Goal: Task Accomplishment & Management: Manage account settings

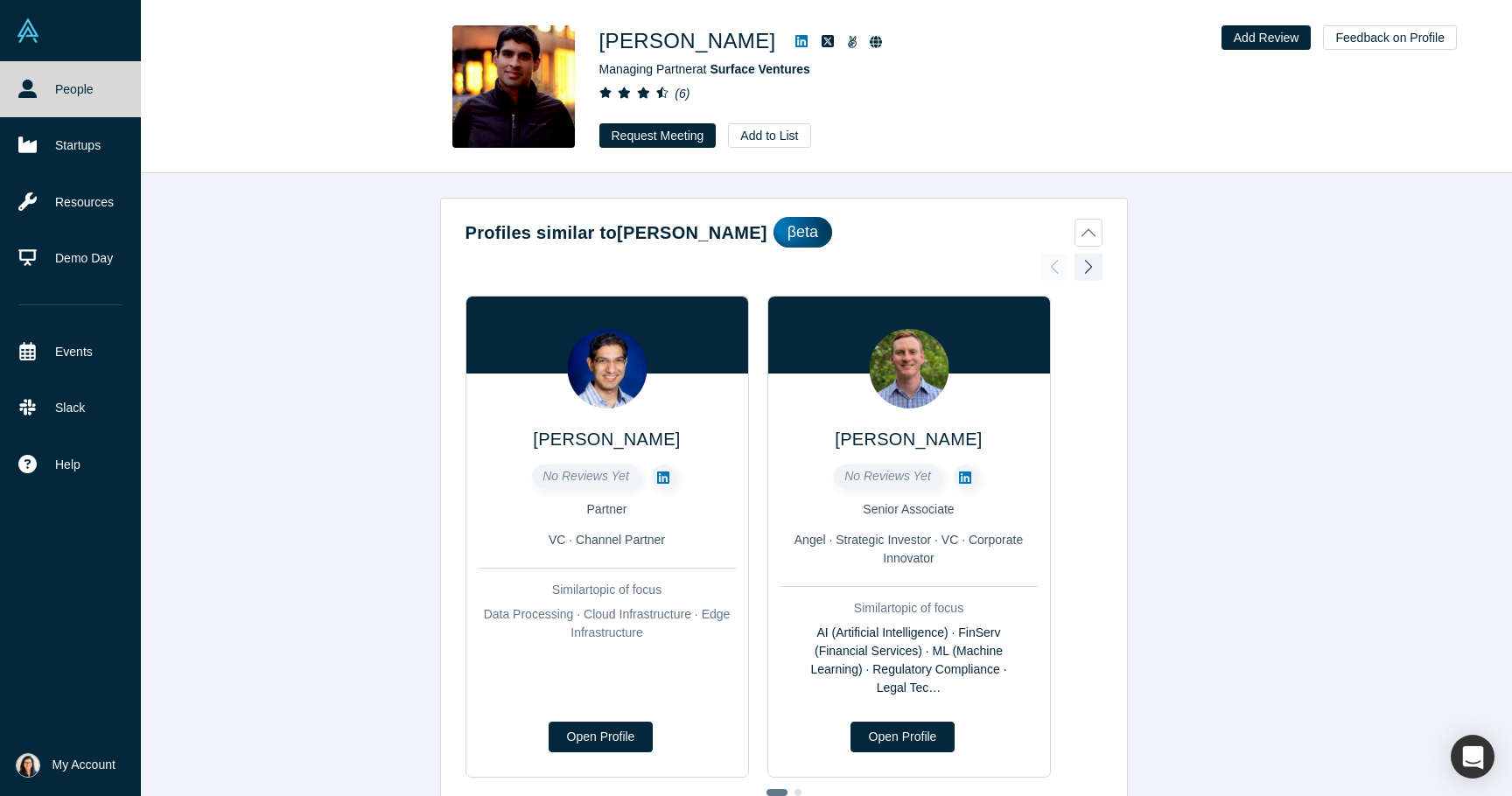
click at [64, 93] on link "People" at bounding box center [70, 89] width 141 height 56
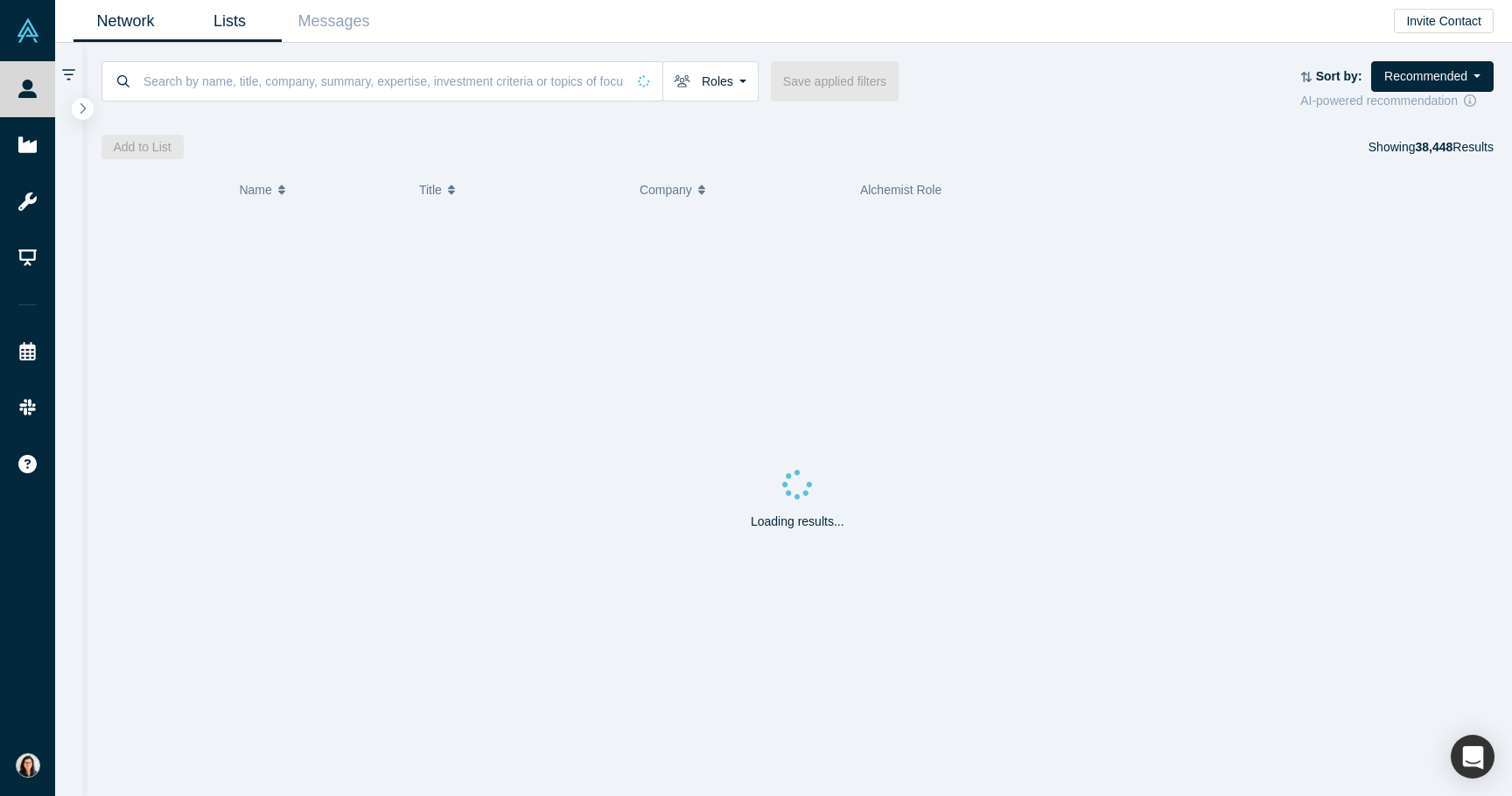
click at [235, 39] on link "Lists" at bounding box center [229, 21] width 104 height 41
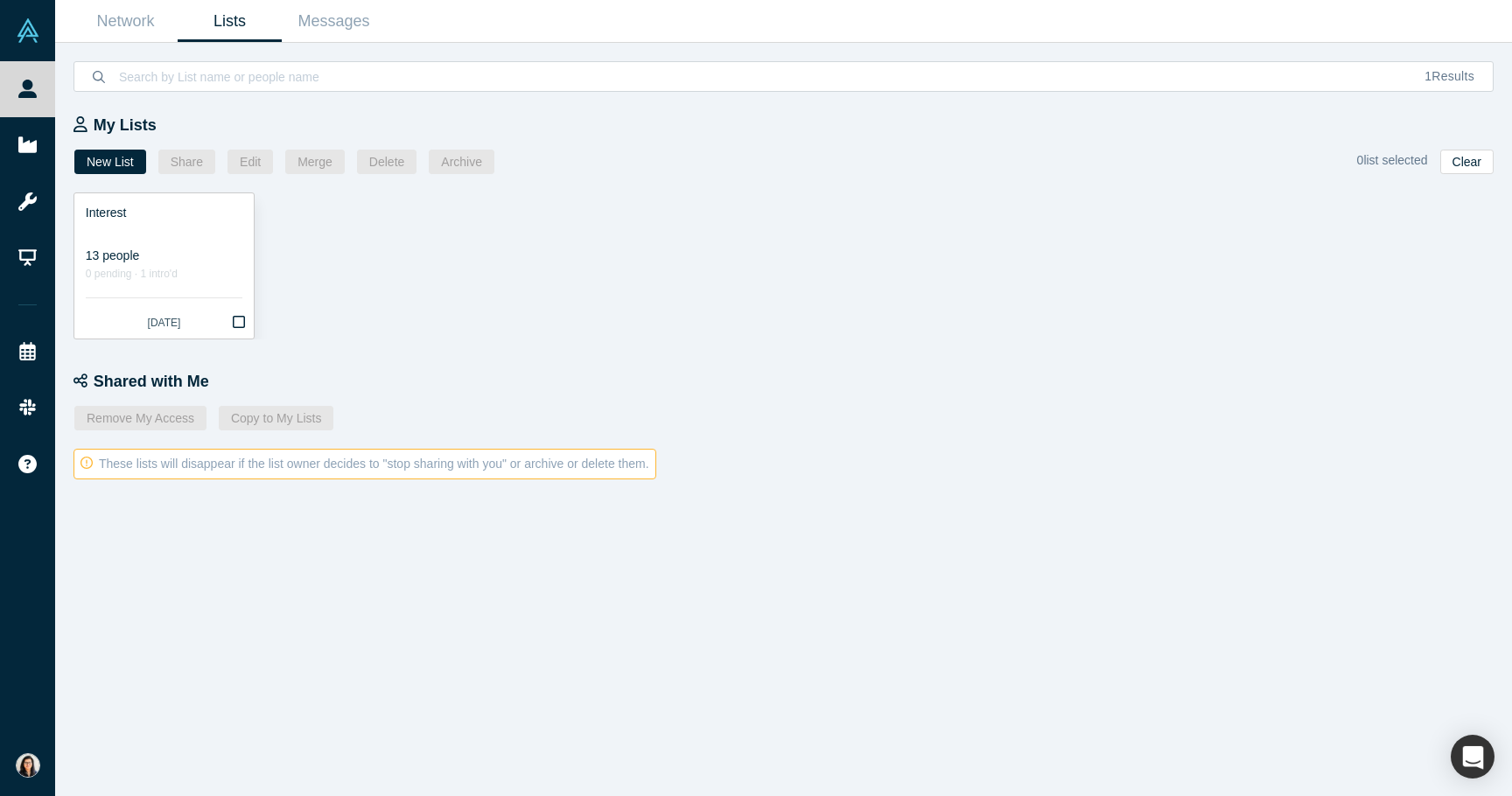
click at [170, 288] on link "Interest 13 people 0 pending · 1 intro'd [DATE]" at bounding box center [164, 266] width 179 height 145
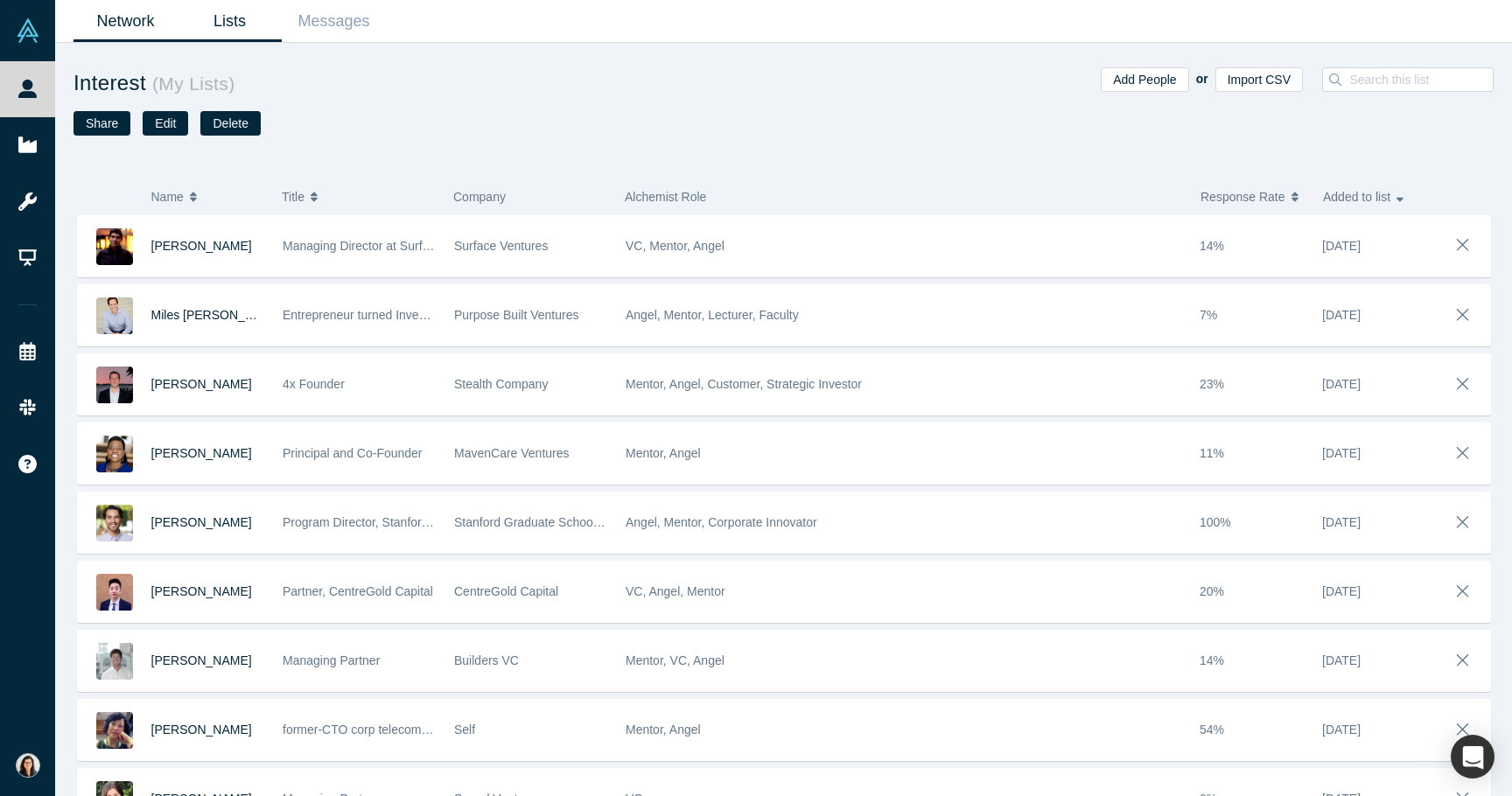
click at [152, 26] on link "Network" at bounding box center [125, 21] width 104 height 41
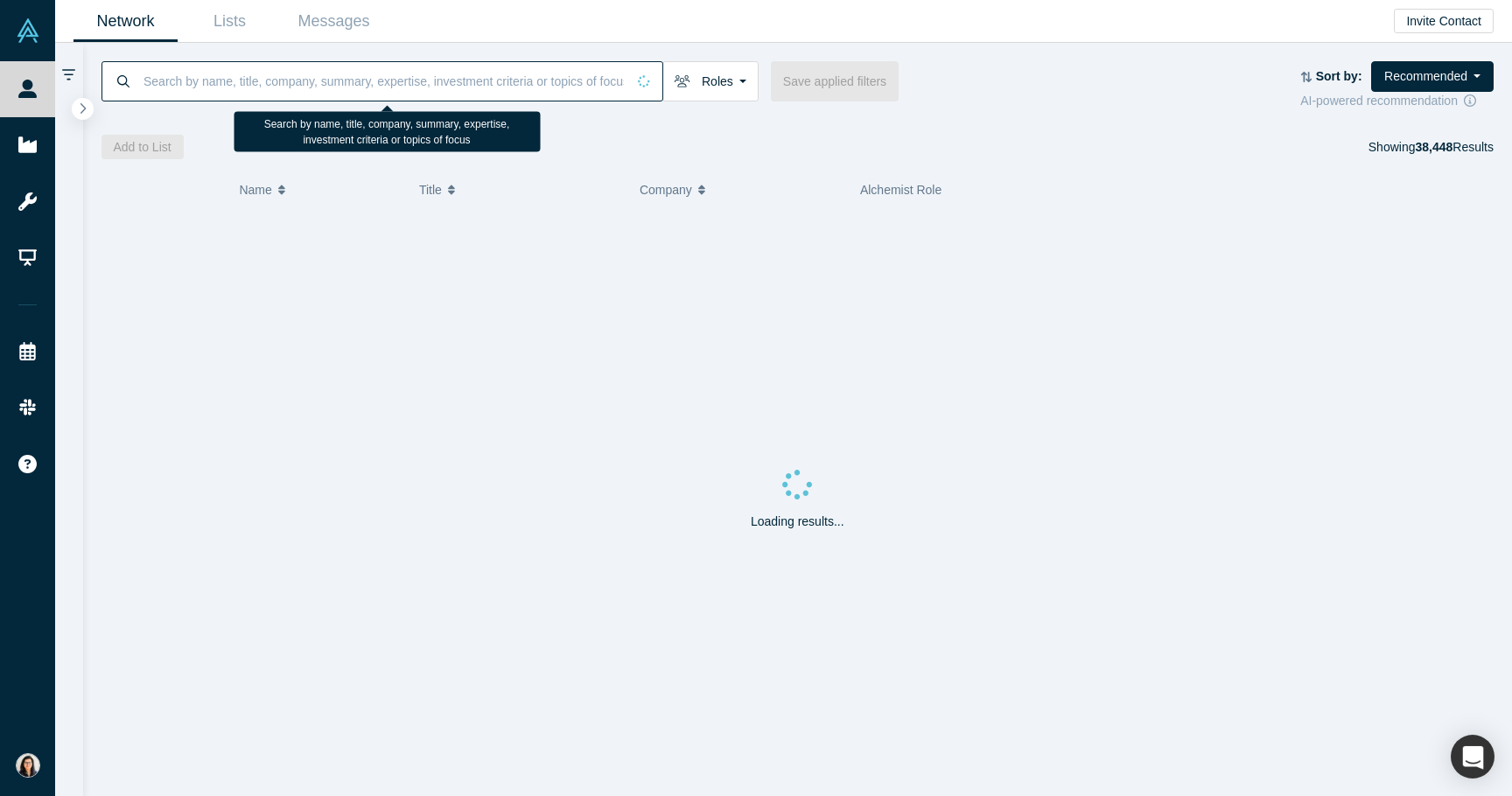
click at [183, 86] on input at bounding box center [384, 81] width 484 height 41
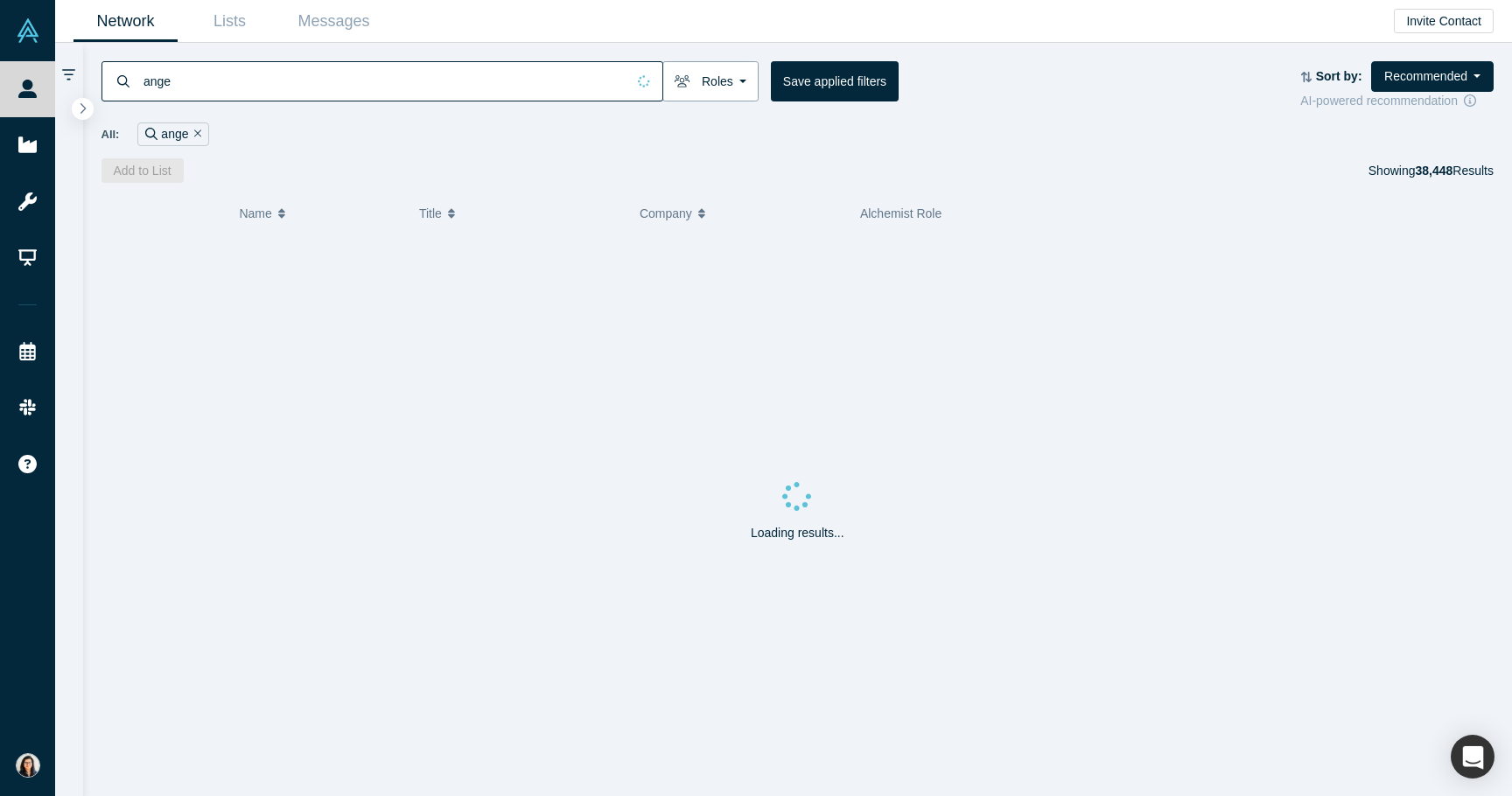
click at [705, 68] on button "Roles" at bounding box center [710, 81] width 96 height 40
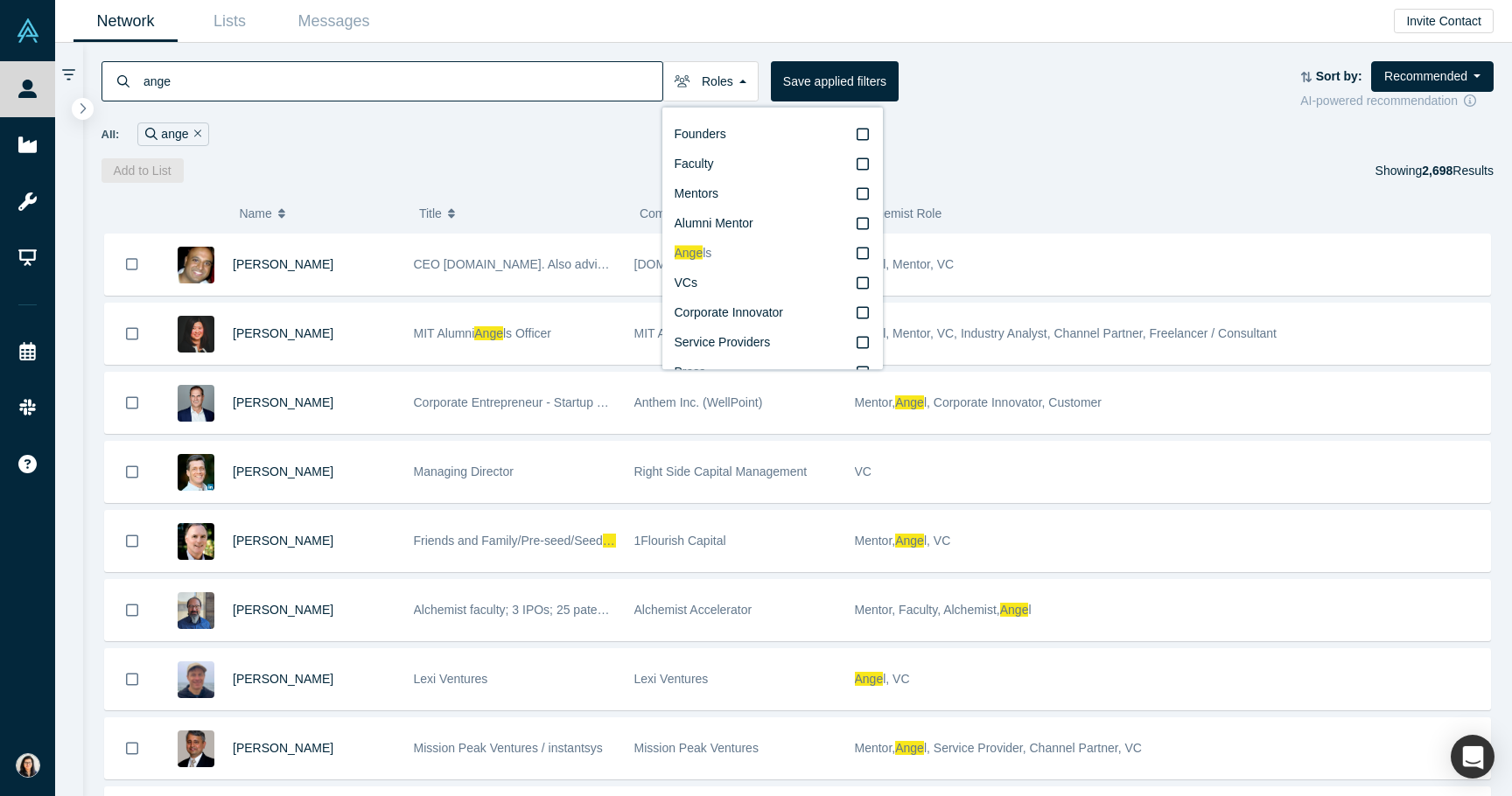
click at [858, 251] on icon at bounding box center [862, 252] width 13 height 14
click at [0, 0] on input "Ange ls" at bounding box center [0, 0] width 0 height 0
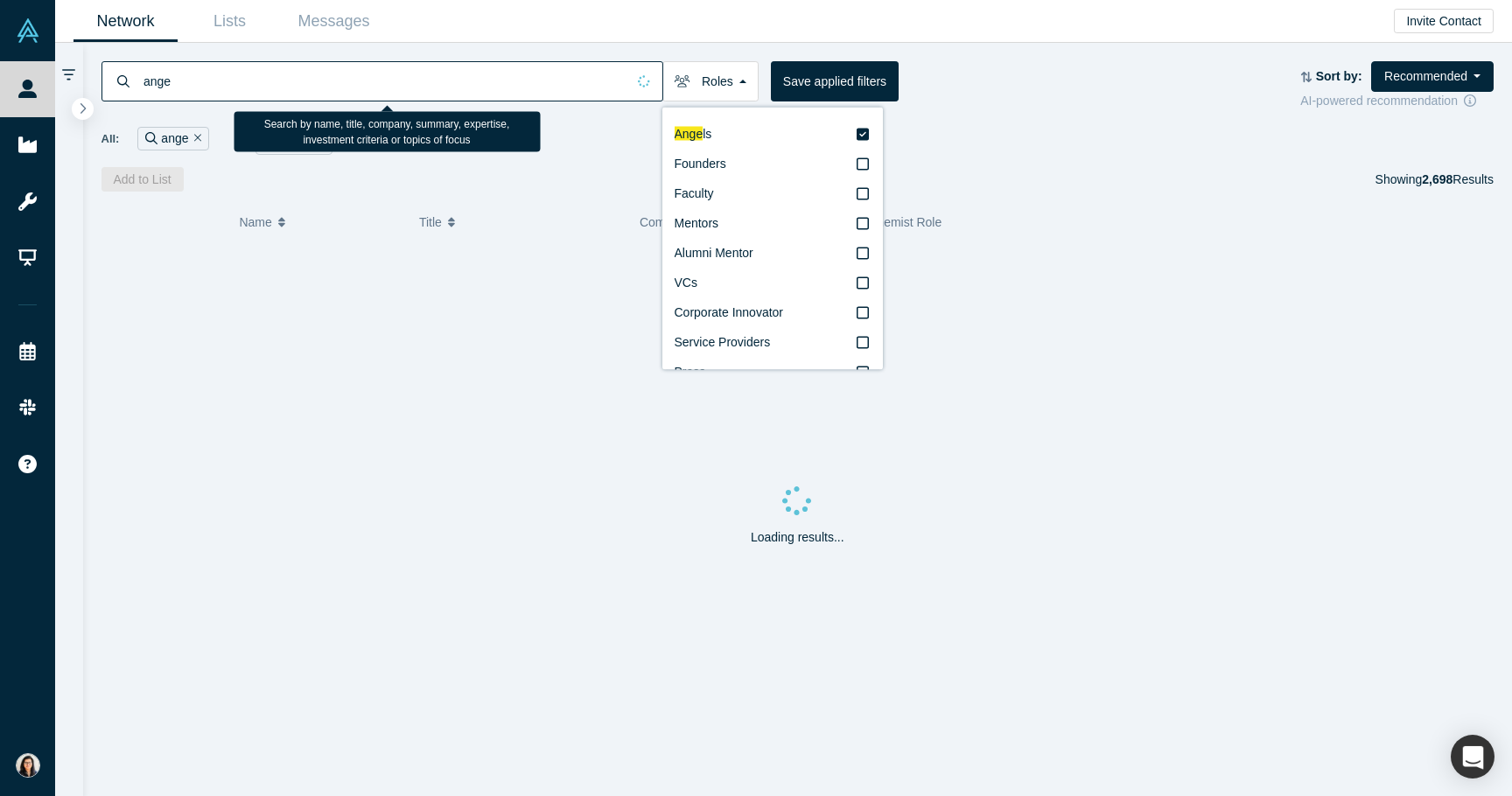
click at [533, 63] on input "ange" at bounding box center [384, 81] width 484 height 41
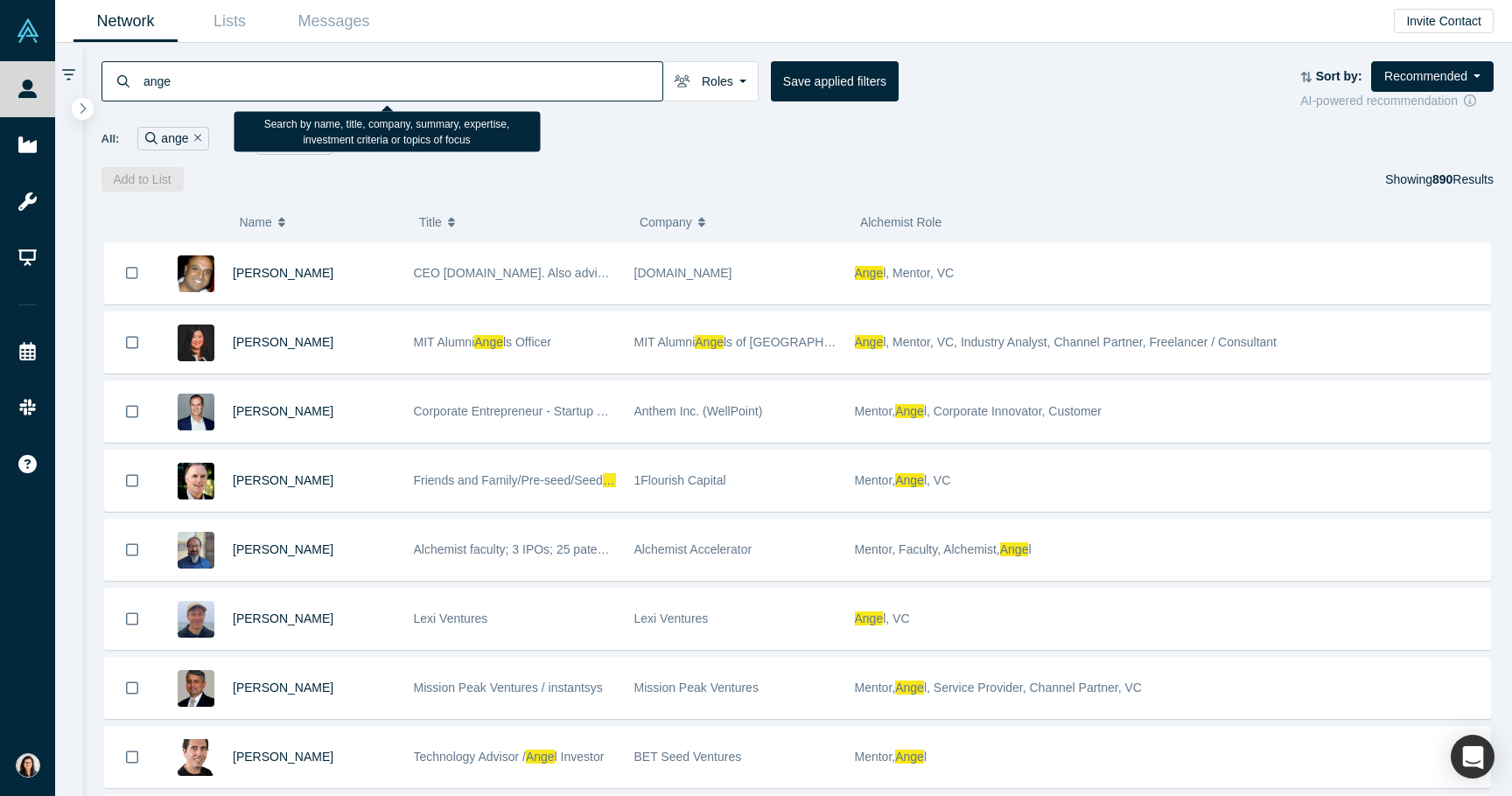
click at [531, 70] on input "ange" at bounding box center [402, 81] width 520 height 41
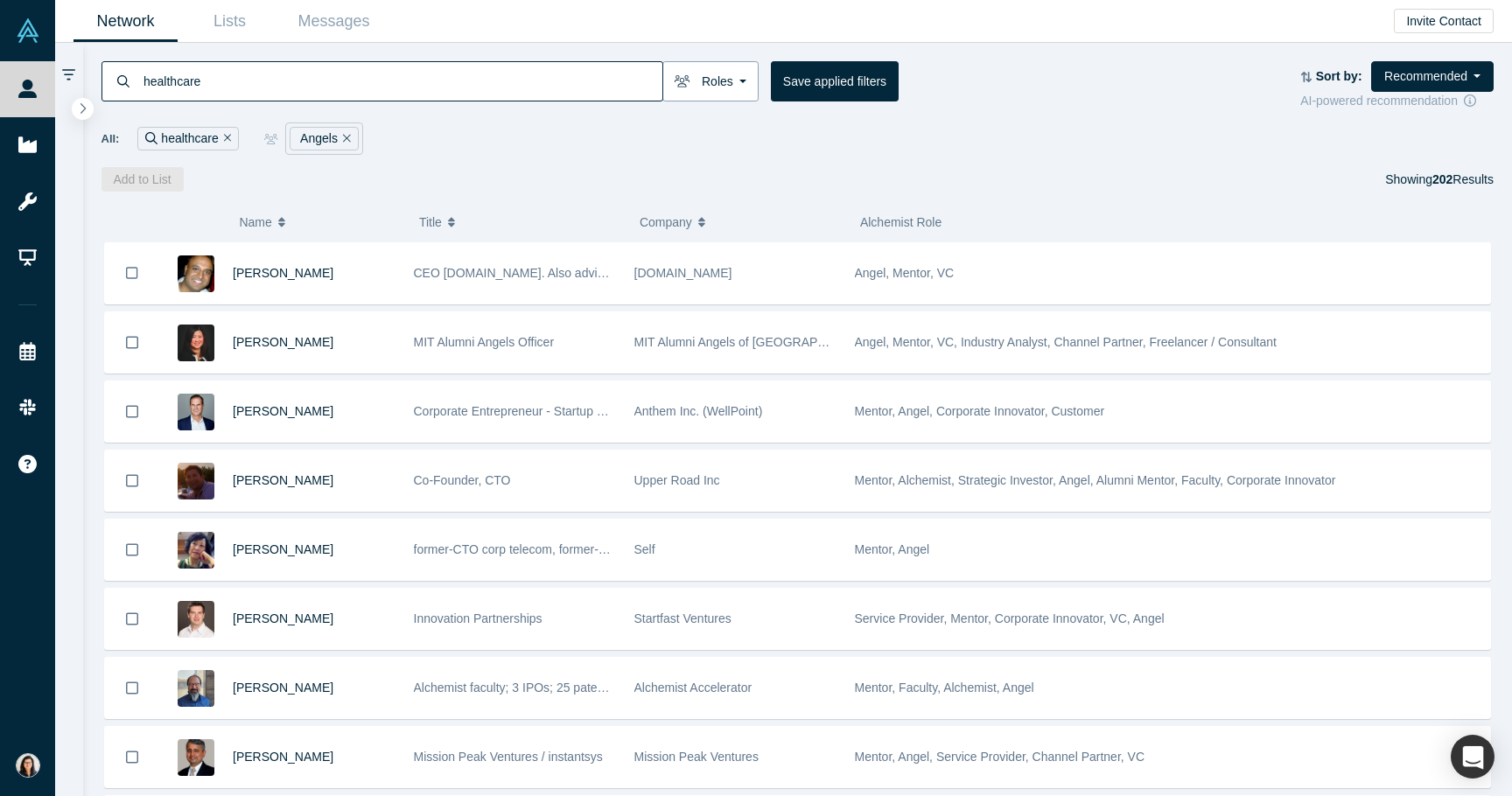
type input "healthcare"
click at [687, 84] on icon "button" at bounding box center [683, 81] width 16 height 13
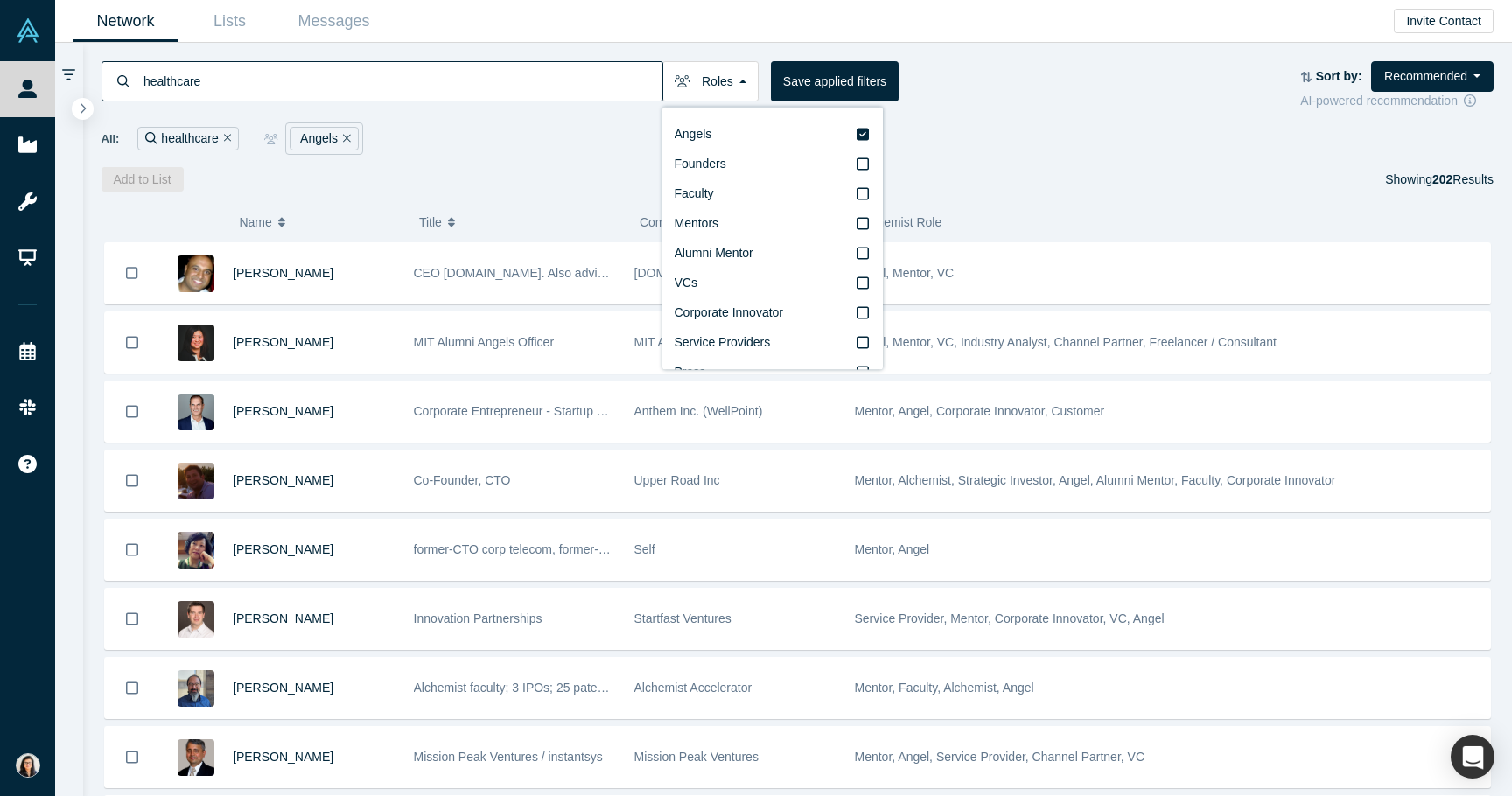
click at [614, 116] on div "All: healthcare Angels" at bounding box center [798, 133] width 1393 height 45
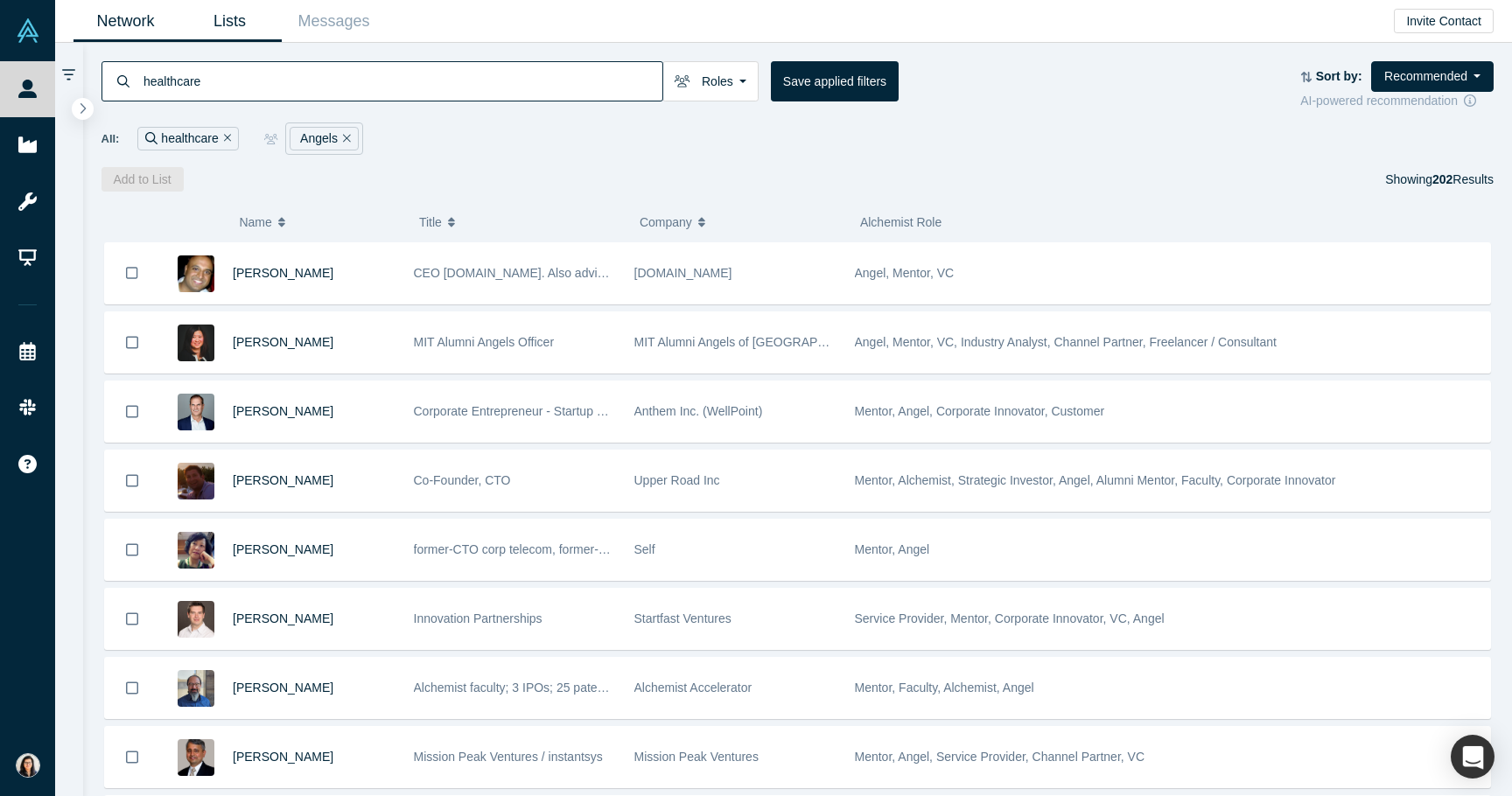
click at [234, 19] on link "Lists" at bounding box center [229, 21] width 104 height 41
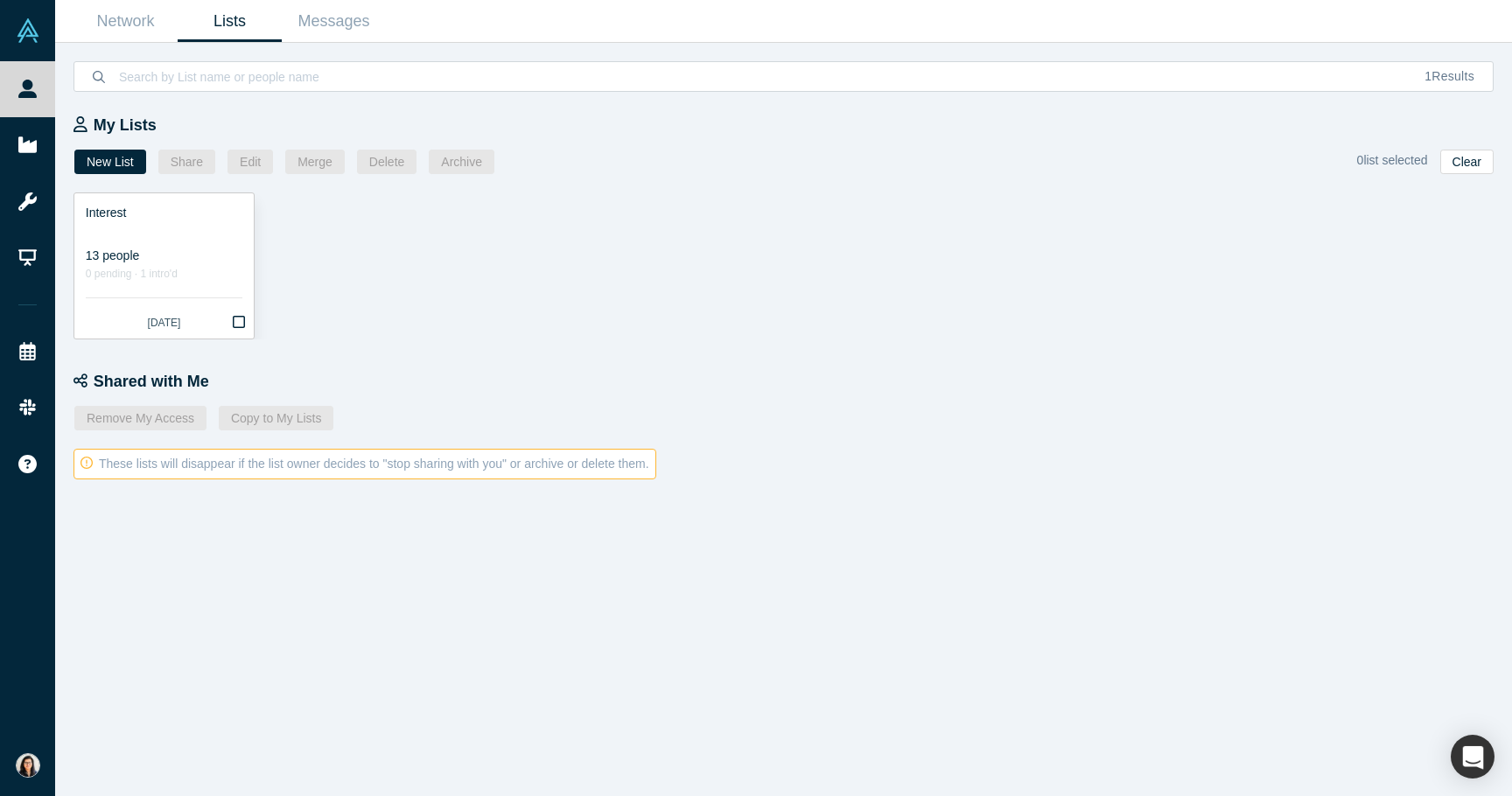
click at [190, 239] on div at bounding box center [164, 231] width 157 height 19
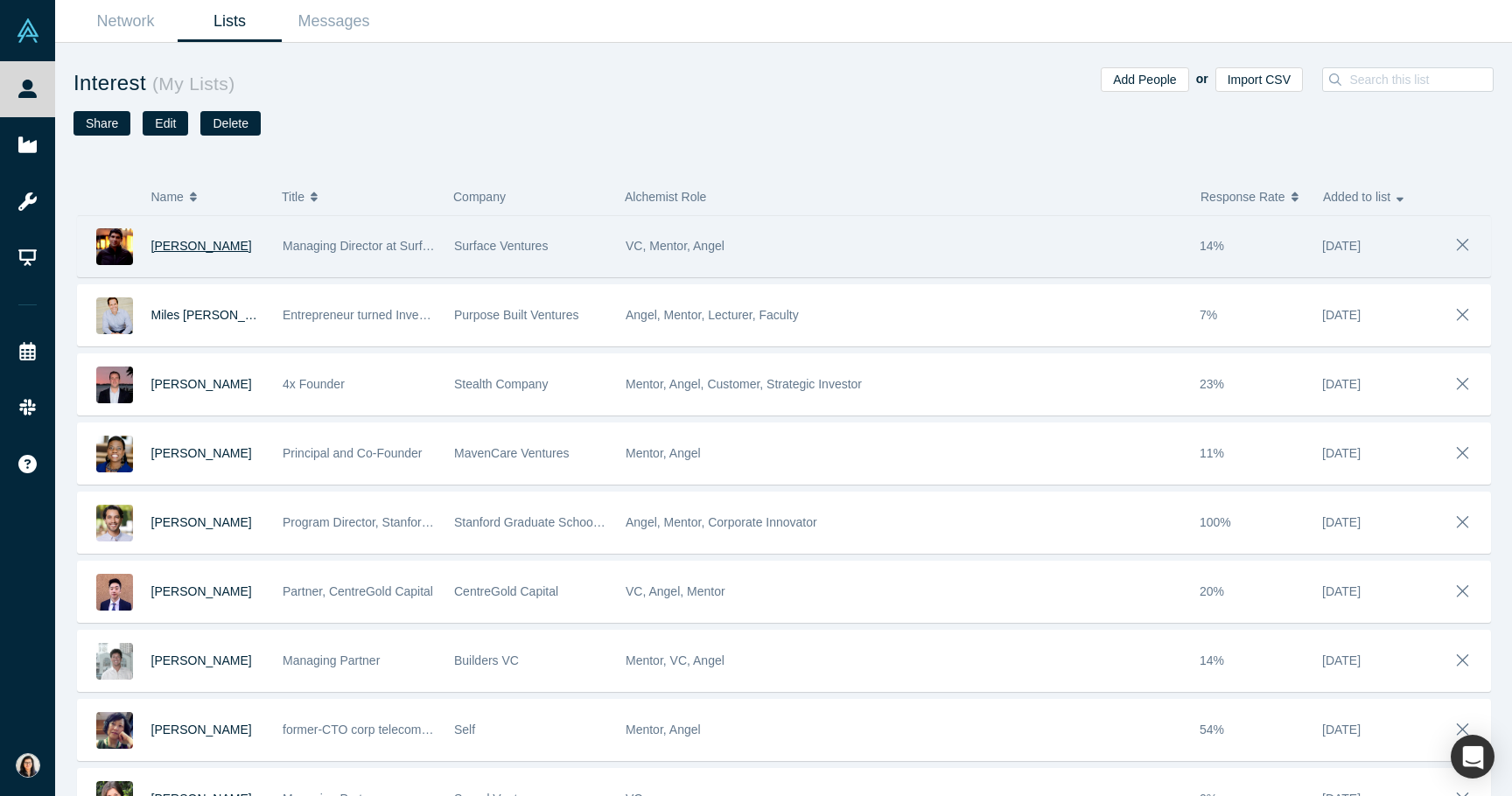
click at [164, 248] on span "[PERSON_NAME]" at bounding box center [201, 246] width 100 height 14
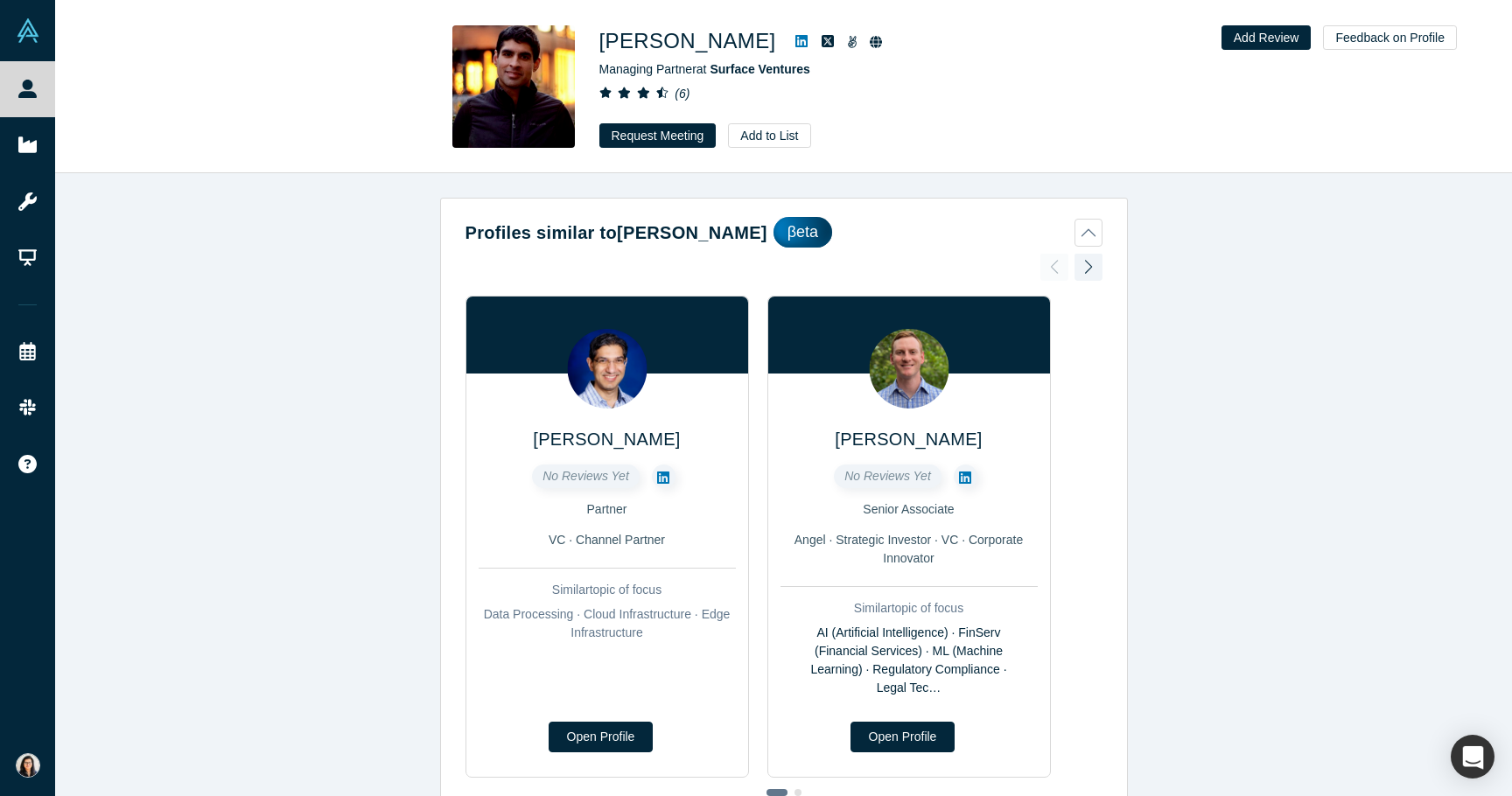
click at [640, 39] on h1 "[PERSON_NAME]" at bounding box center [687, 41] width 176 height 31
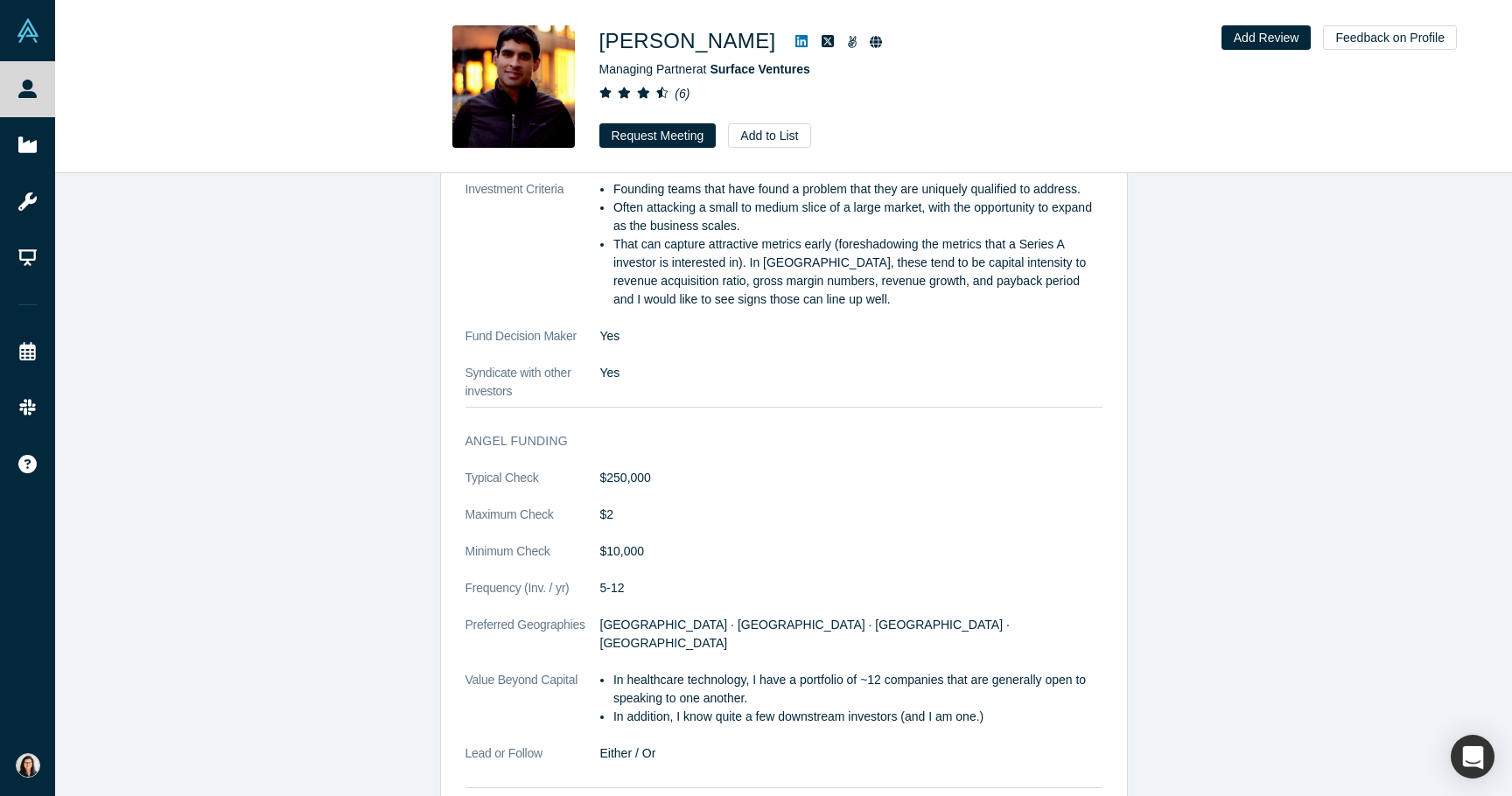
scroll to position [2110, 0]
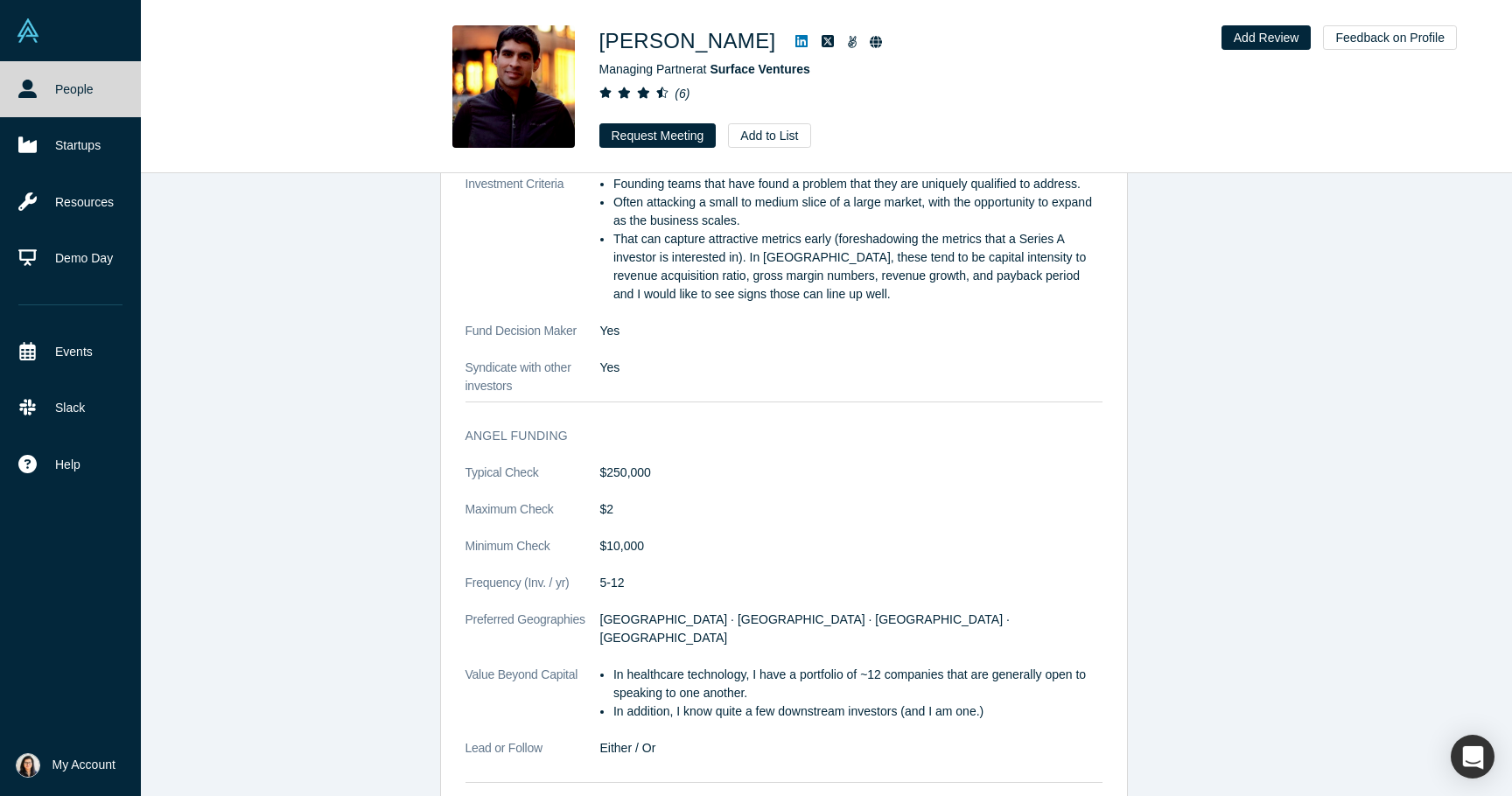
click at [54, 99] on link "People" at bounding box center [70, 89] width 141 height 56
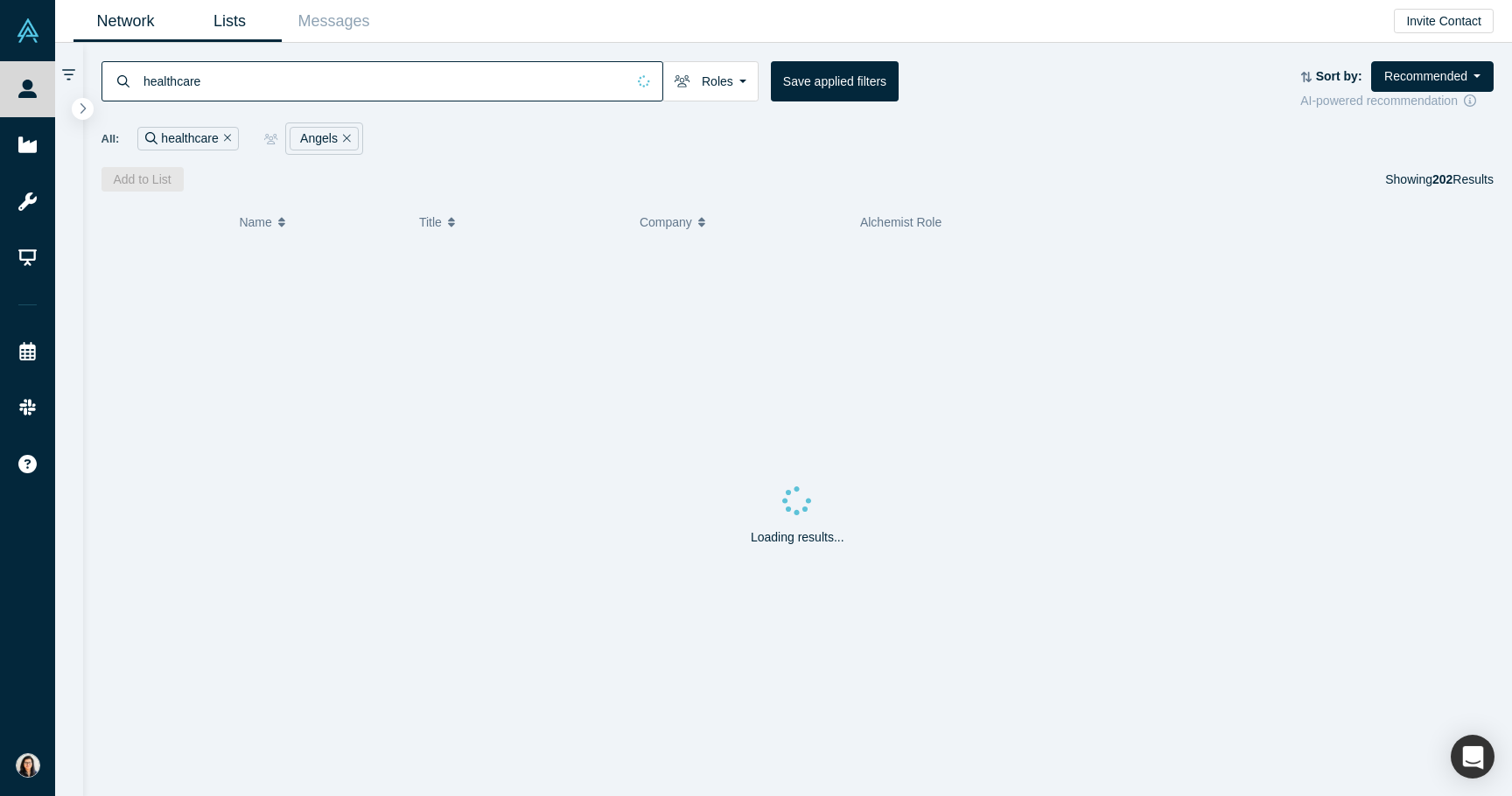
click at [238, 9] on link "Lists" at bounding box center [229, 21] width 104 height 41
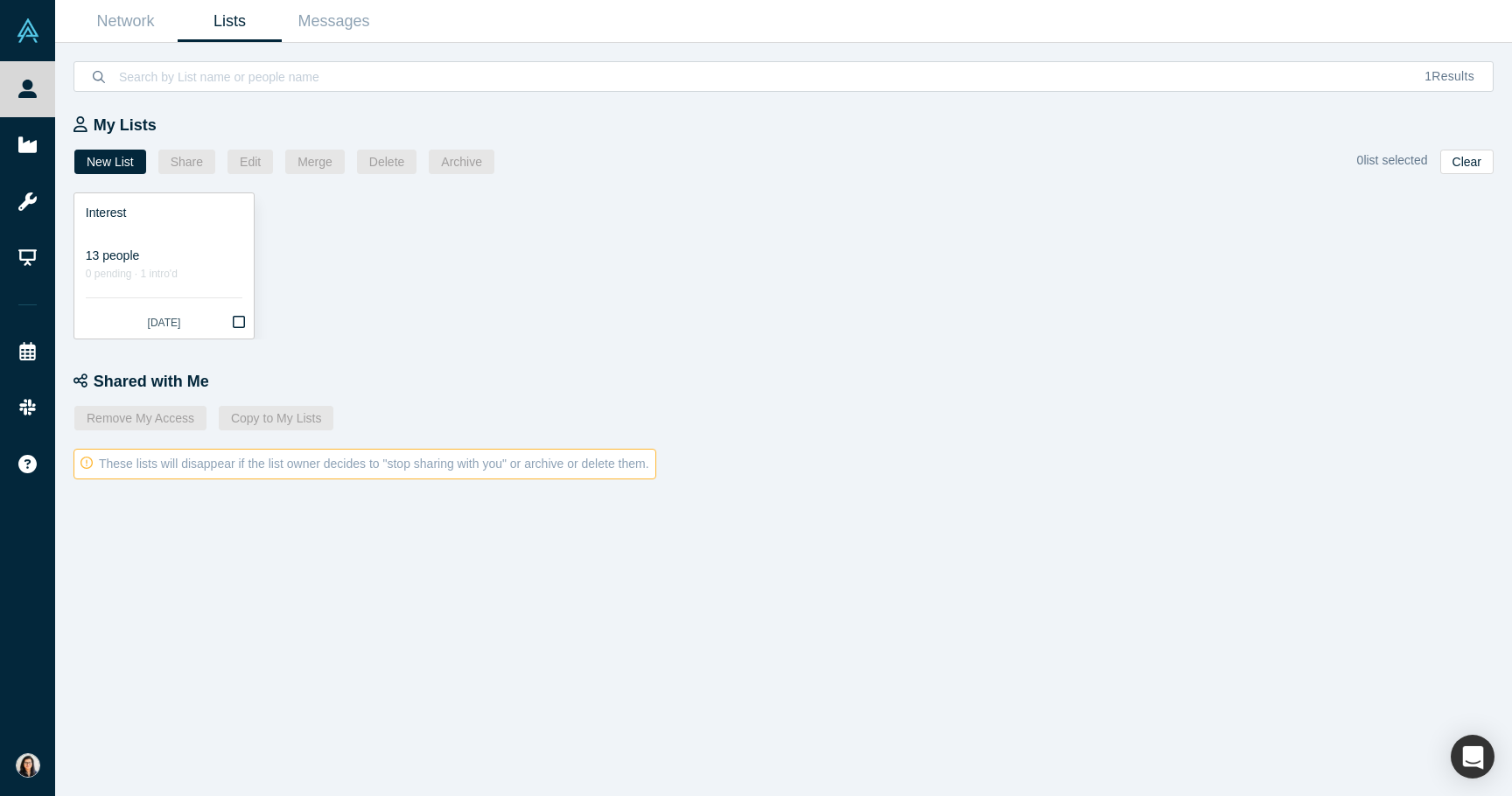
click at [195, 246] on div "13 people" at bounding box center [164, 255] width 157 height 19
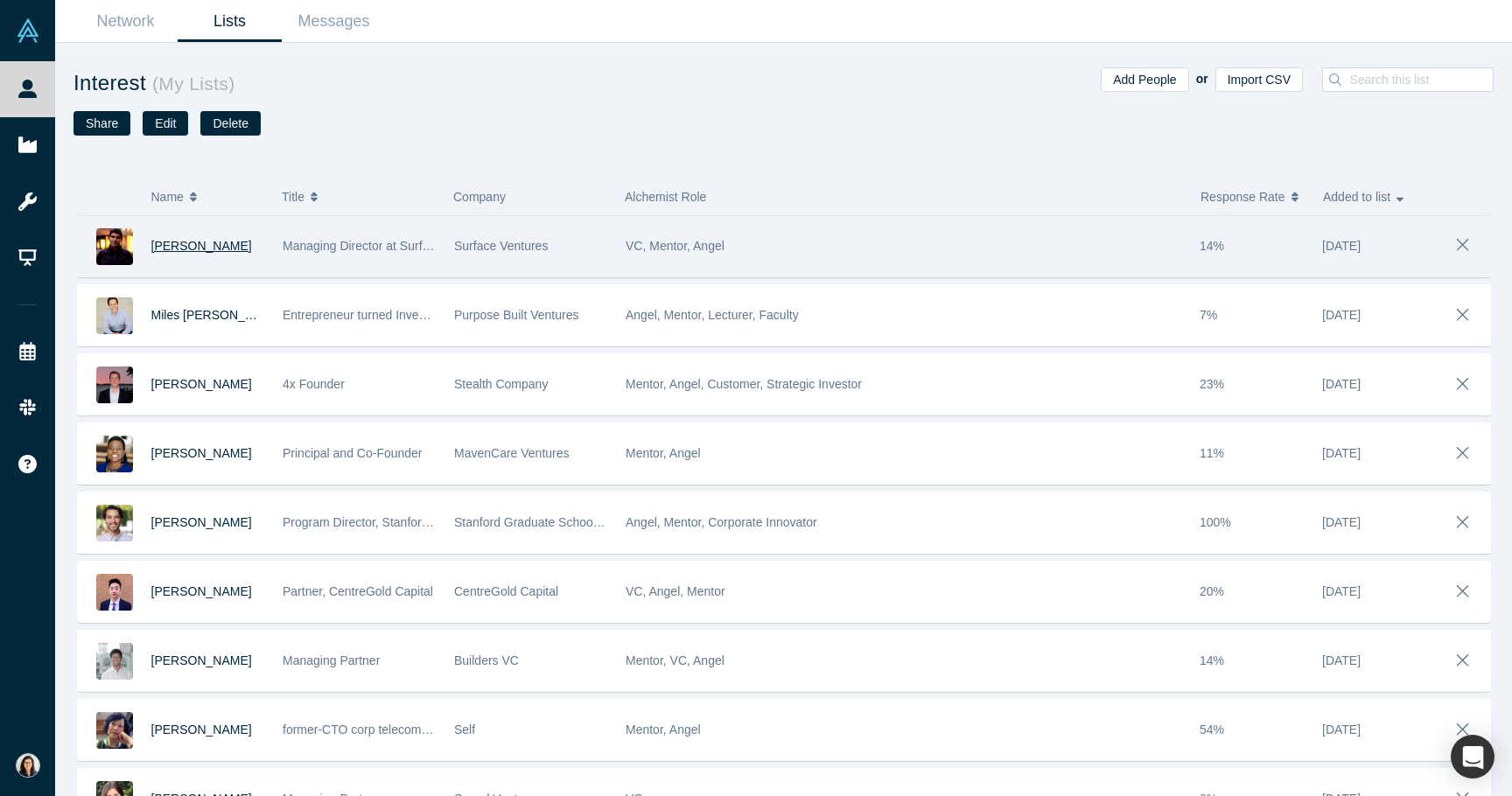
click at [193, 247] on span "[PERSON_NAME]" at bounding box center [201, 246] width 100 height 14
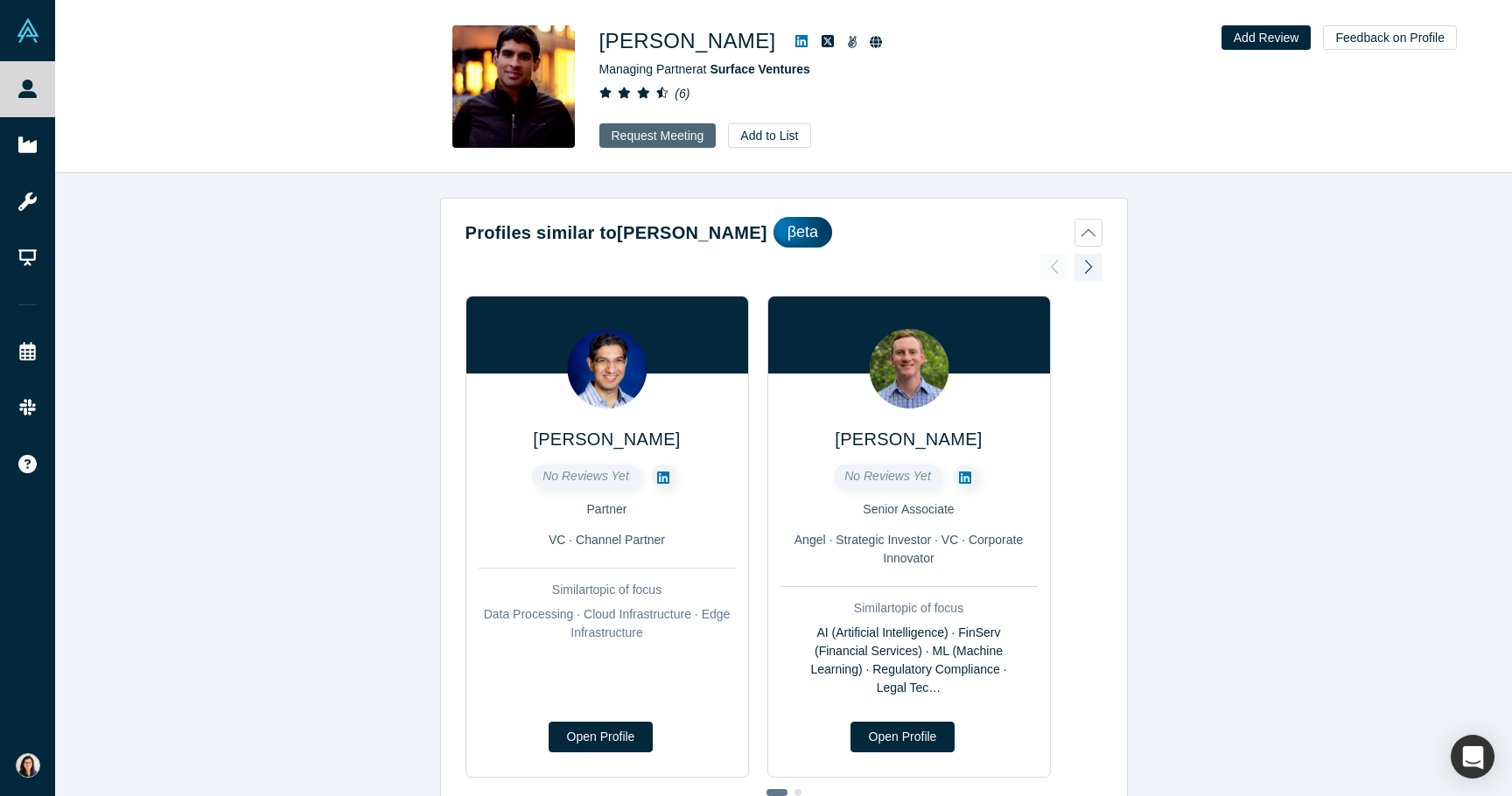
click at [642, 140] on button "Request Meeting" at bounding box center [658, 135] width 117 height 24
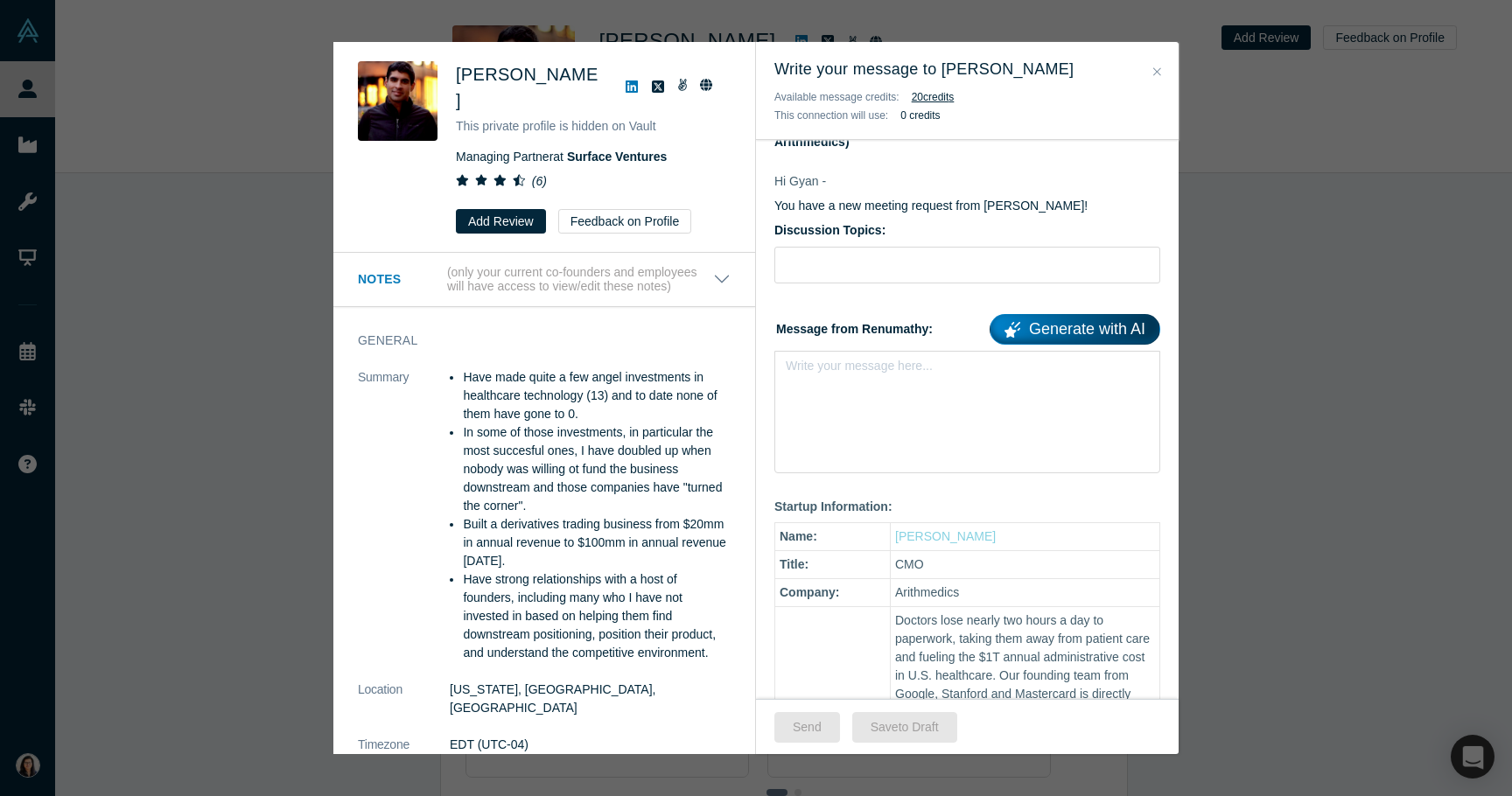
scroll to position [64, 0]
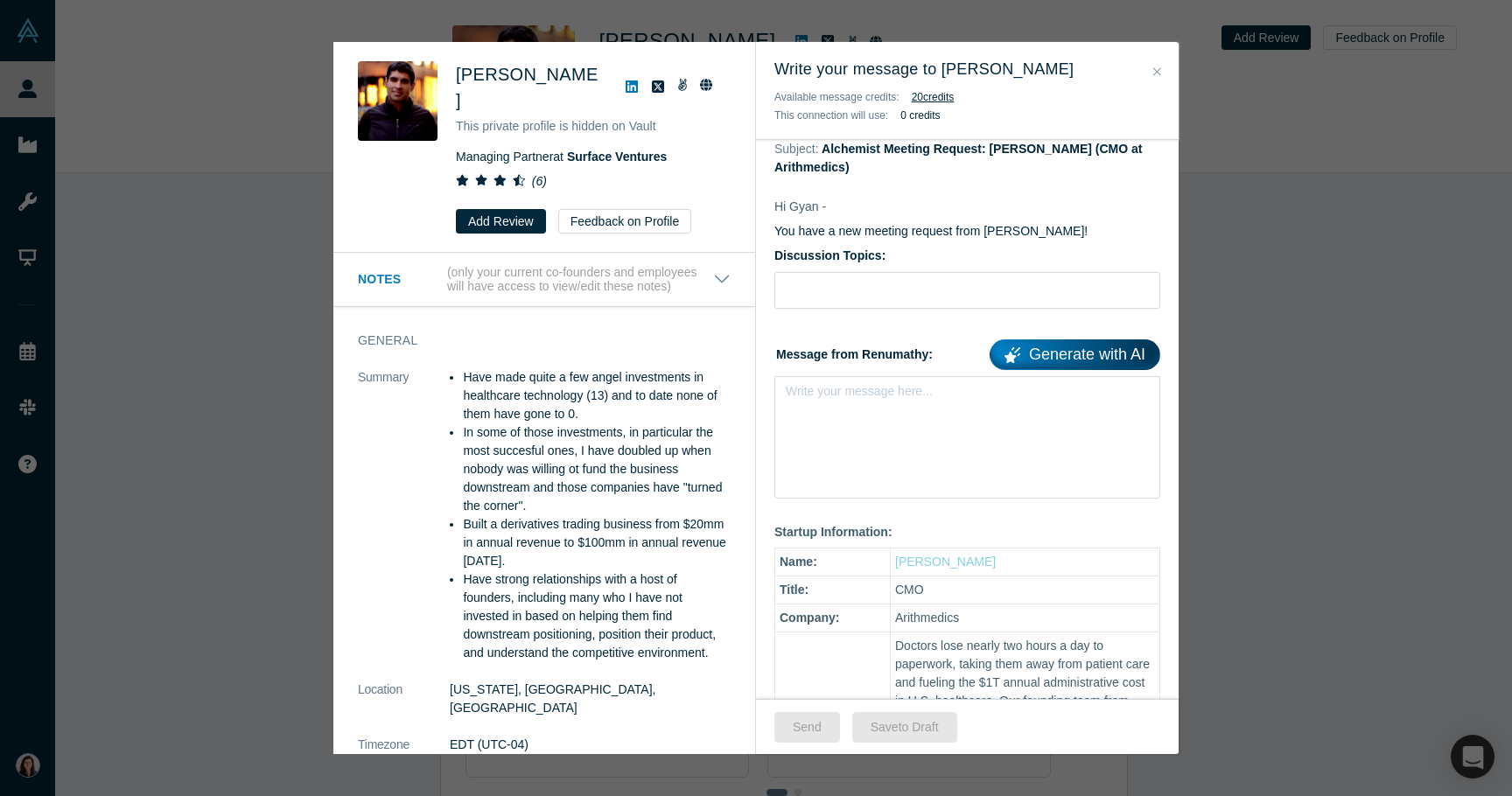
click at [256, 439] on div "Was the recommendation useful? [PERSON_NAME] This private profile is hidden on …" at bounding box center [756, 398] width 1512 height 796
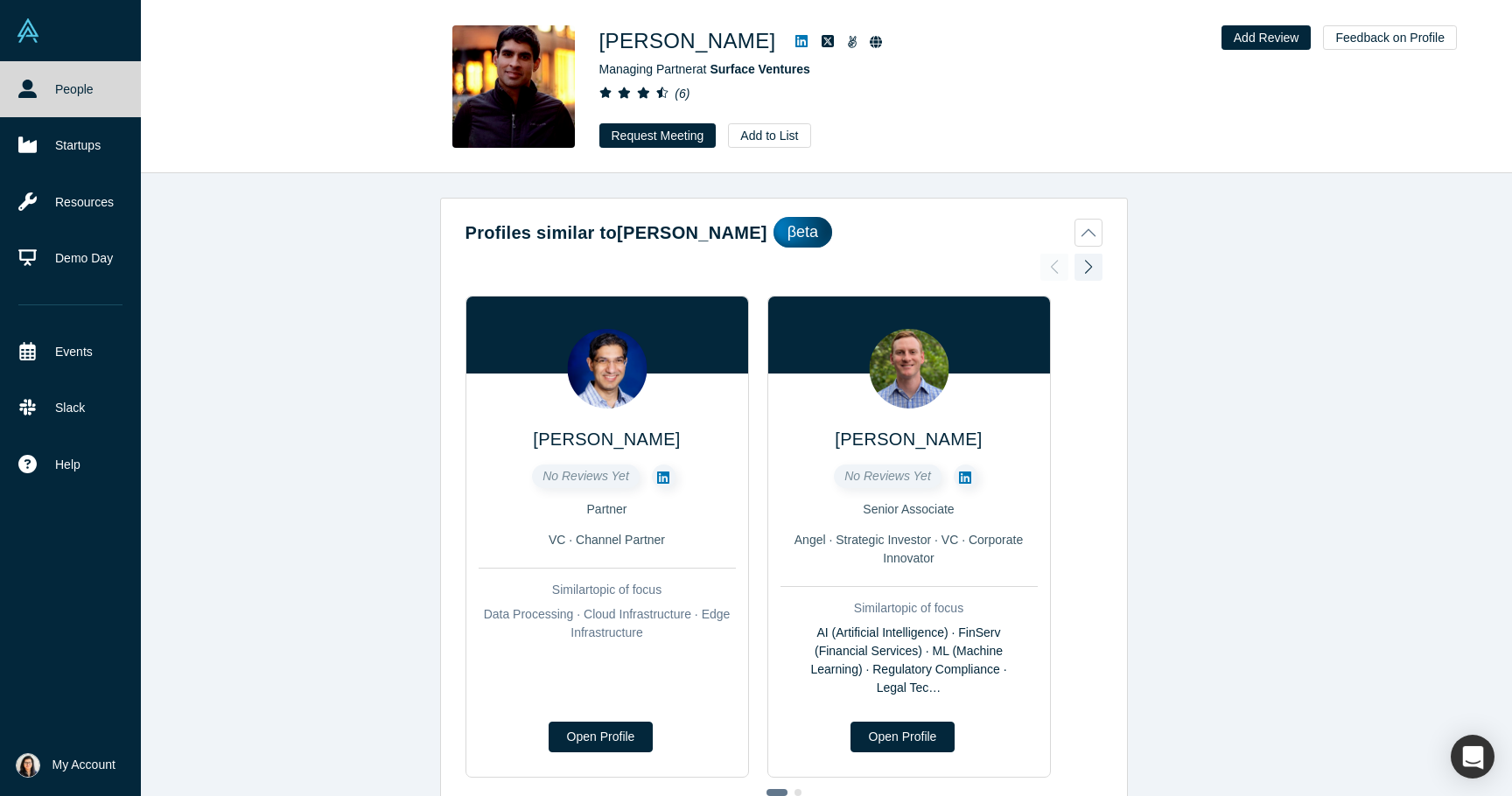
click at [38, 82] on link "People" at bounding box center [70, 89] width 141 height 56
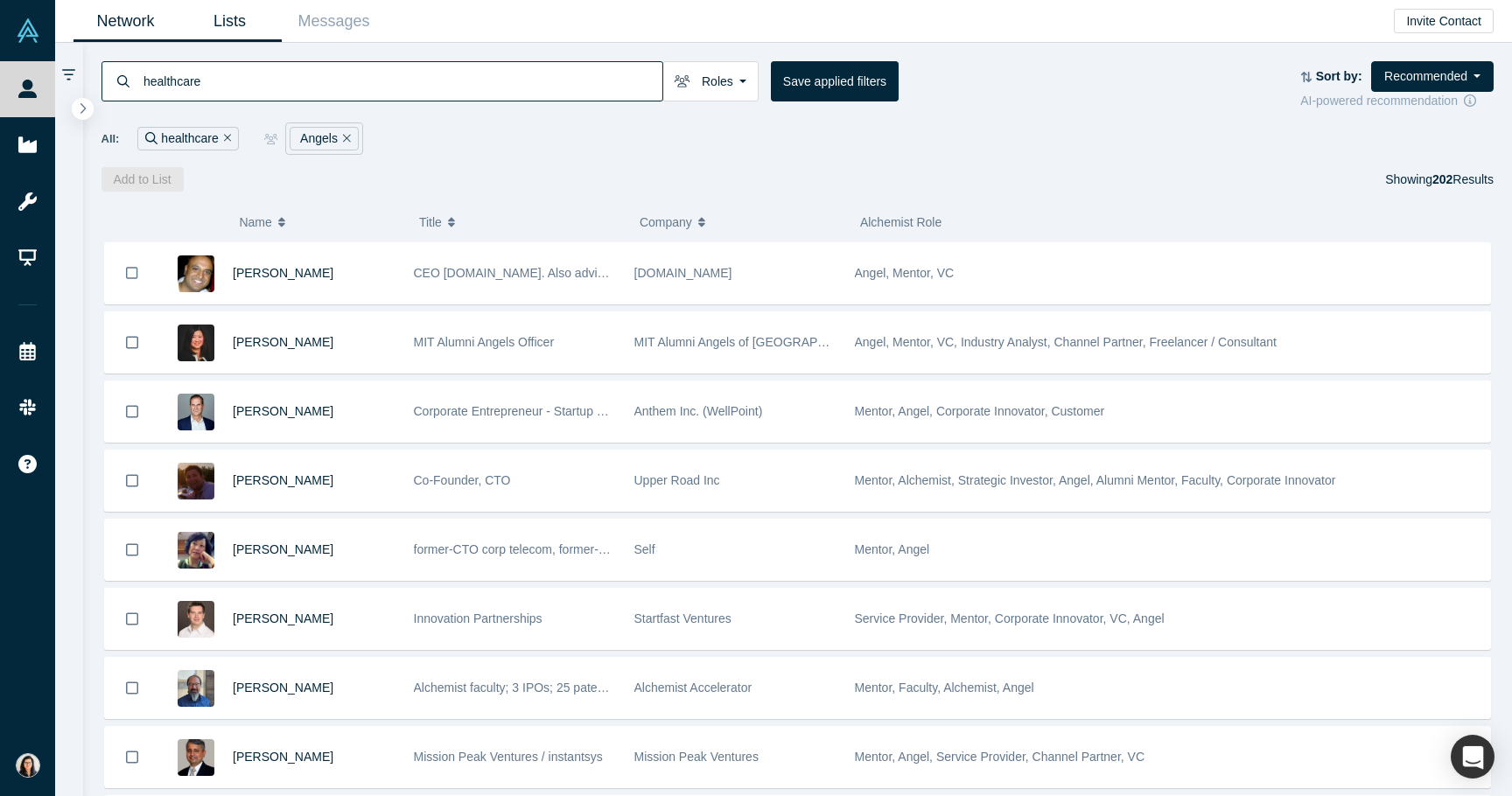
click at [251, 24] on link "Lists" at bounding box center [229, 21] width 104 height 41
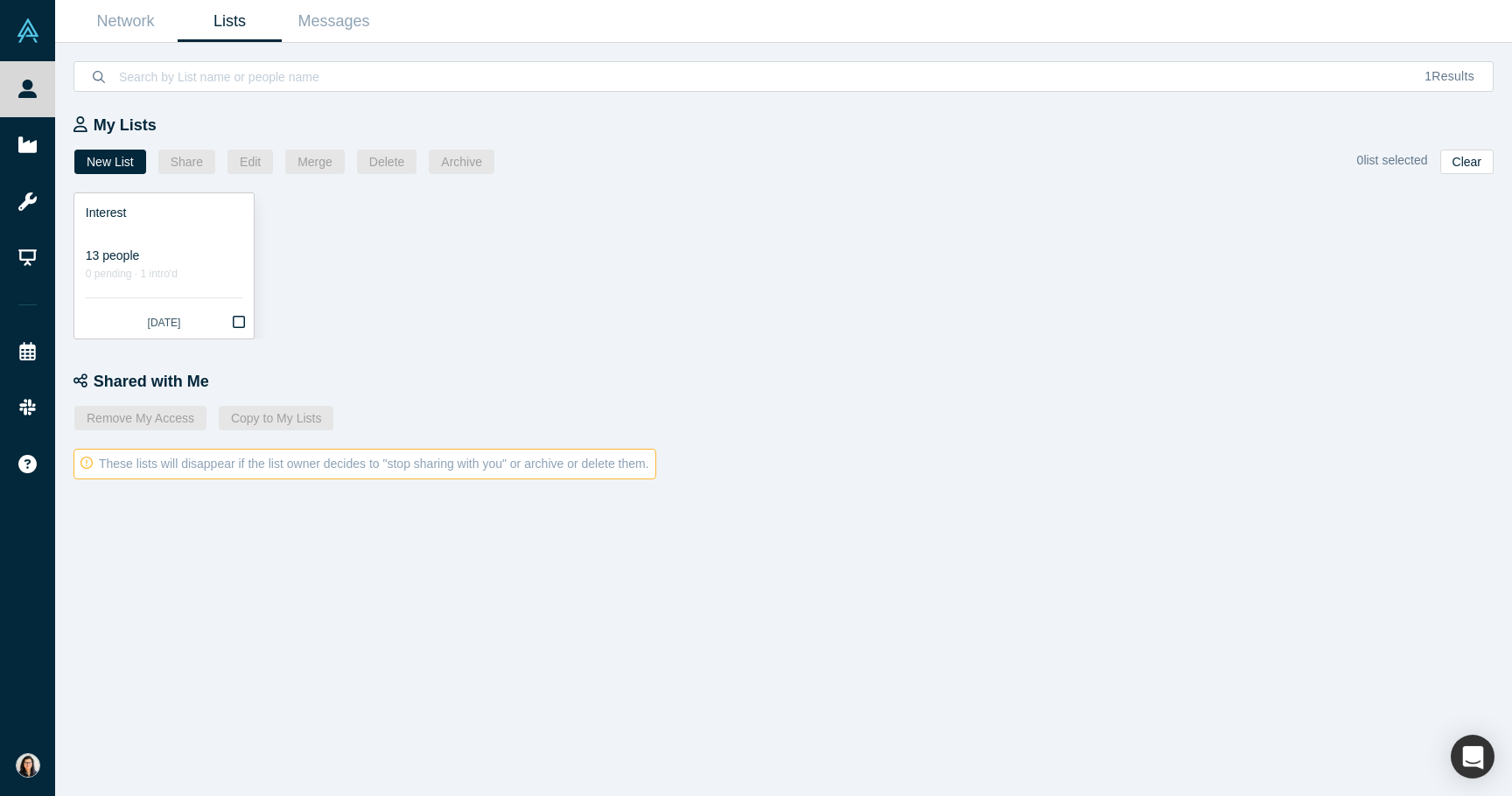
click at [159, 291] on link "Interest 13 people 0 pending · 1 intro'd [DATE]" at bounding box center [164, 266] width 179 height 145
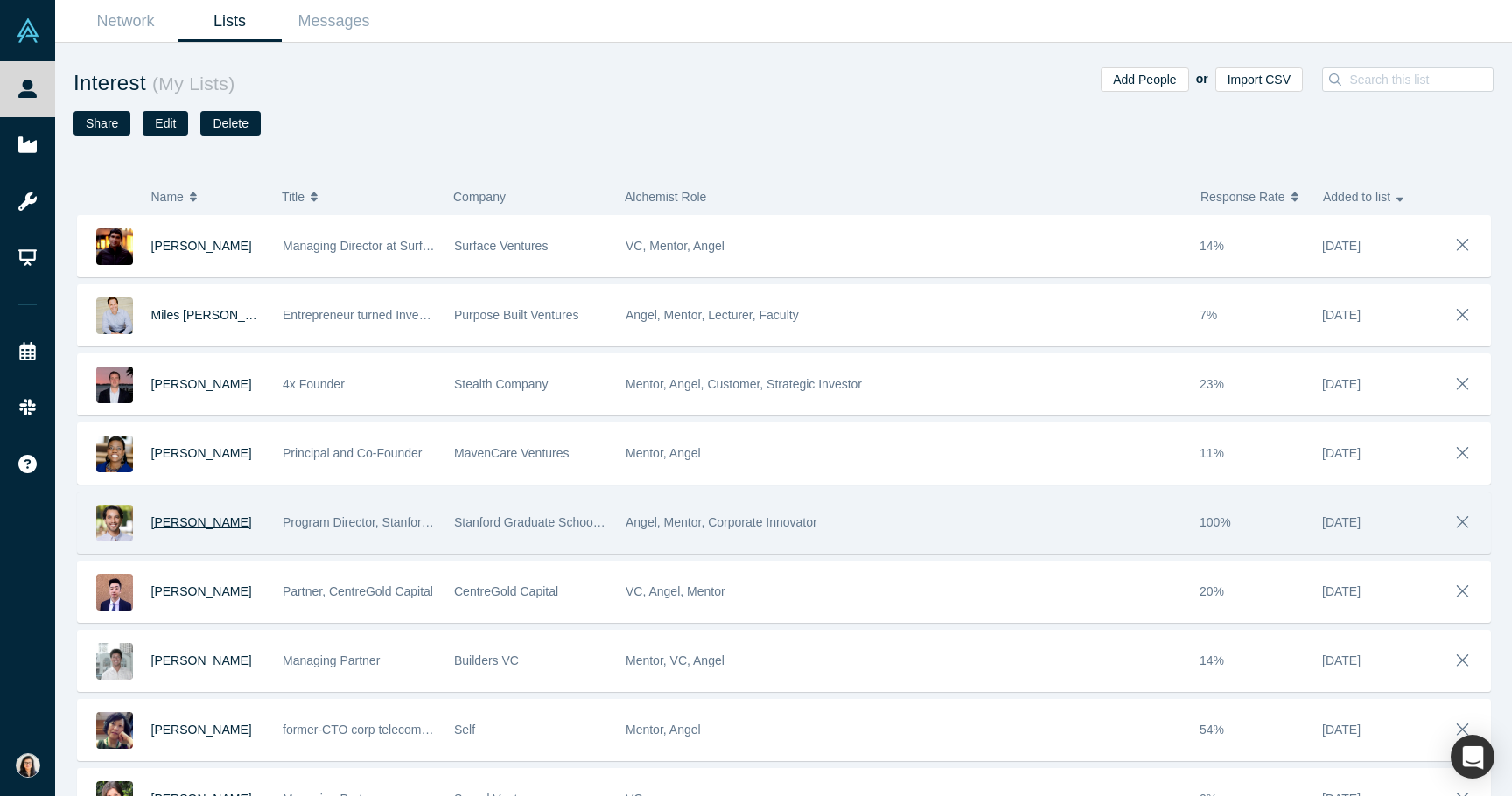
click at [208, 526] on span "[PERSON_NAME]" at bounding box center [201, 522] width 100 height 14
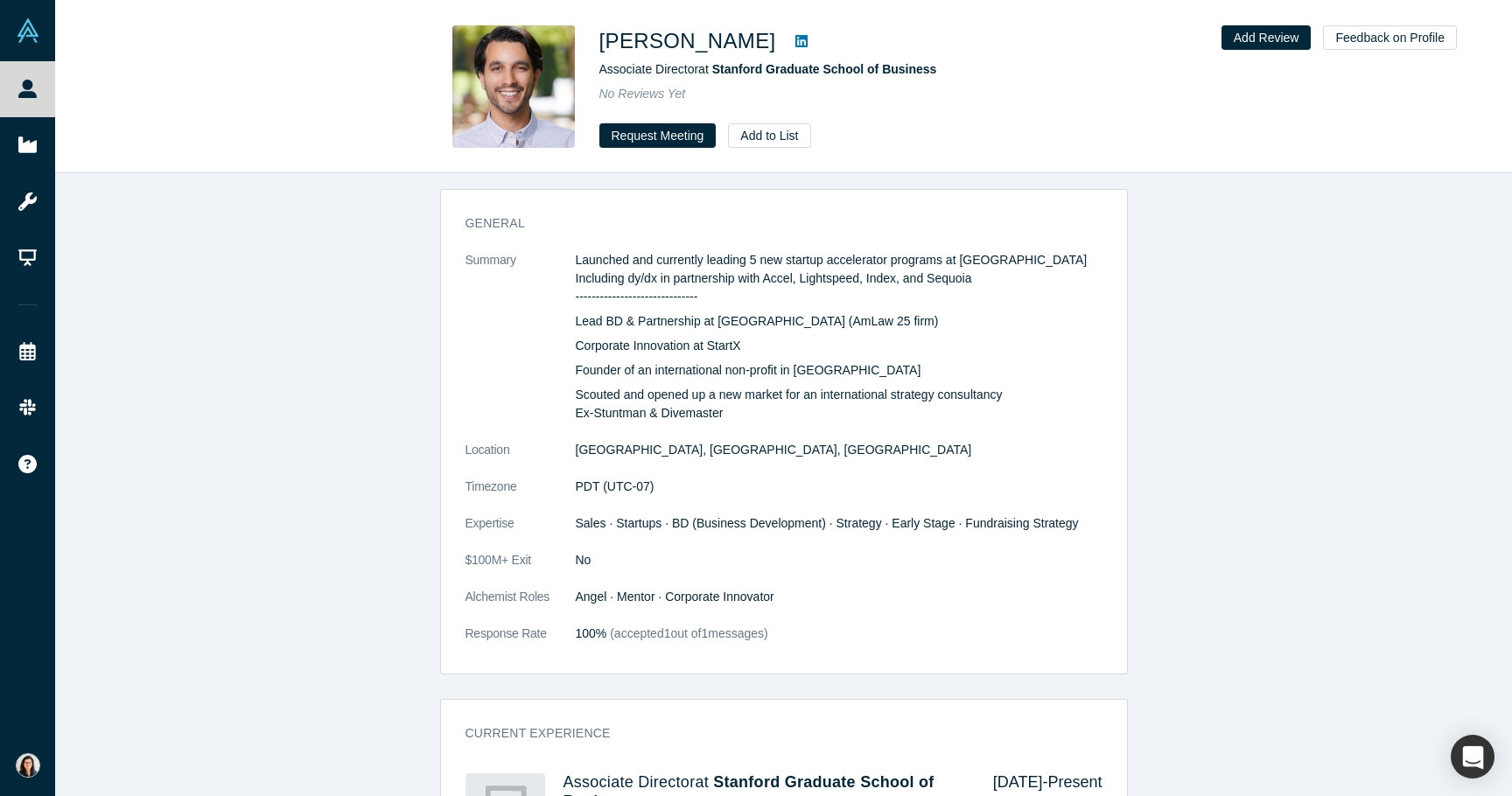
scroll to position [806, 0]
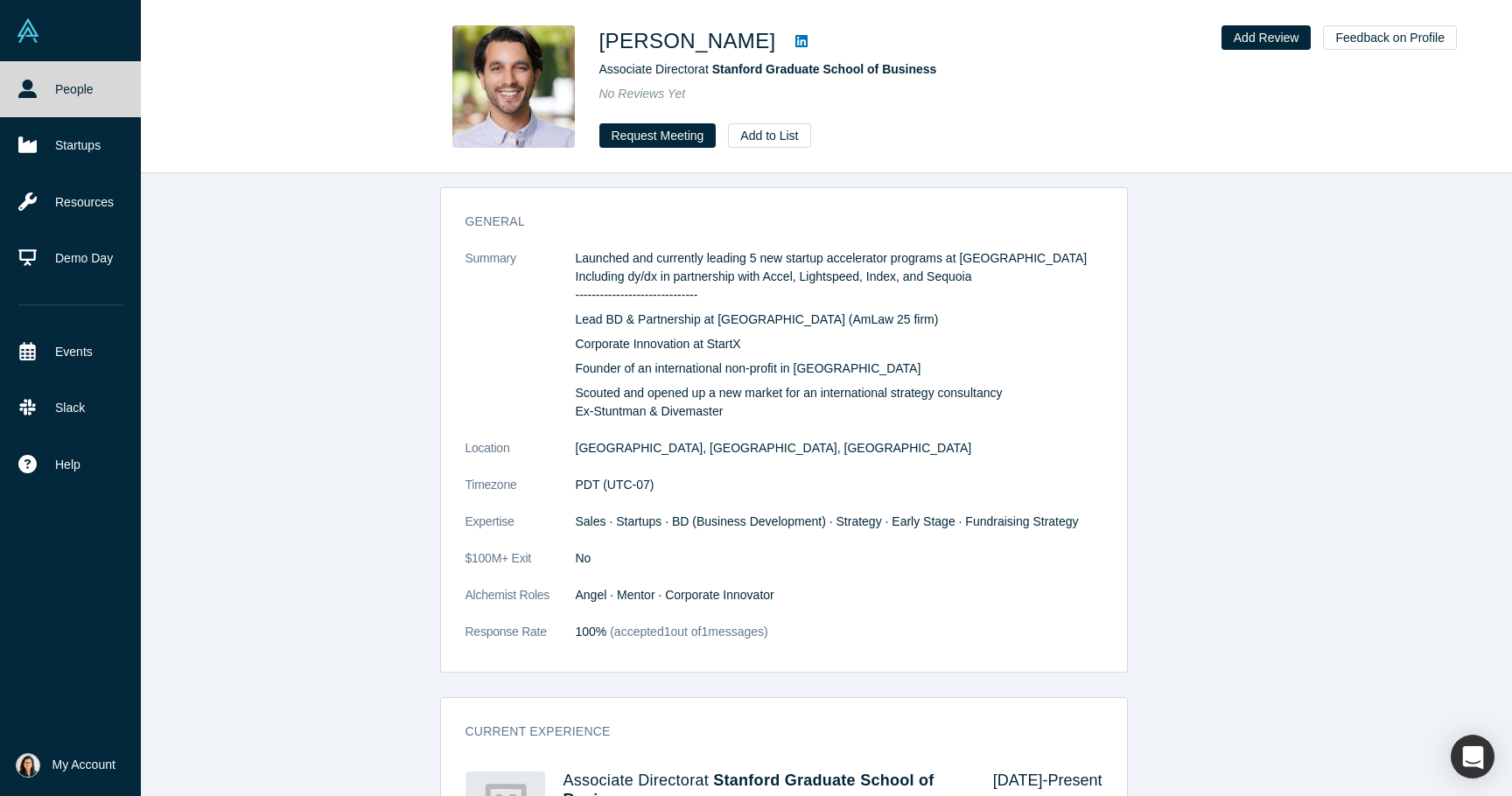
click at [58, 104] on link "People" at bounding box center [70, 89] width 141 height 56
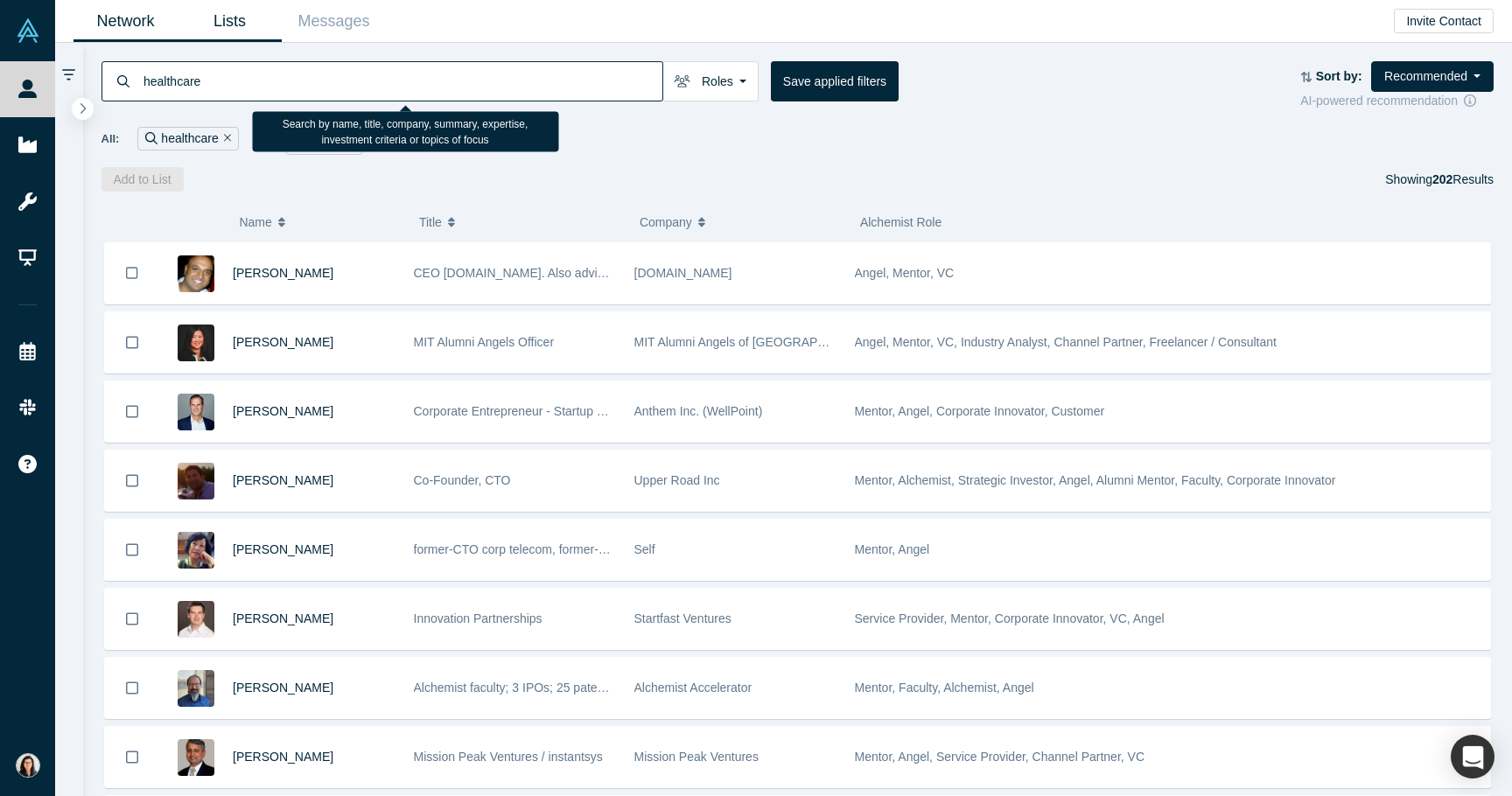
click at [233, 25] on link "Lists" at bounding box center [229, 21] width 104 height 41
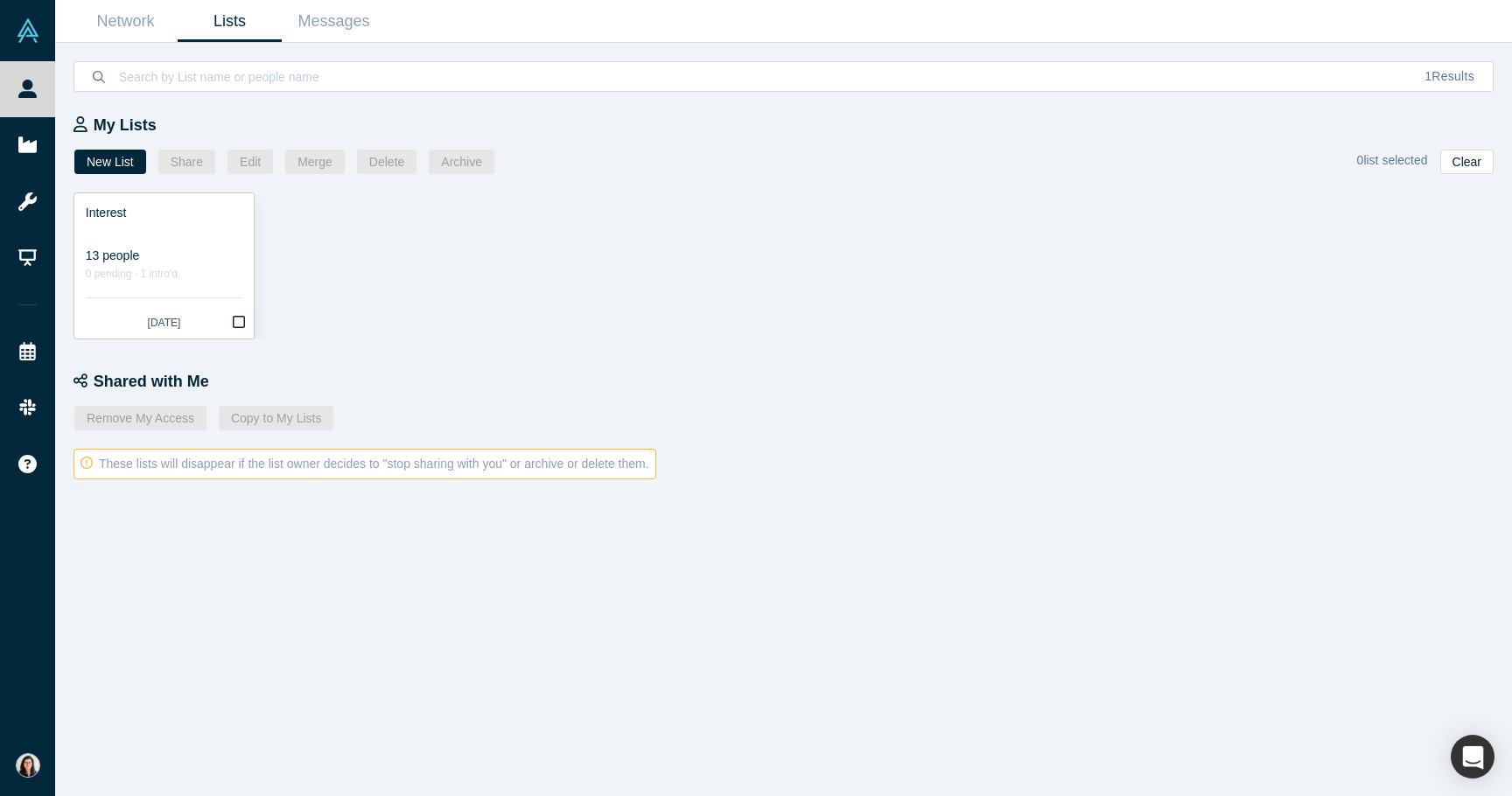
click at [179, 253] on div "13 people" at bounding box center [164, 255] width 157 height 19
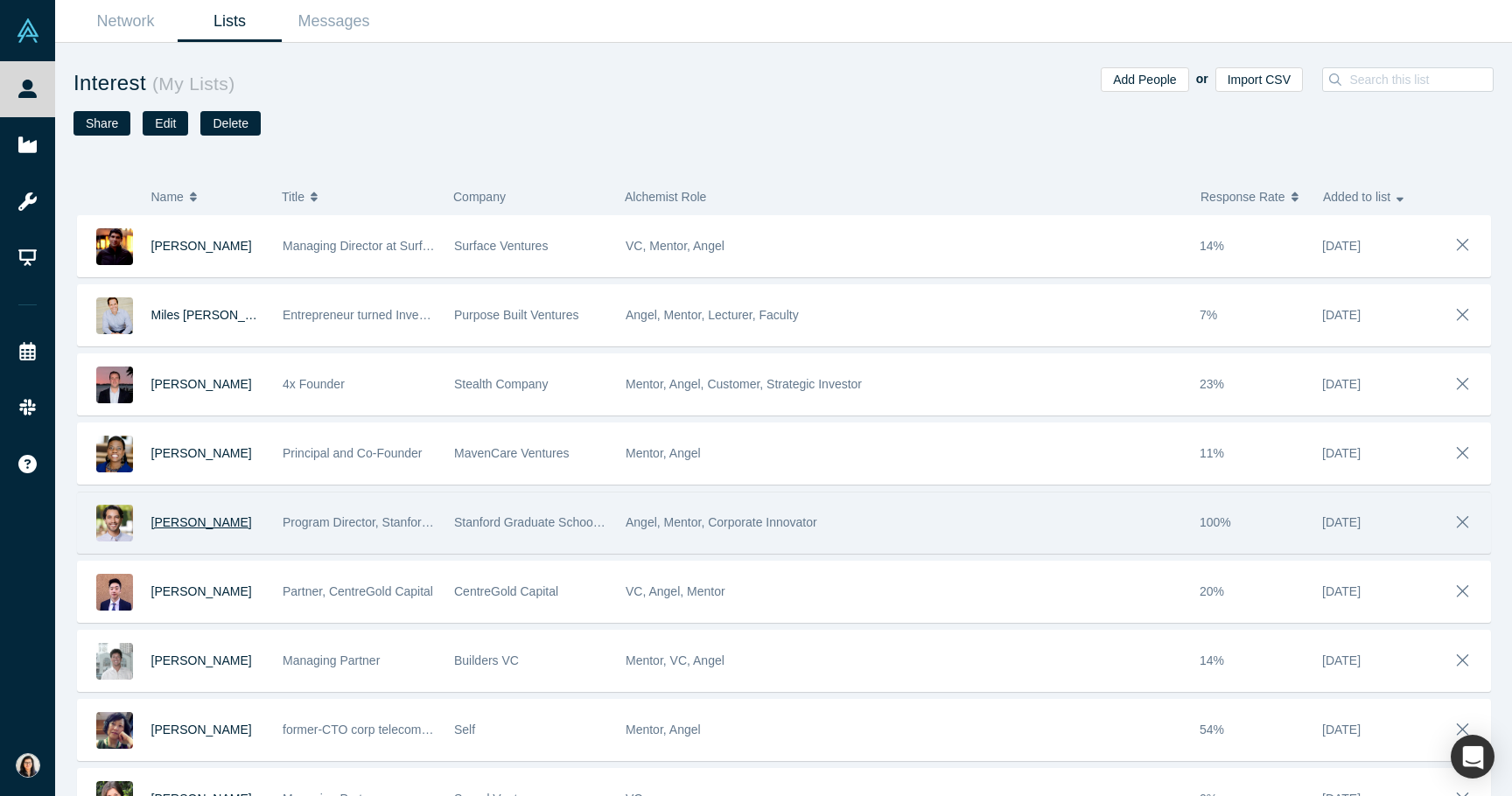
click at [207, 520] on span "[PERSON_NAME]" at bounding box center [201, 522] width 100 height 14
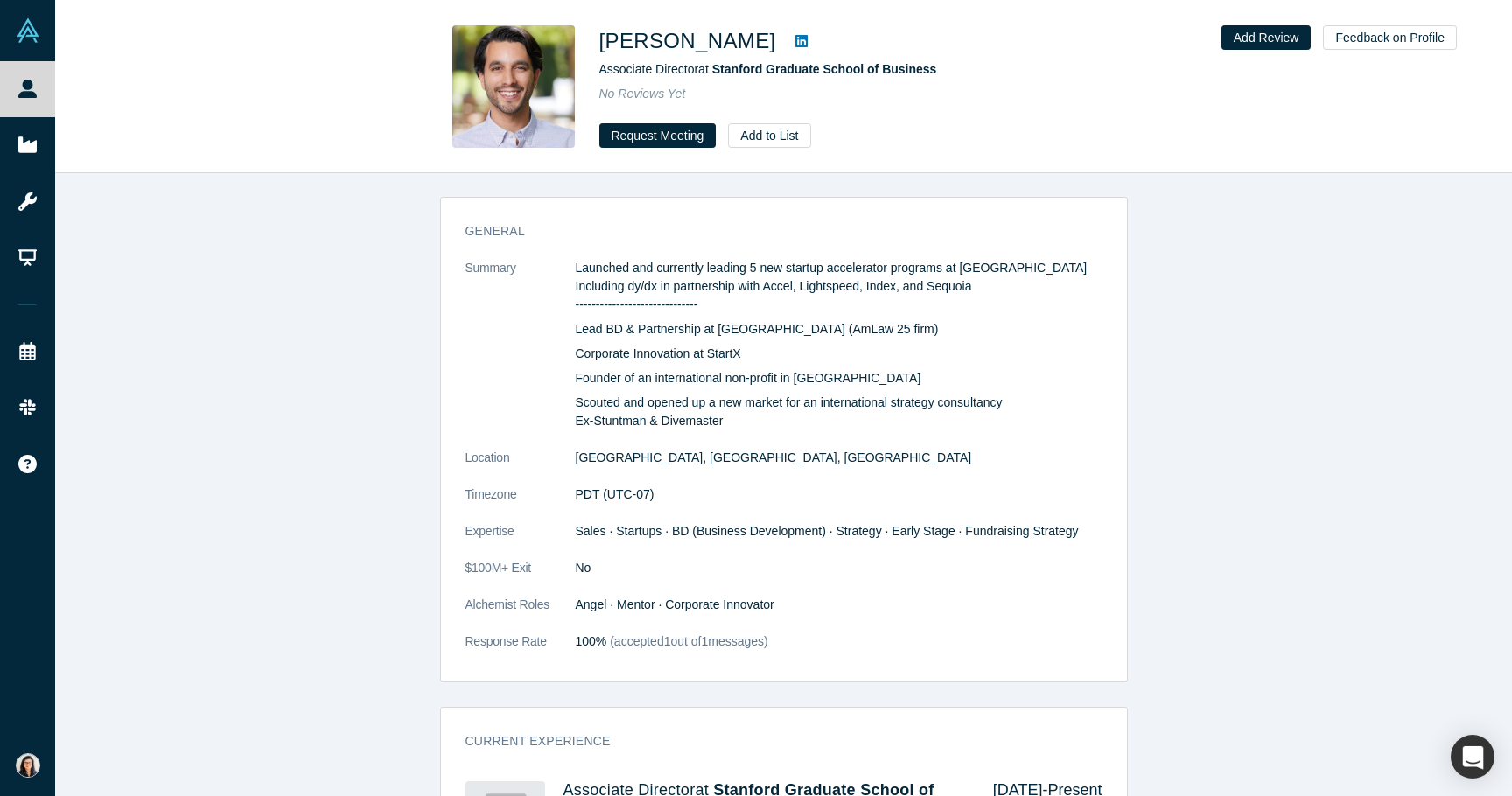
scroll to position [748, 0]
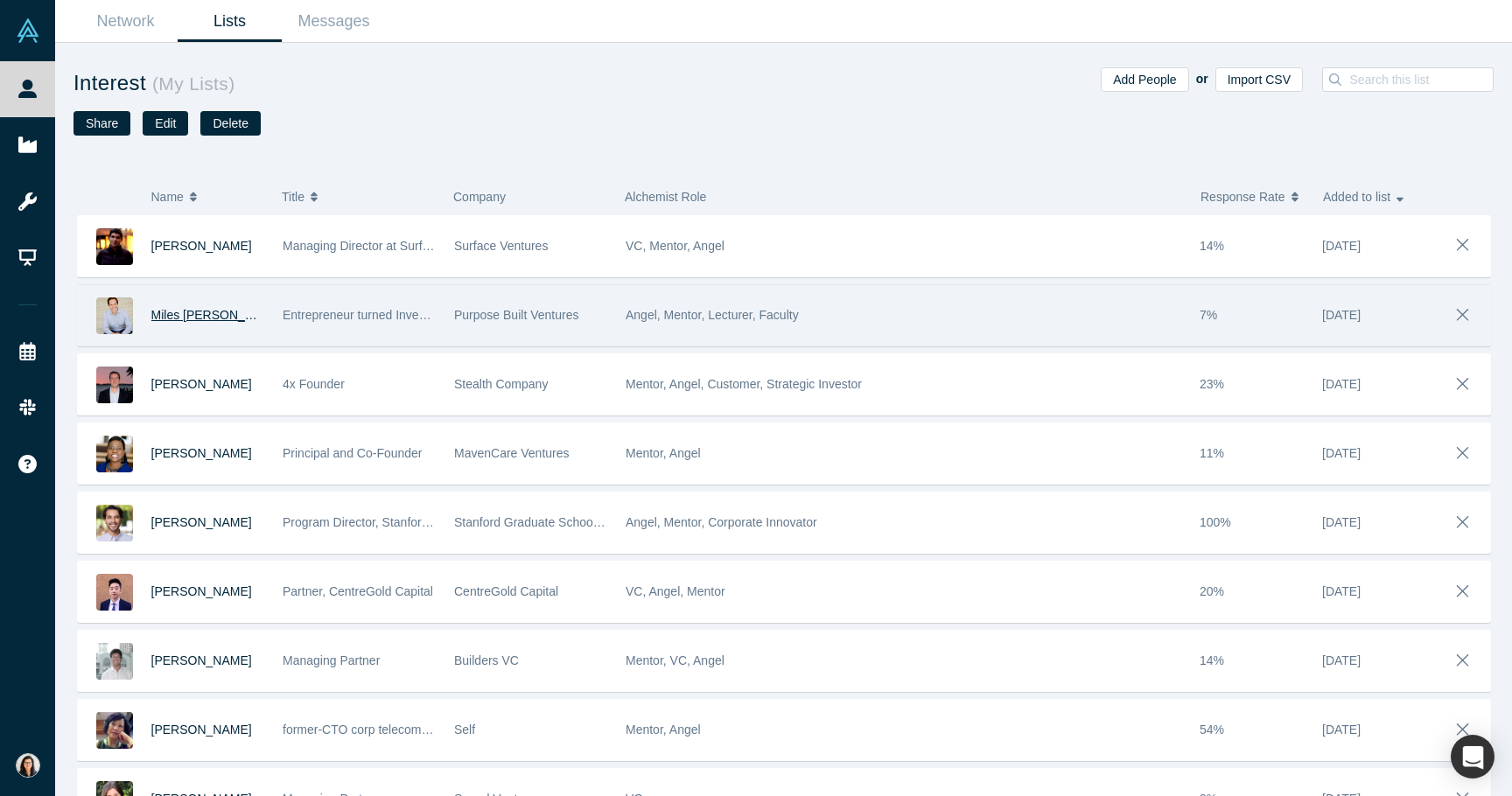
click at [189, 316] on span "Miles [PERSON_NAME]" at bounding box center [217, 315] width 133 height 14
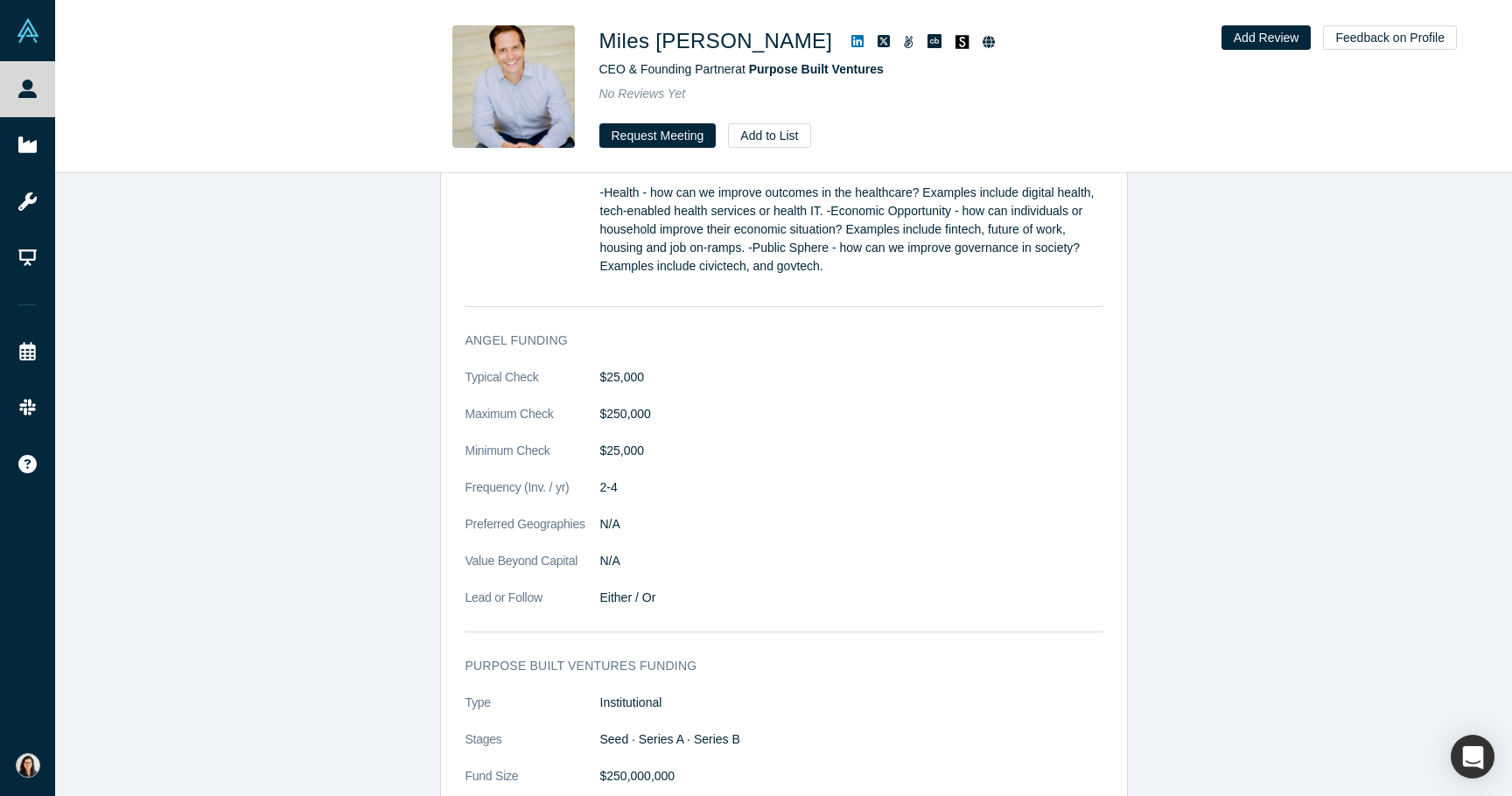
scroll to position [2093, 0]
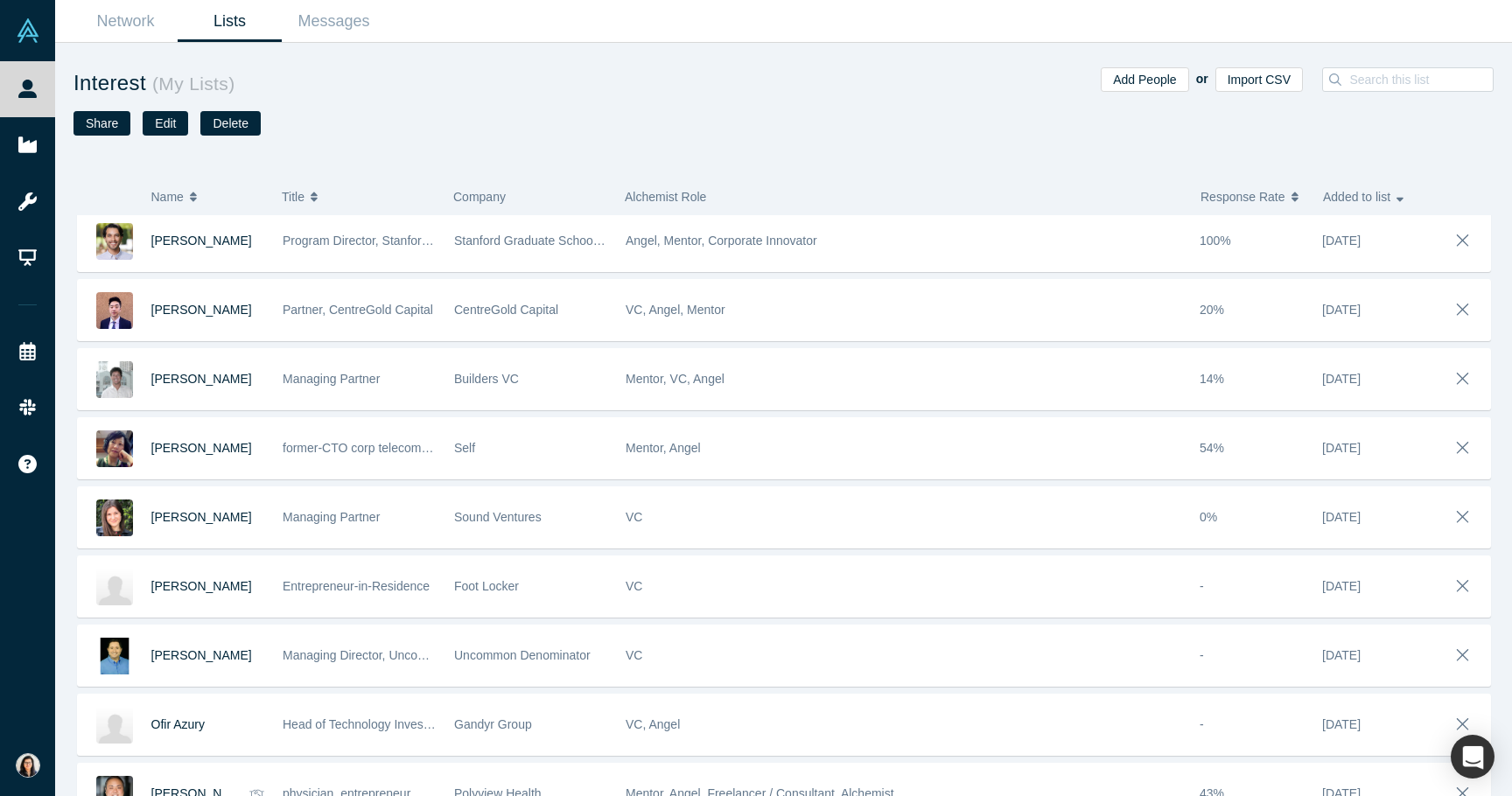
scroll to position [318, 0]
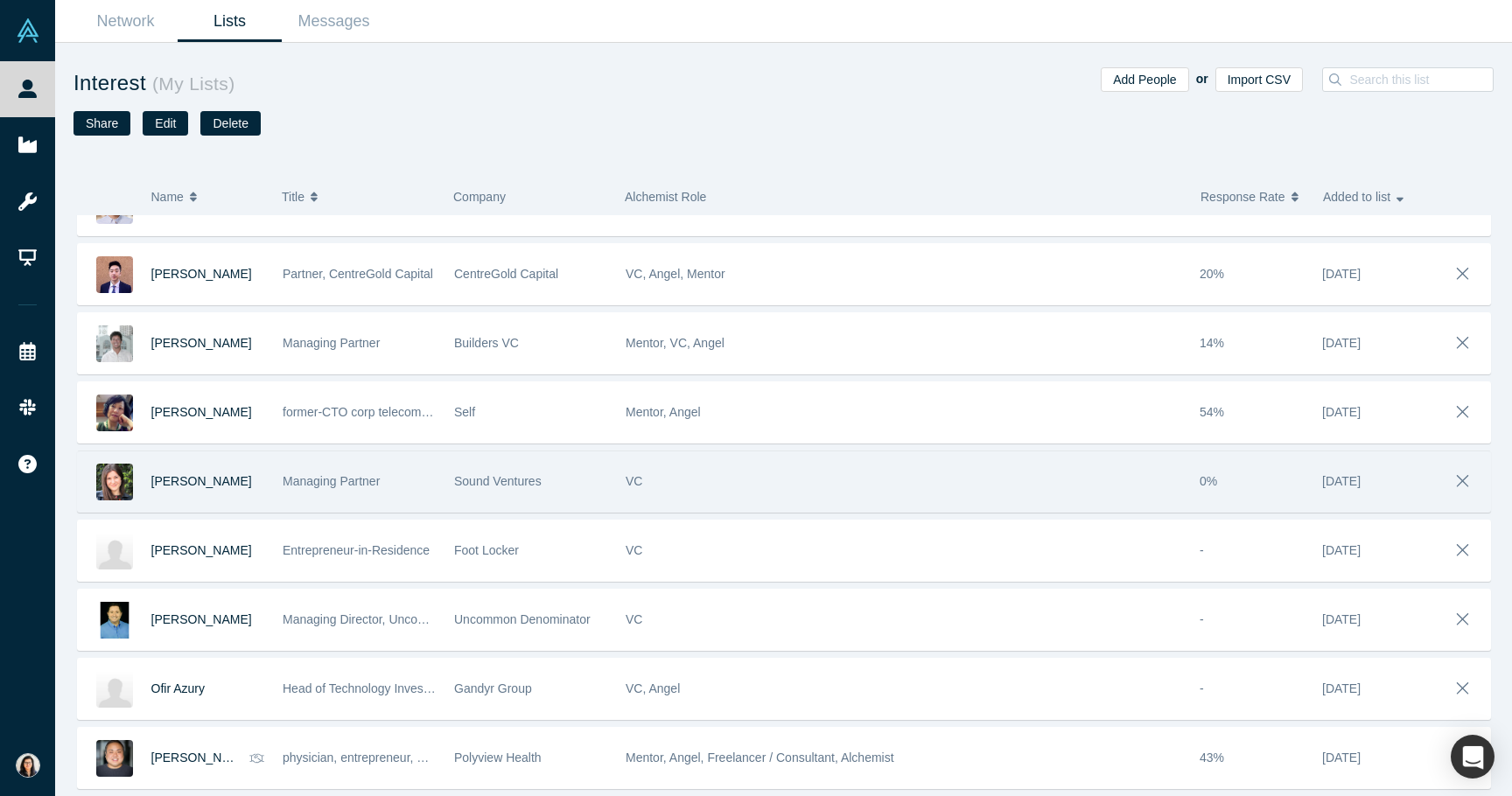
click at [81, 485] on div "[PERSON_NAME]" at bounding box center [171, 481] width 187 height 60
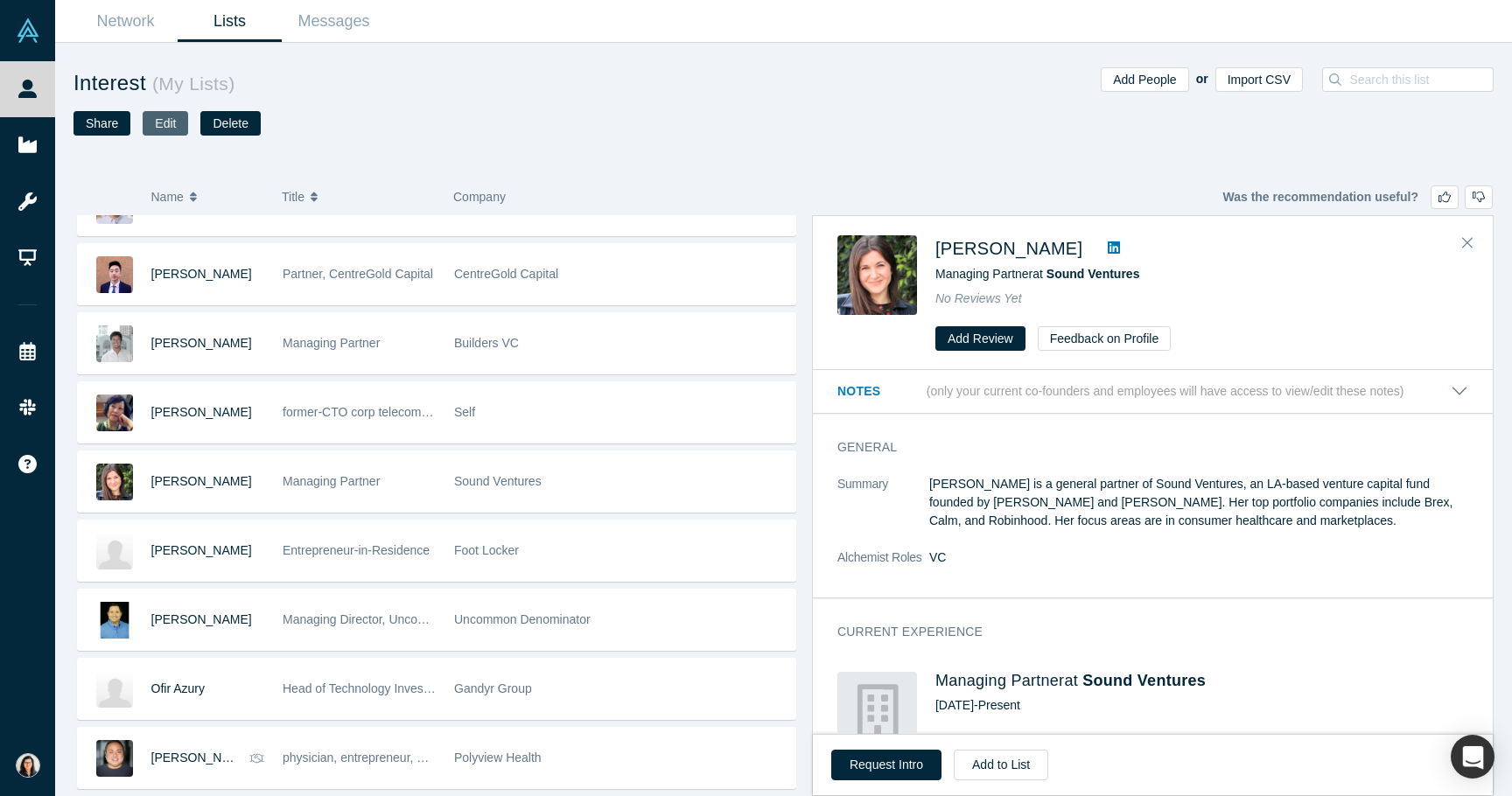
click at [171, 123] on button "Edit" at bounding box center [165, 123] width 46 height 24
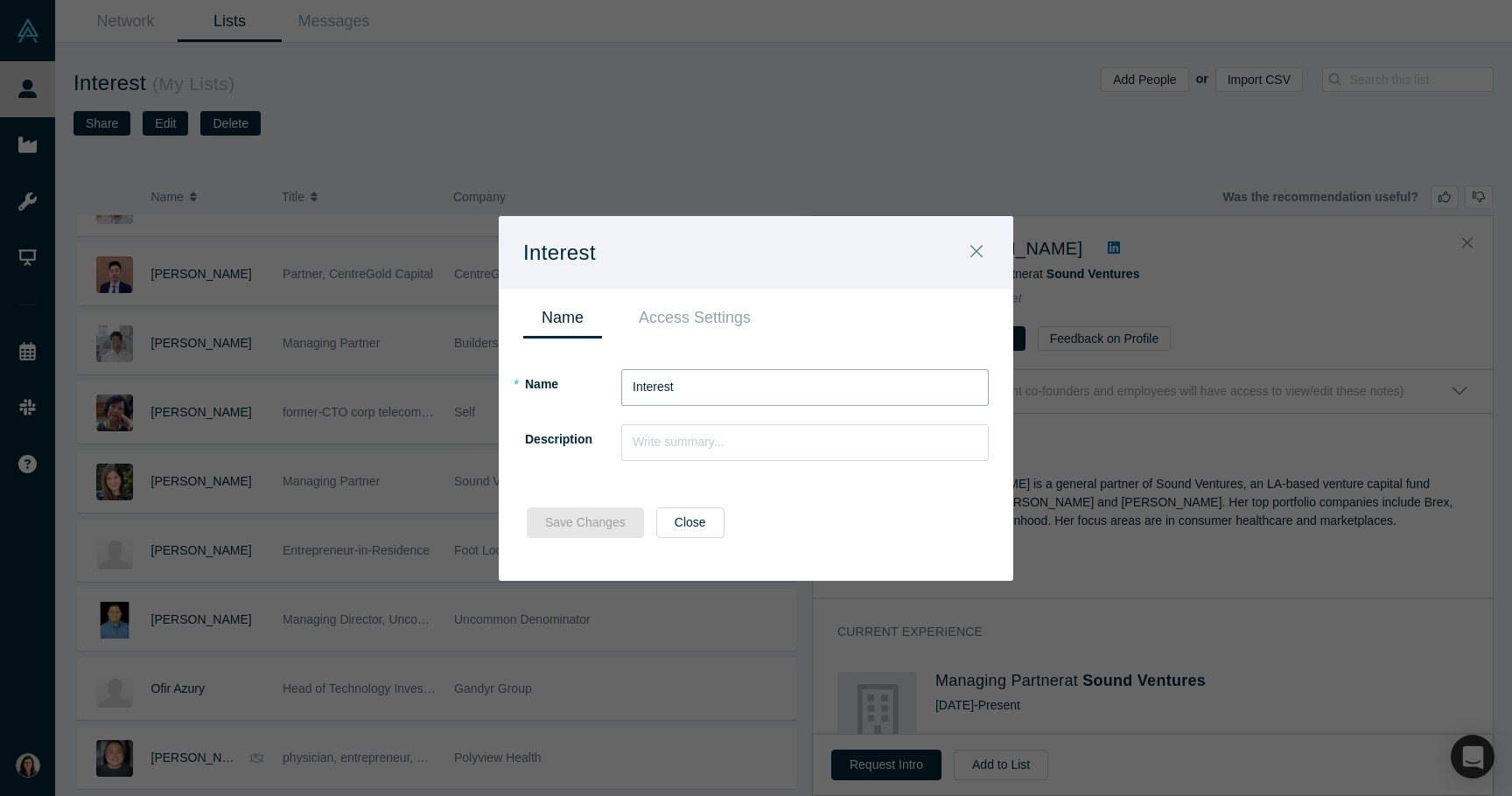
click at [777, 399] on input "Interest" at bounding box center [805, 388] width 367 height 37
click at [980, 254] on icon "Close" at bounding box center [976, 251] width 13 height 19
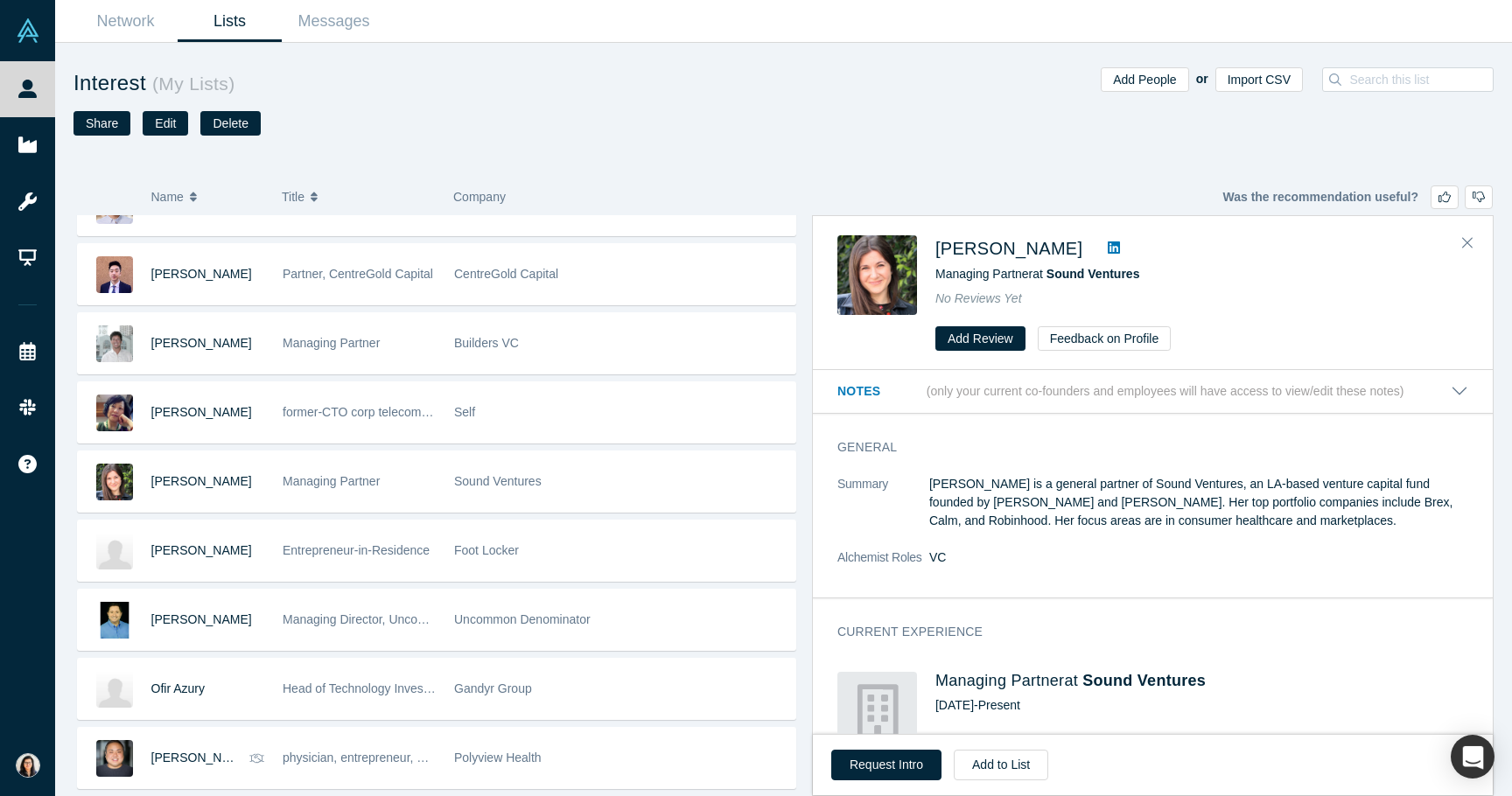
click at [835, 185] on div "Name Title Company Alchemist Role Response Rate Added to list" at bounding box center [783, 197] width 1414 height 37
click at [562, 121] on div "Share Edit Delete" at bounding box center [428, 123] width 710 height 24
click at [1469, 234] on button "Close" at bounding box center [1467, 243] width 26 height 28
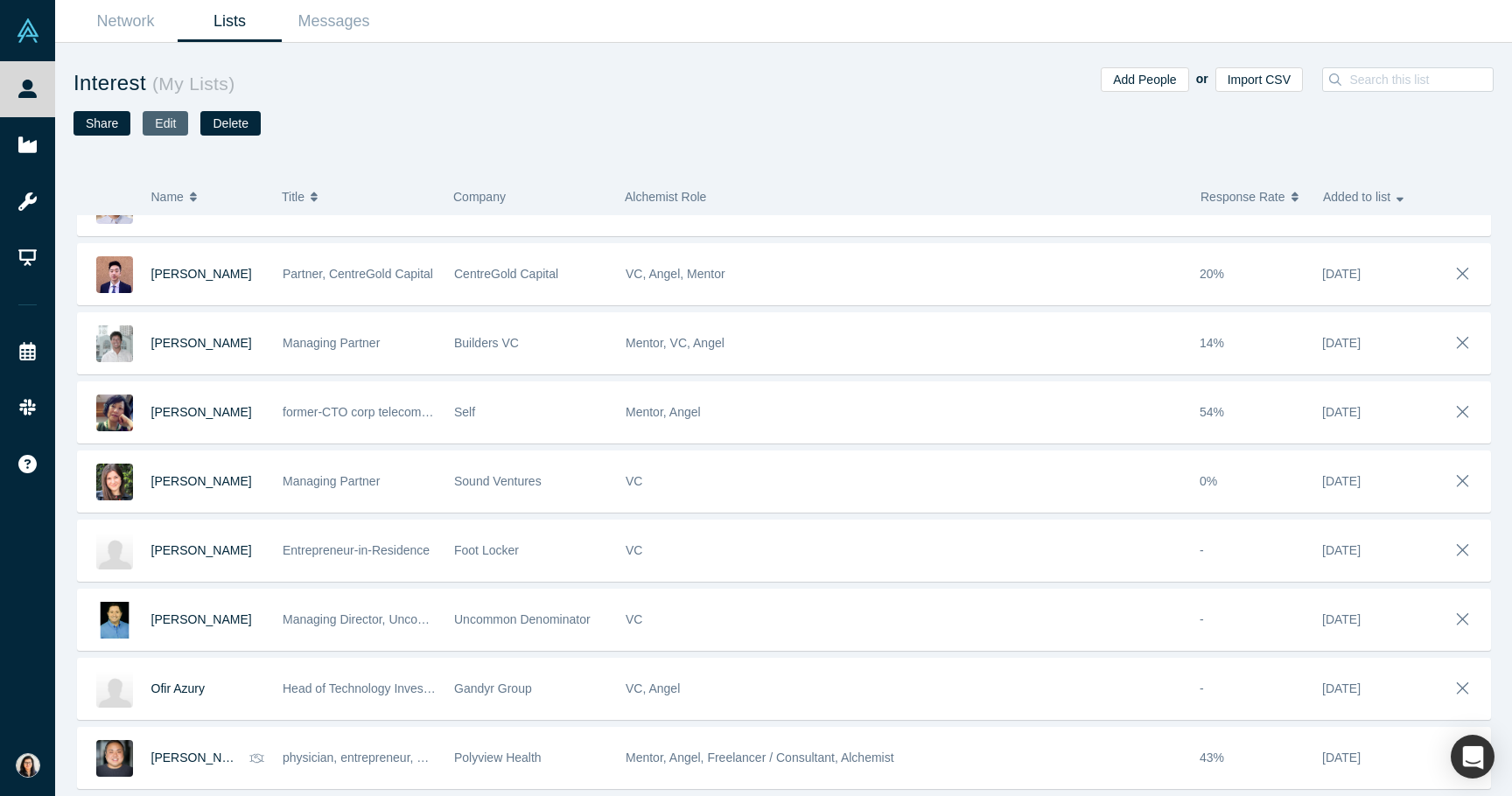
click at [168, 133] on button "Edit" at bounding box center [165, 123] width 46 height 24
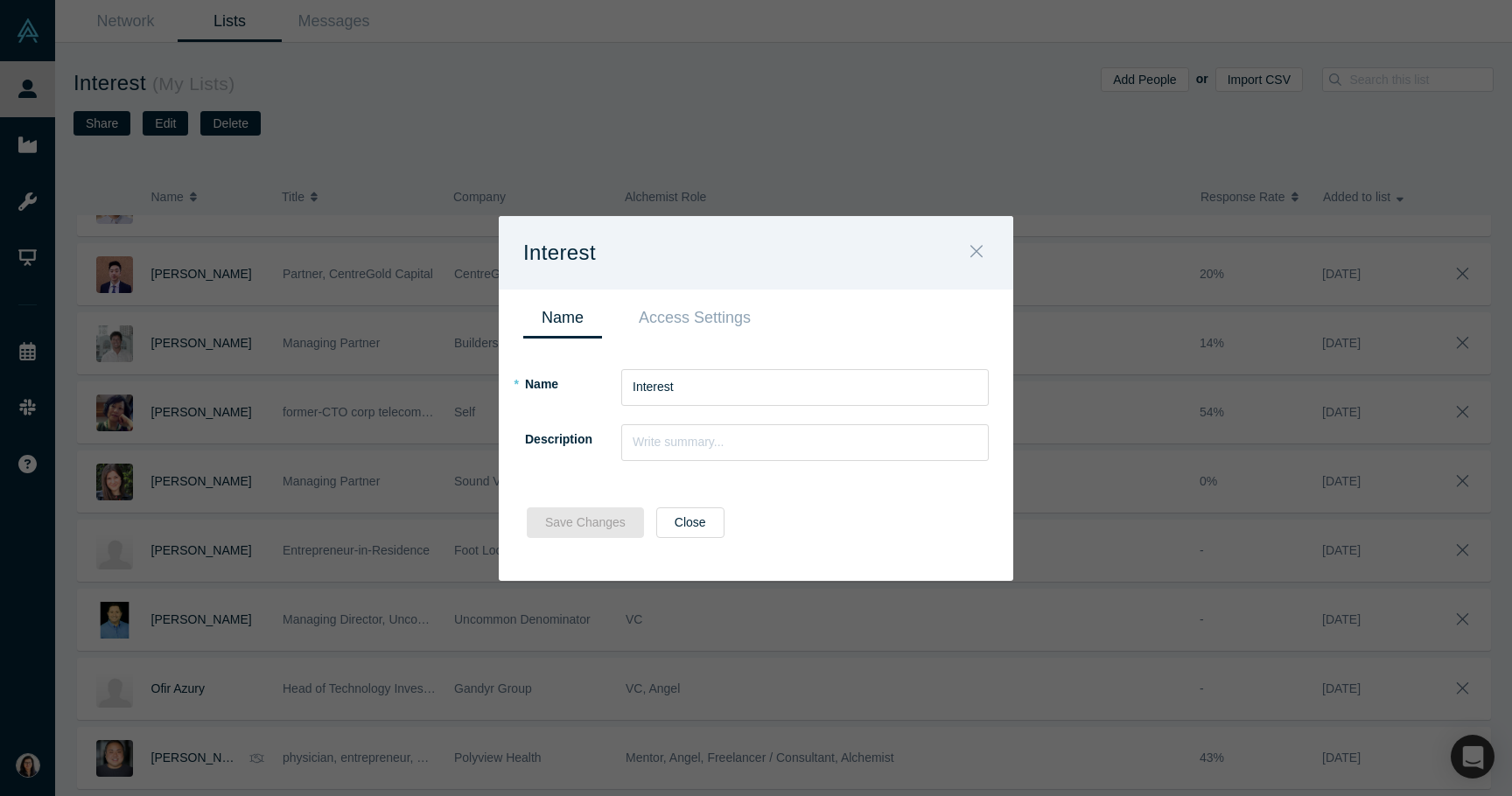
click at [967, 261] on button "Close" at bounding box center [977, 253] width 37 height 38
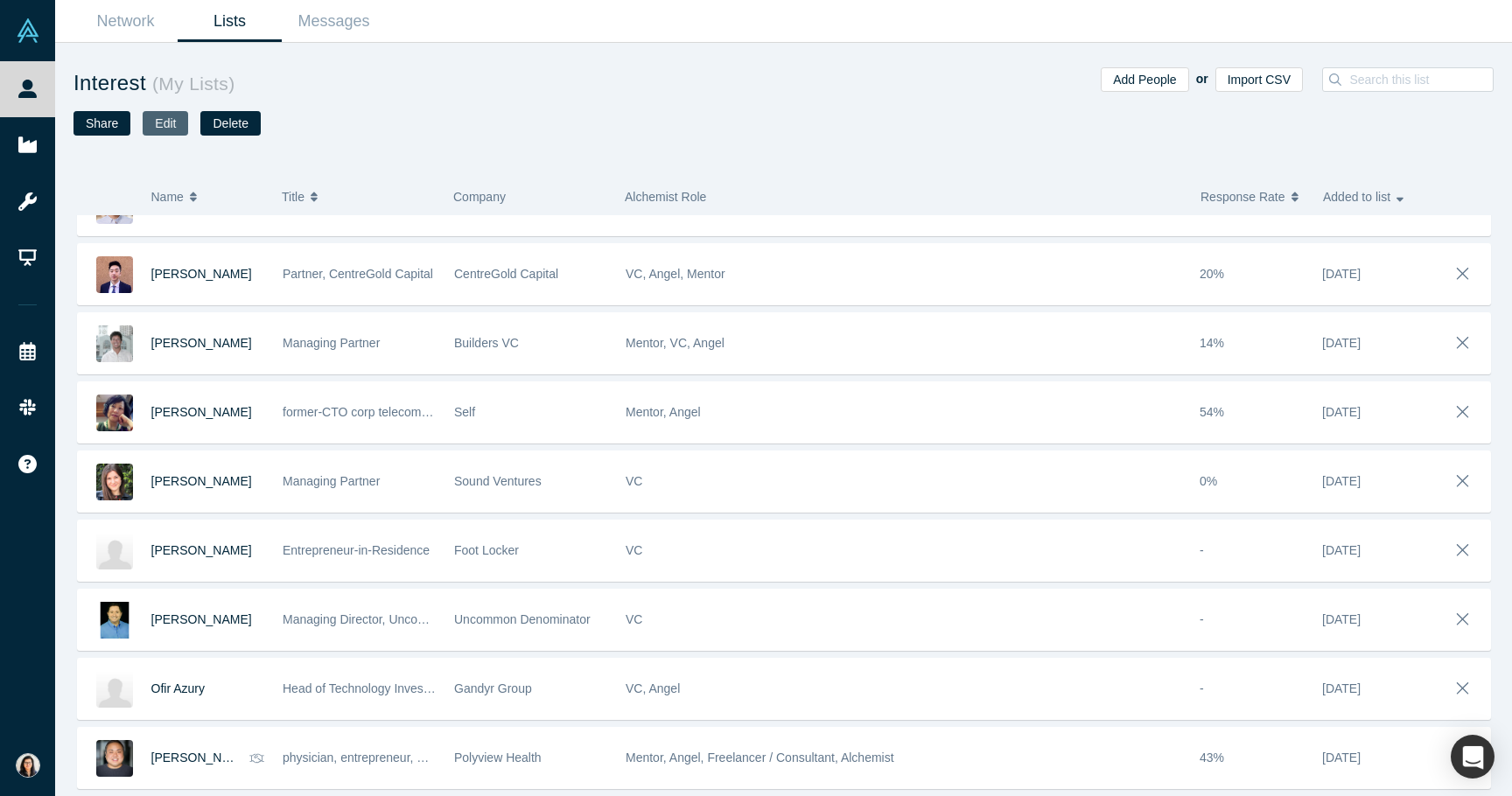
click at [163, 117] on button "Edit" at bounding box center [165, 123] width 46 height 24
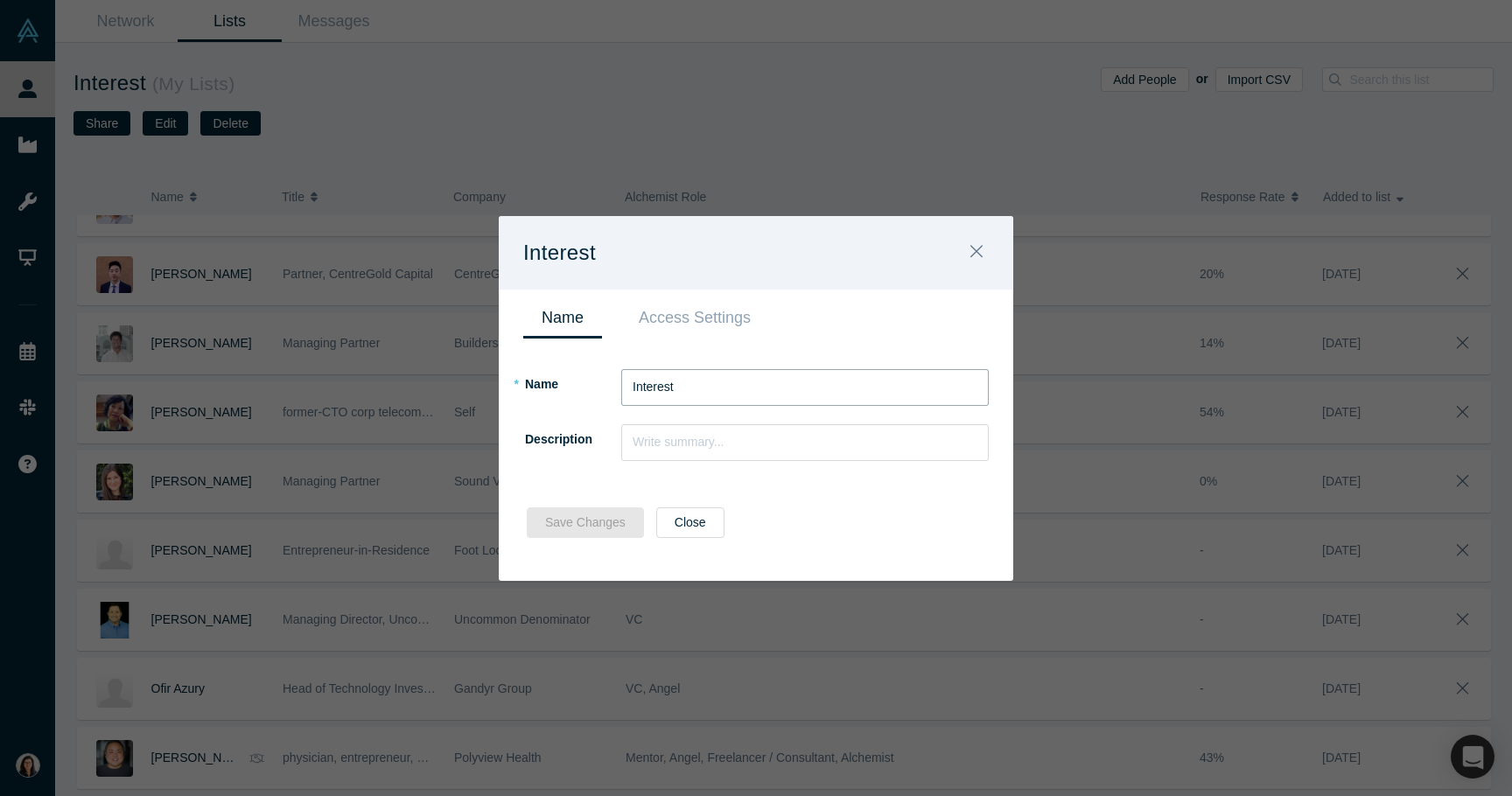
click at [703, 386] on input "Interest" at bounding box center [805, 388] width 367 height 37
type input "VC"
click at [621, 529] on button "Save Changes" at bounding box center [586, 522] width 117 height 30
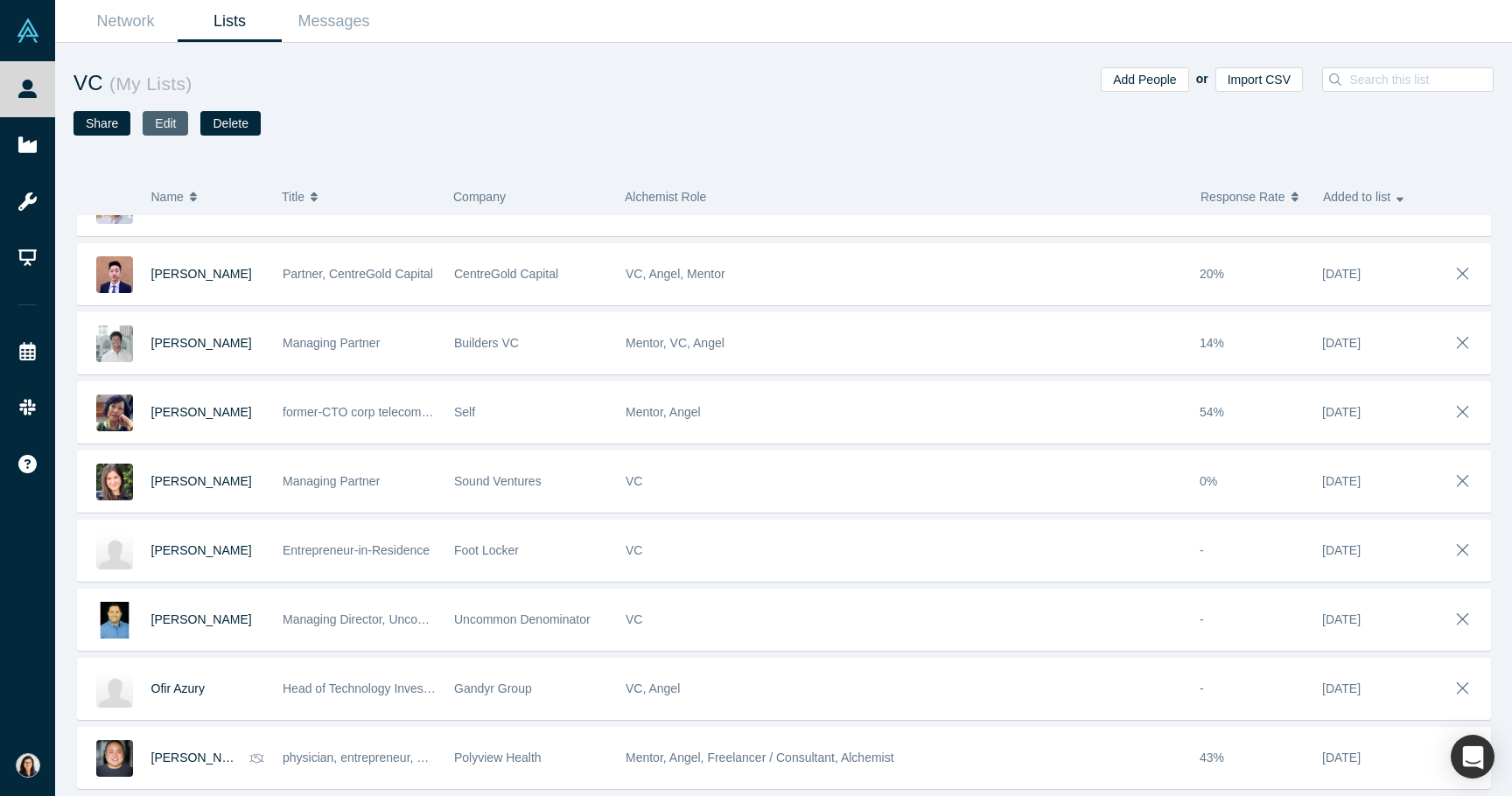
click at [167, 124] on button "Edit" at bounding box center [165, 123] width 46 height 24
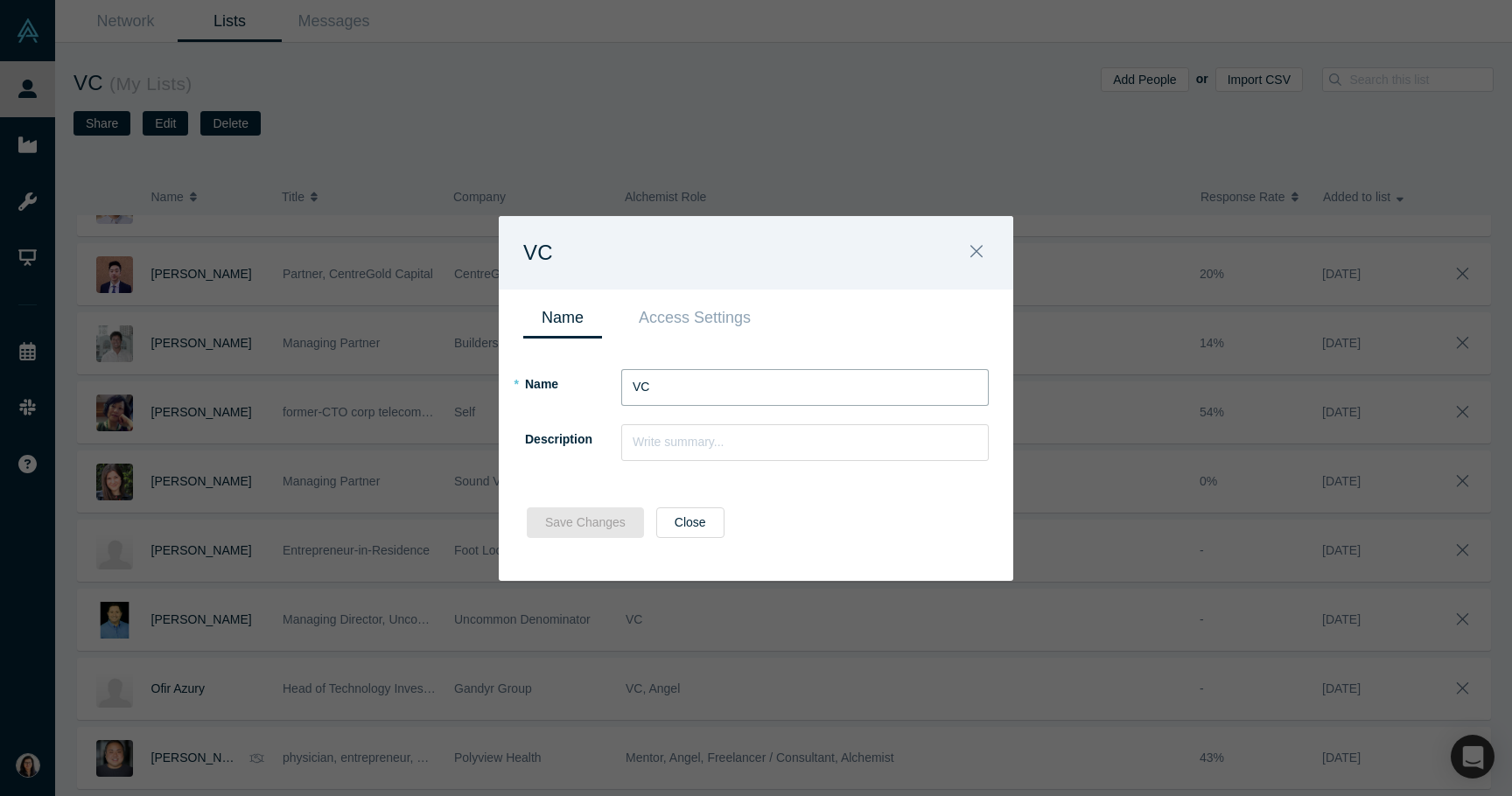
click at [675, 391] on input "VC" at bounding box center [805, 388] width 367 height 37
type input "Angels"
click at [596, 516] on button "Save Changes" at bounding box center [586, 522] width 117 height 30
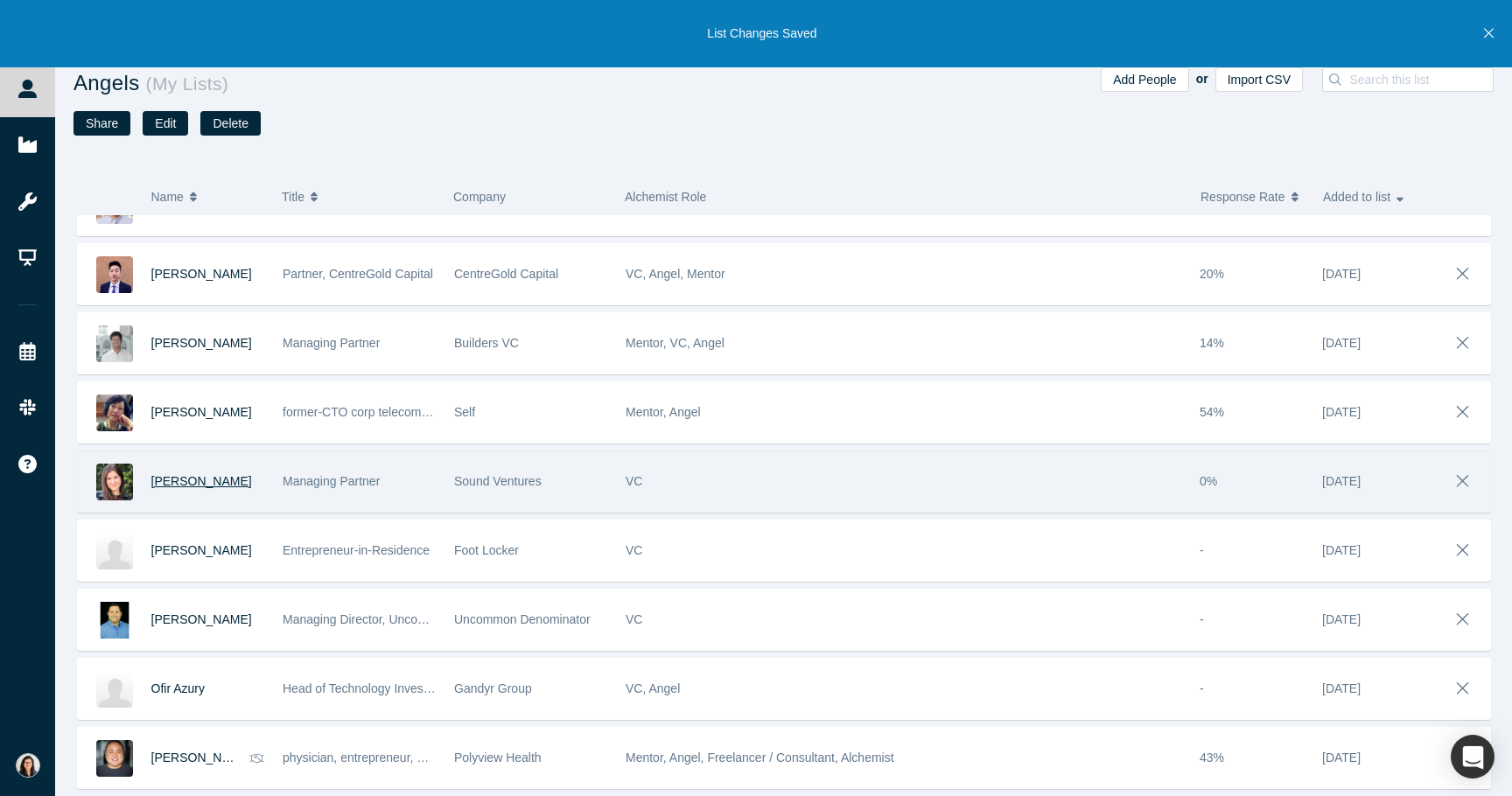
click at [208, 484] on span "[PERSON_NAME]" at bounding box center [201, 481] width 100 height 14
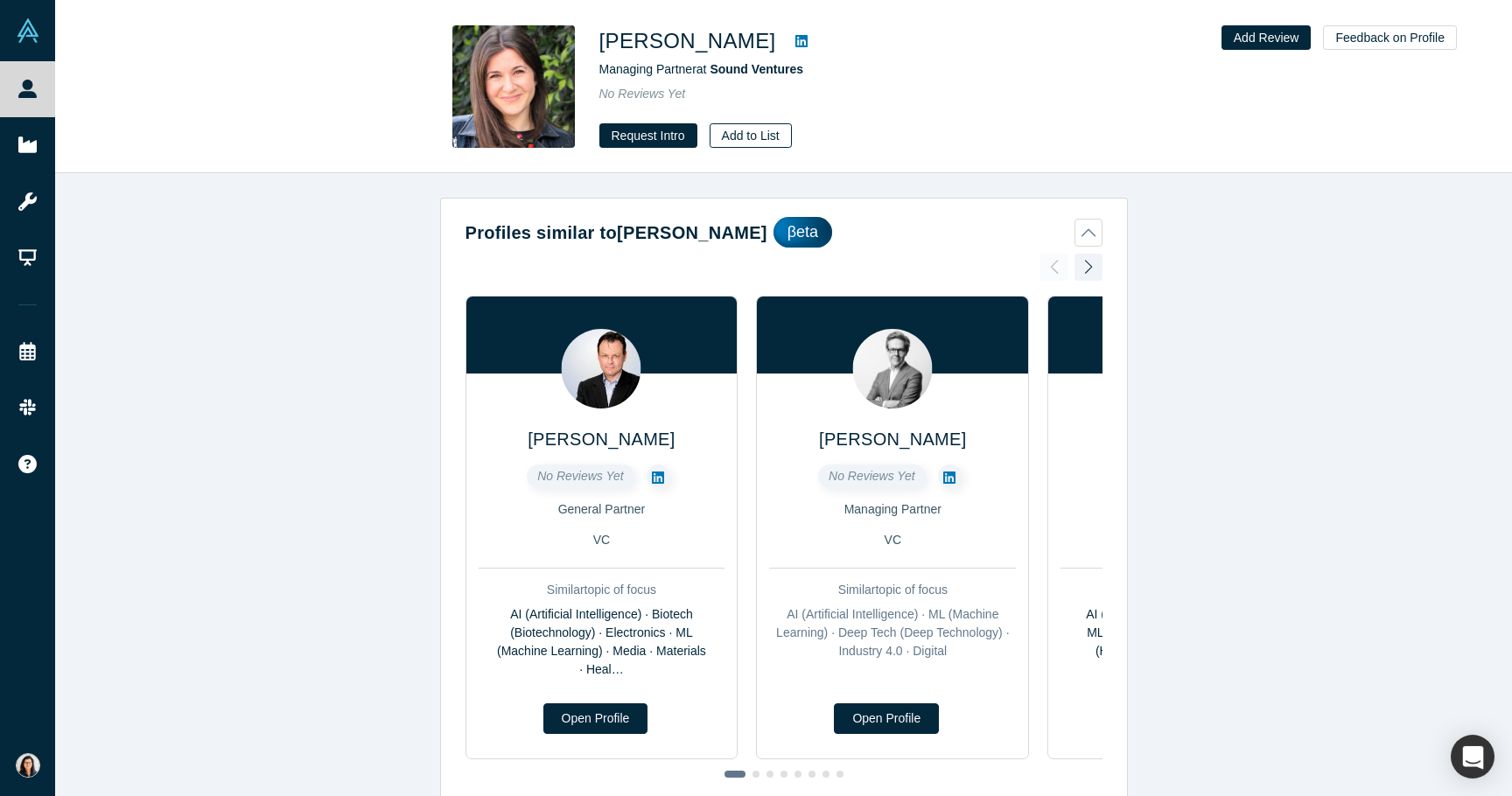
click at [773, 137] on button "Add to List" at bounding box center [750, 135] width 82 height 24
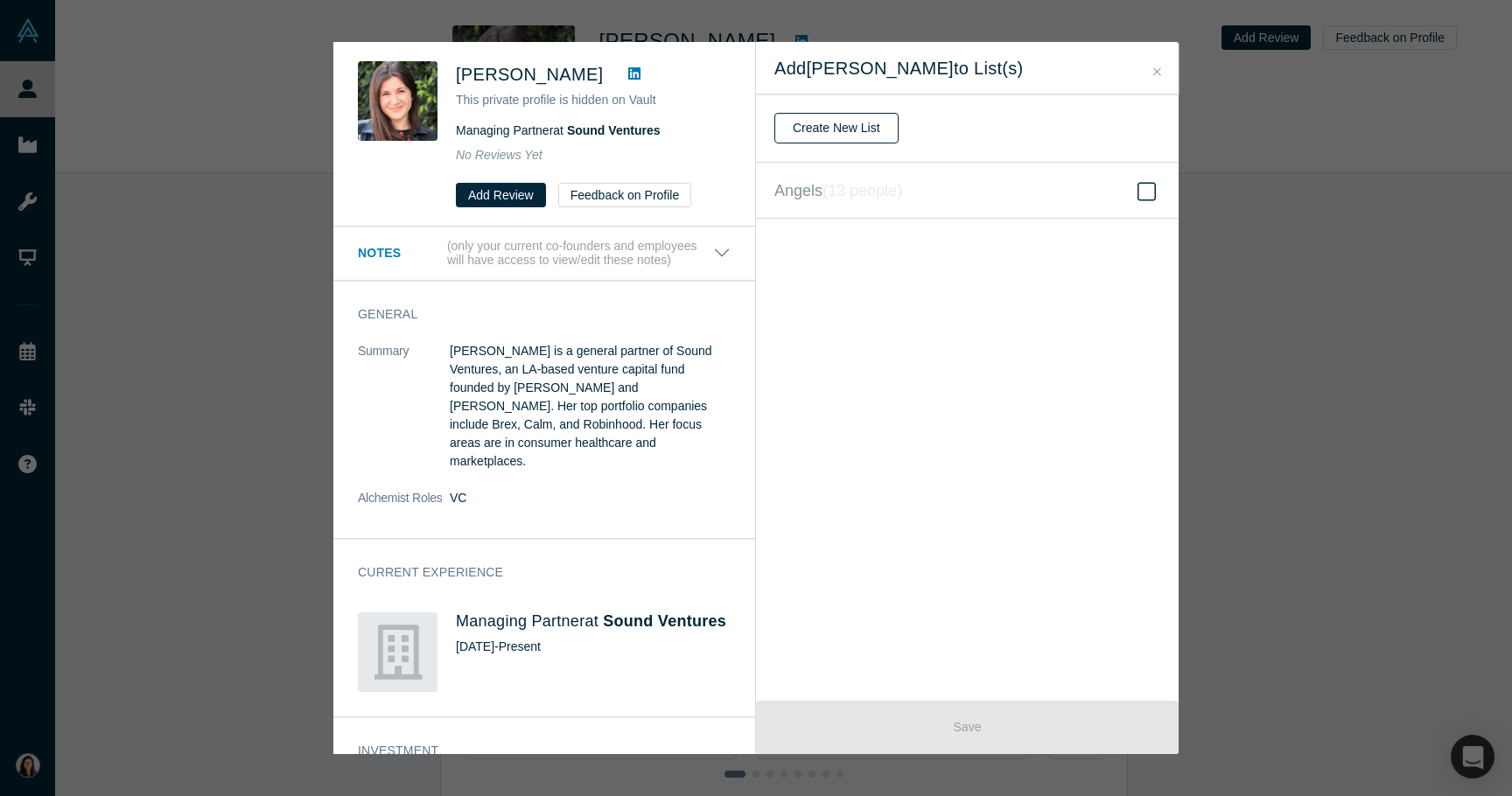
click at [828, 124] on button "Create New List" at bounding box center [837, 128] width 125 height 30
click at [828, 124] on input "text" at bounding box center [967, 129] width 386 height 37
type input "VC"
click at [826, 179] on button "Create" at bounding box center [811, 173] width 73 height 30
click at [1146, 194] on icon at bounding box center [1147, 192] width 19 height 21
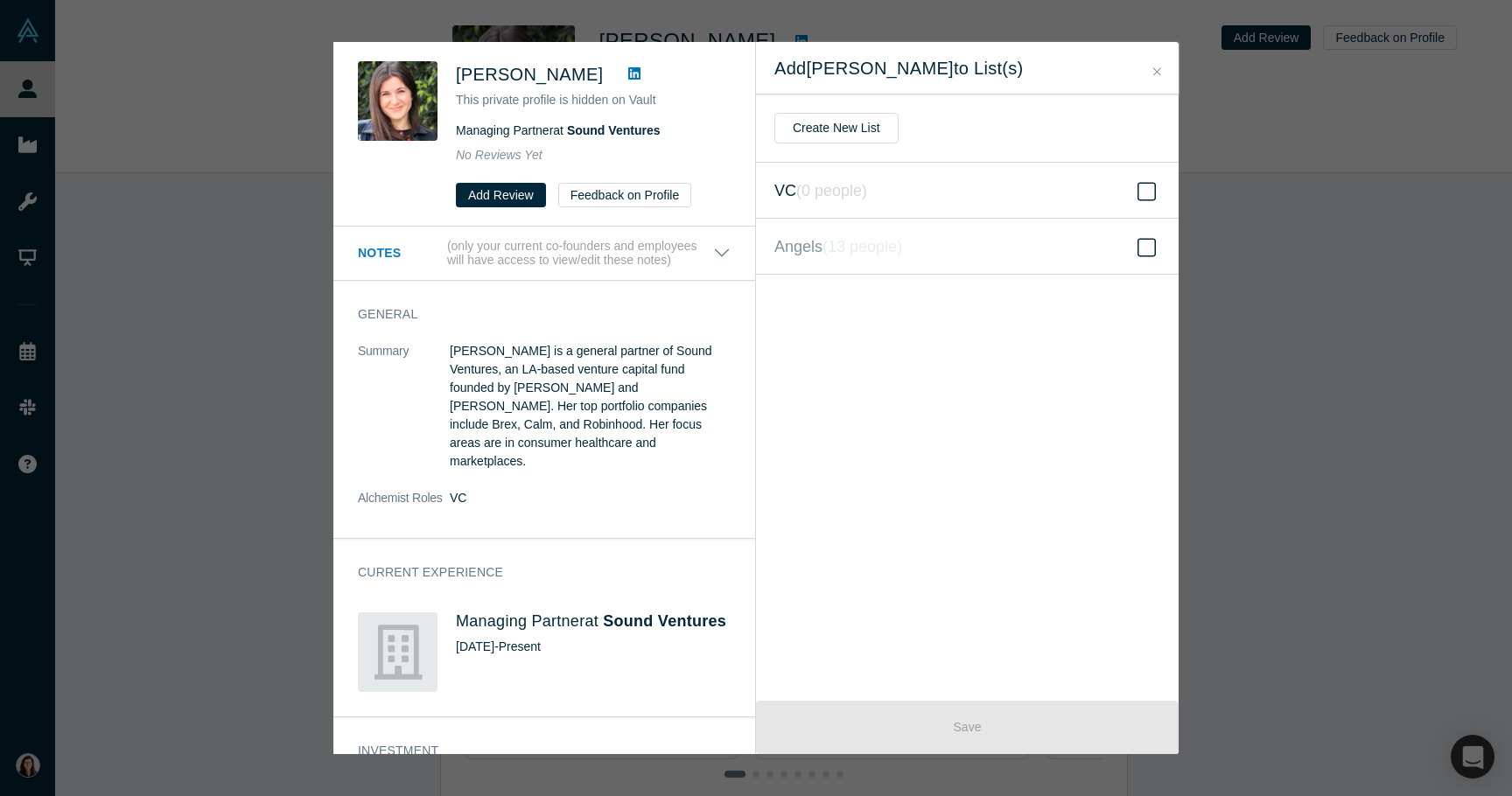
click at [0, 0] on input "VC ( 0 people )" at bounding box center [0, 0] width 0 height 0
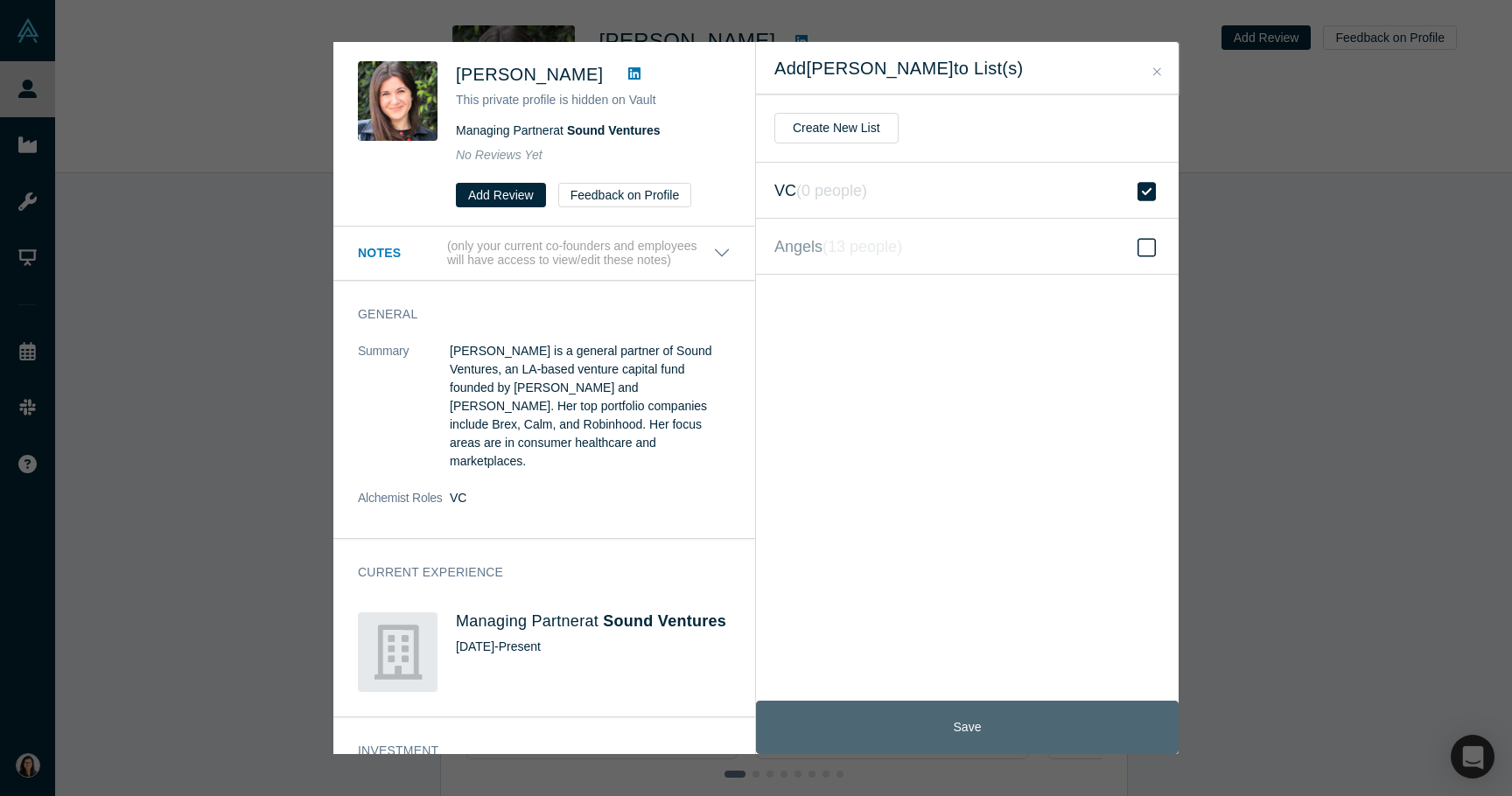
click at [942, 727] on button "Save" at bounding box center [967, 727] width 423 height 54
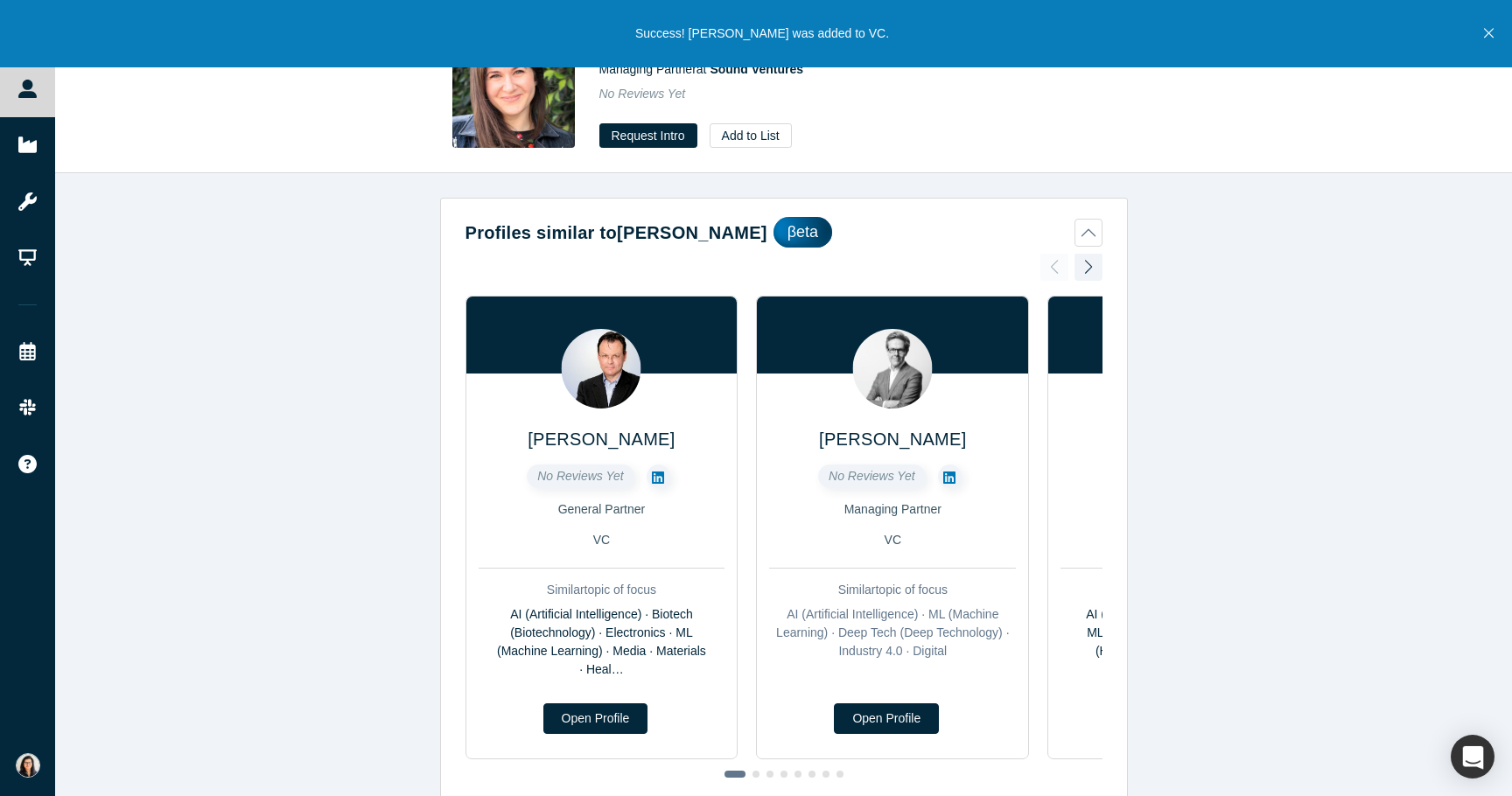
click at [189, 142] on div "[PERSON_NAME] Managing Partner at Sound Ventures No Reviews Yet Request Intro A…" at bounding box center [783, 87] width 1456 height 172
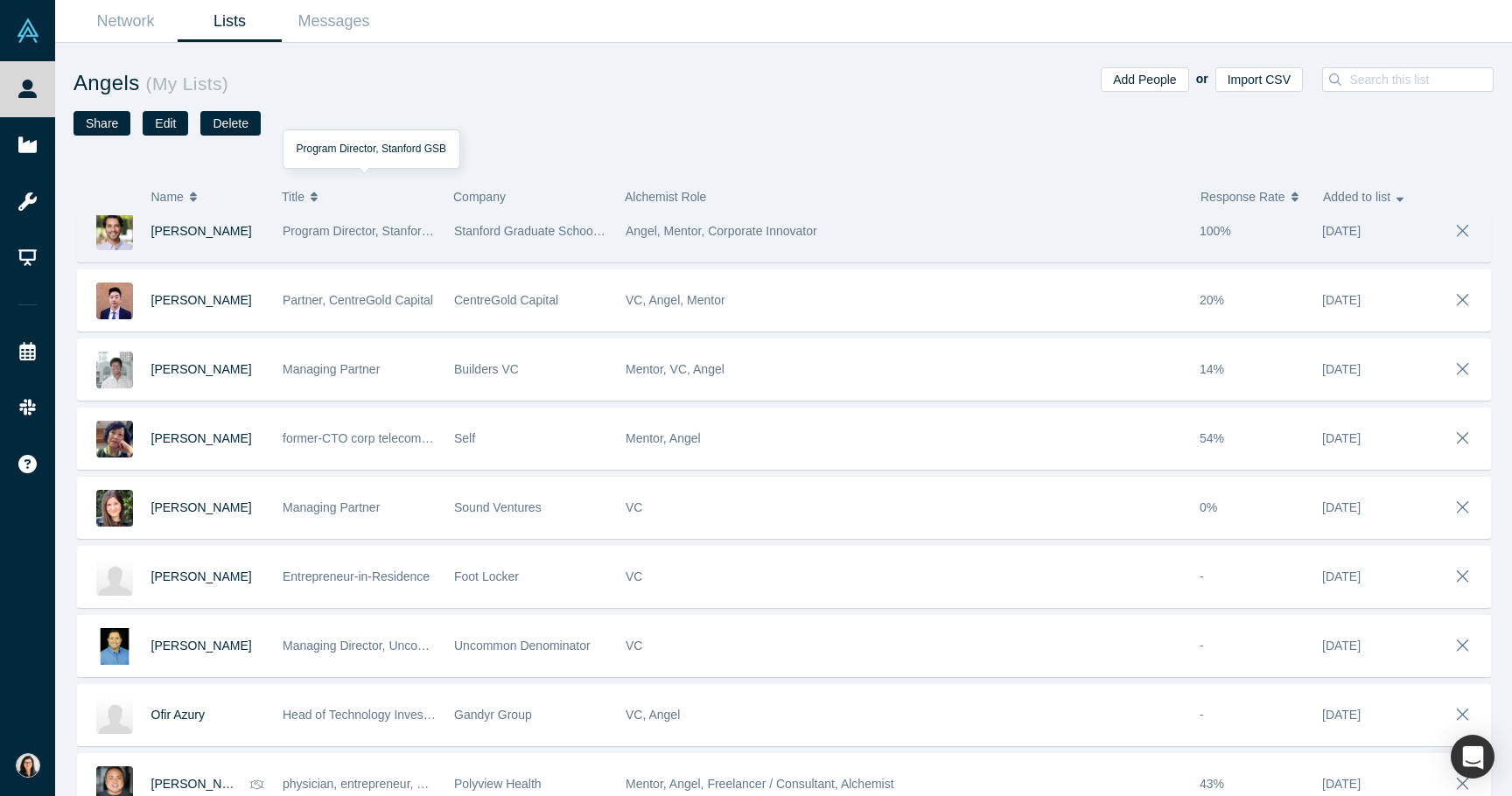
scroll to position [318, 0]
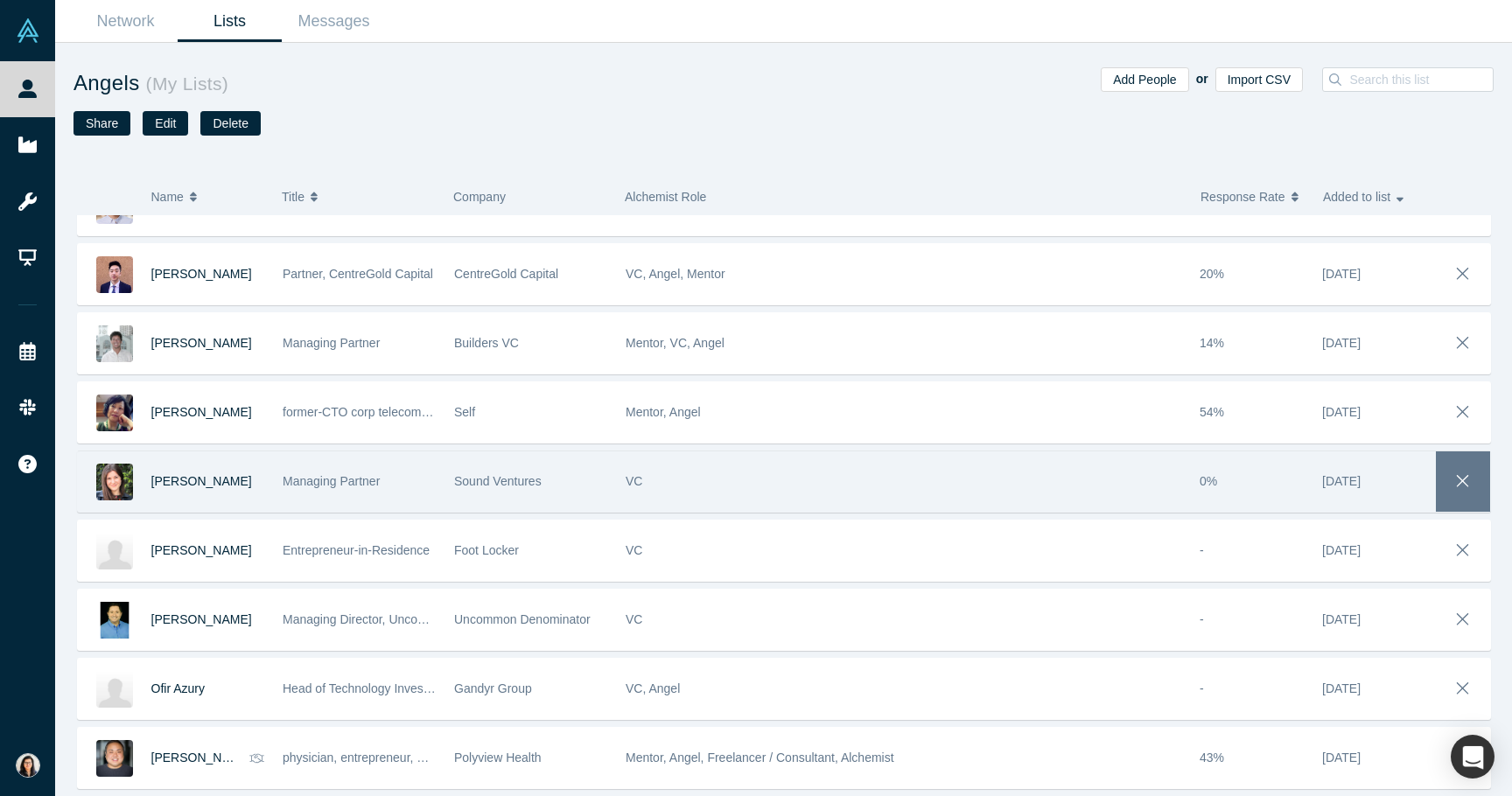
click at [1480, 479] on button "button" at bounding box center [1463, 481] width 55 height 60
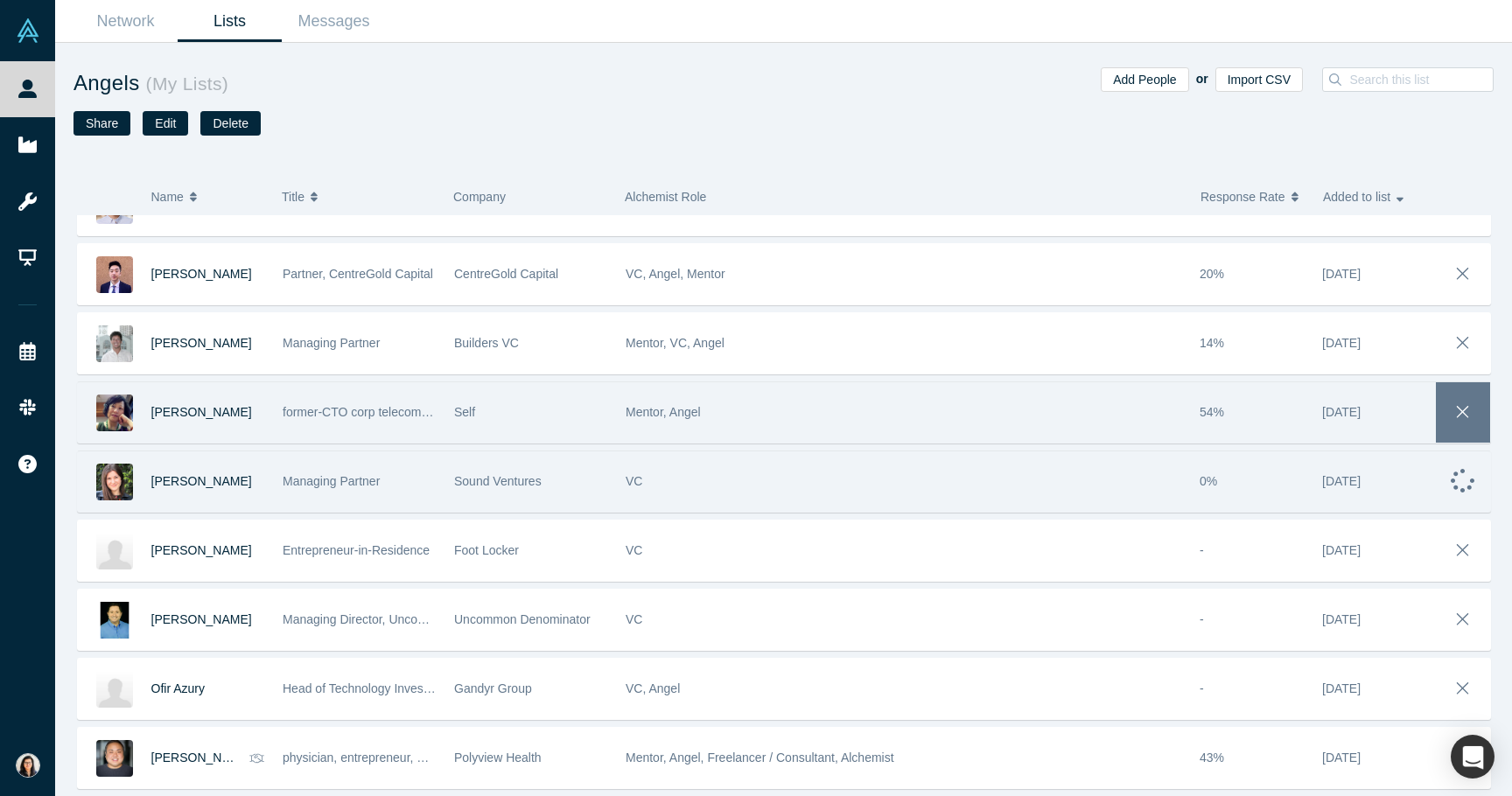
scroll to position [248, 0]
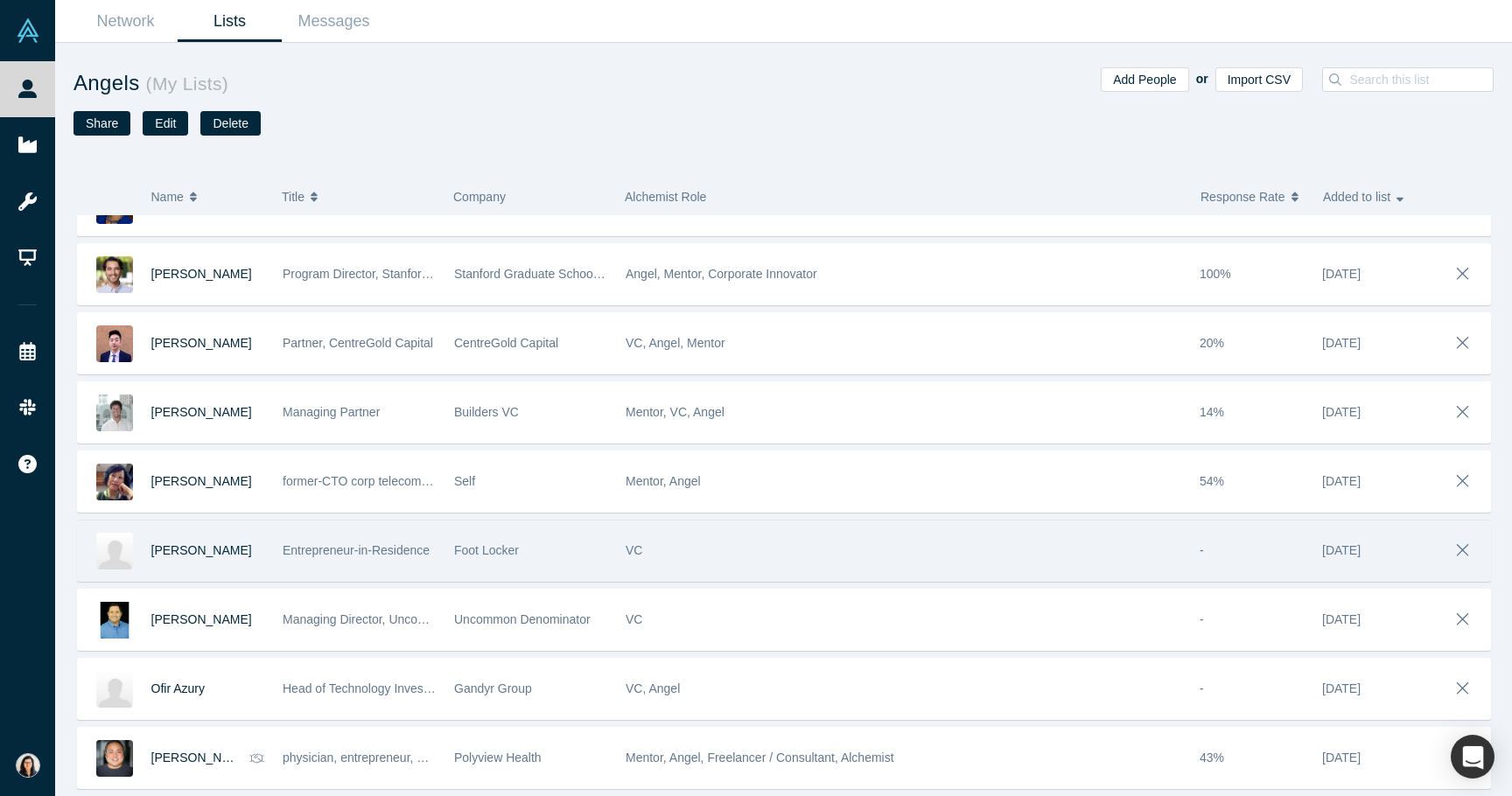
click at [775, 550] on div "VC" at bounding box center [903, 550] width 555 height 60
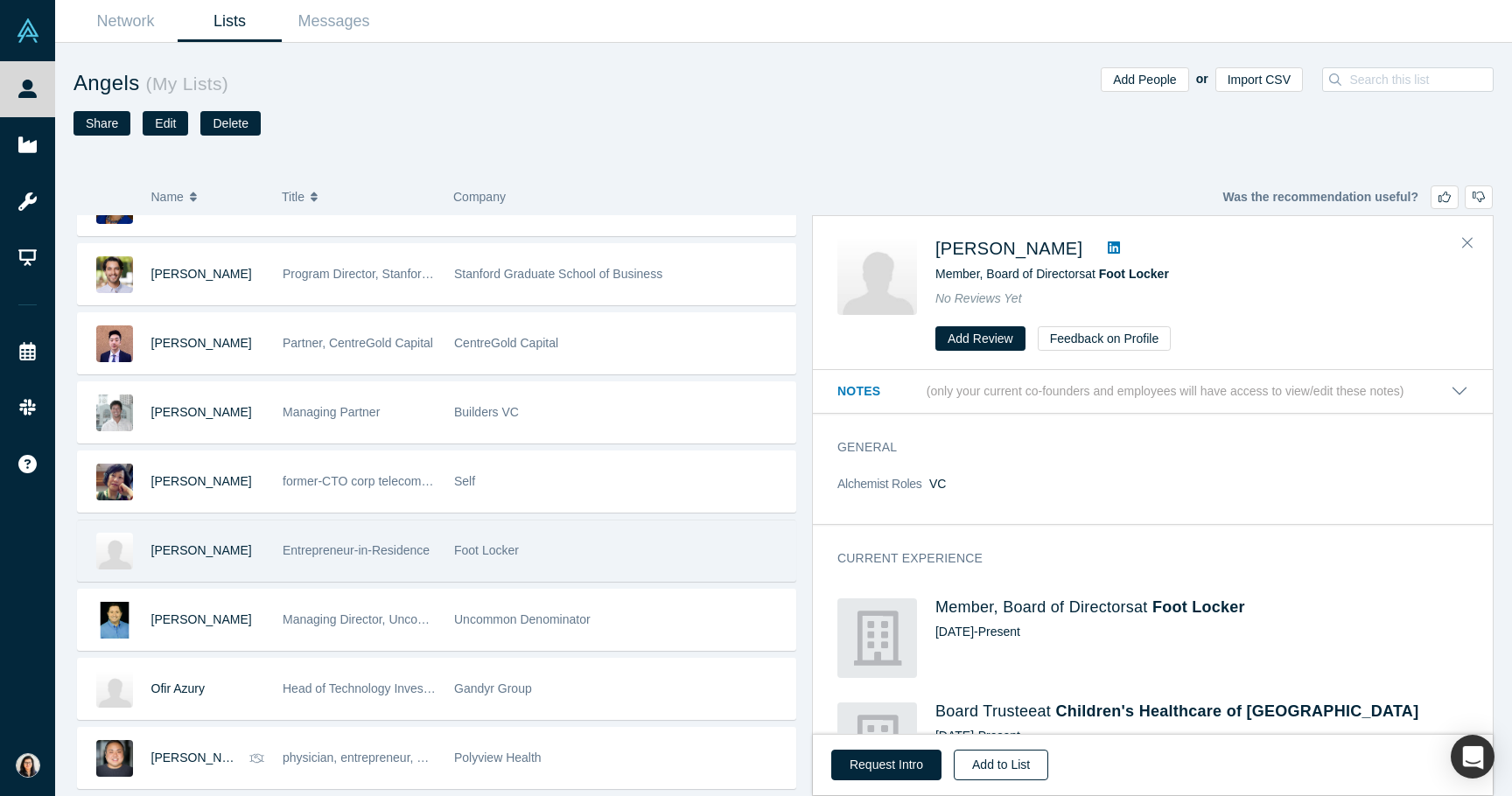
click at [1006, 765] on button "Add to List" at bounding box center [1001, 765] width 94 height 30
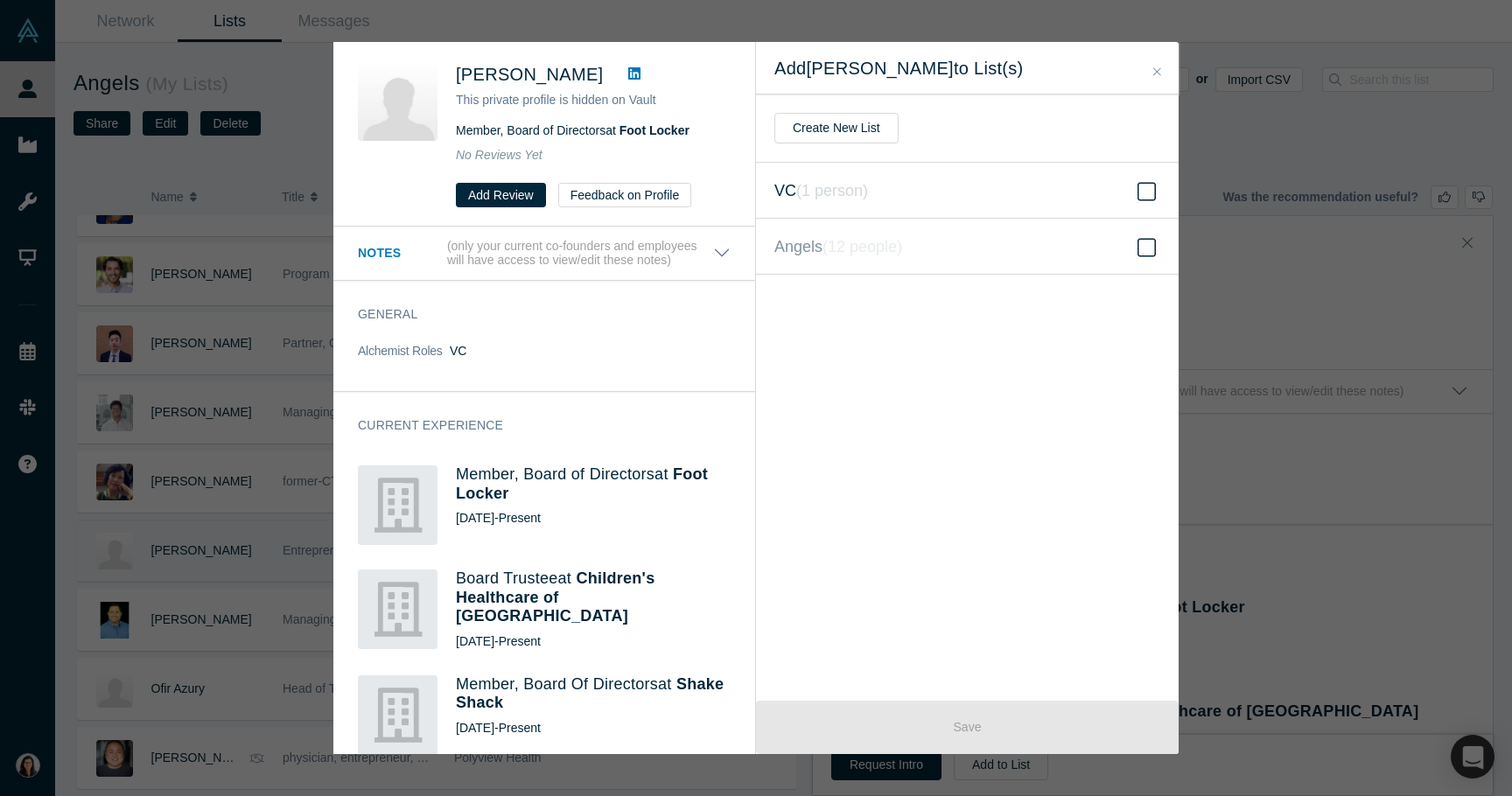
click at [1136, 194] on span at bounding box center [1147, 192] width 26 height 21
click at [0, 0] on input "VC ( 1 person )" at bounding box center [0, 0] width 0 height 0
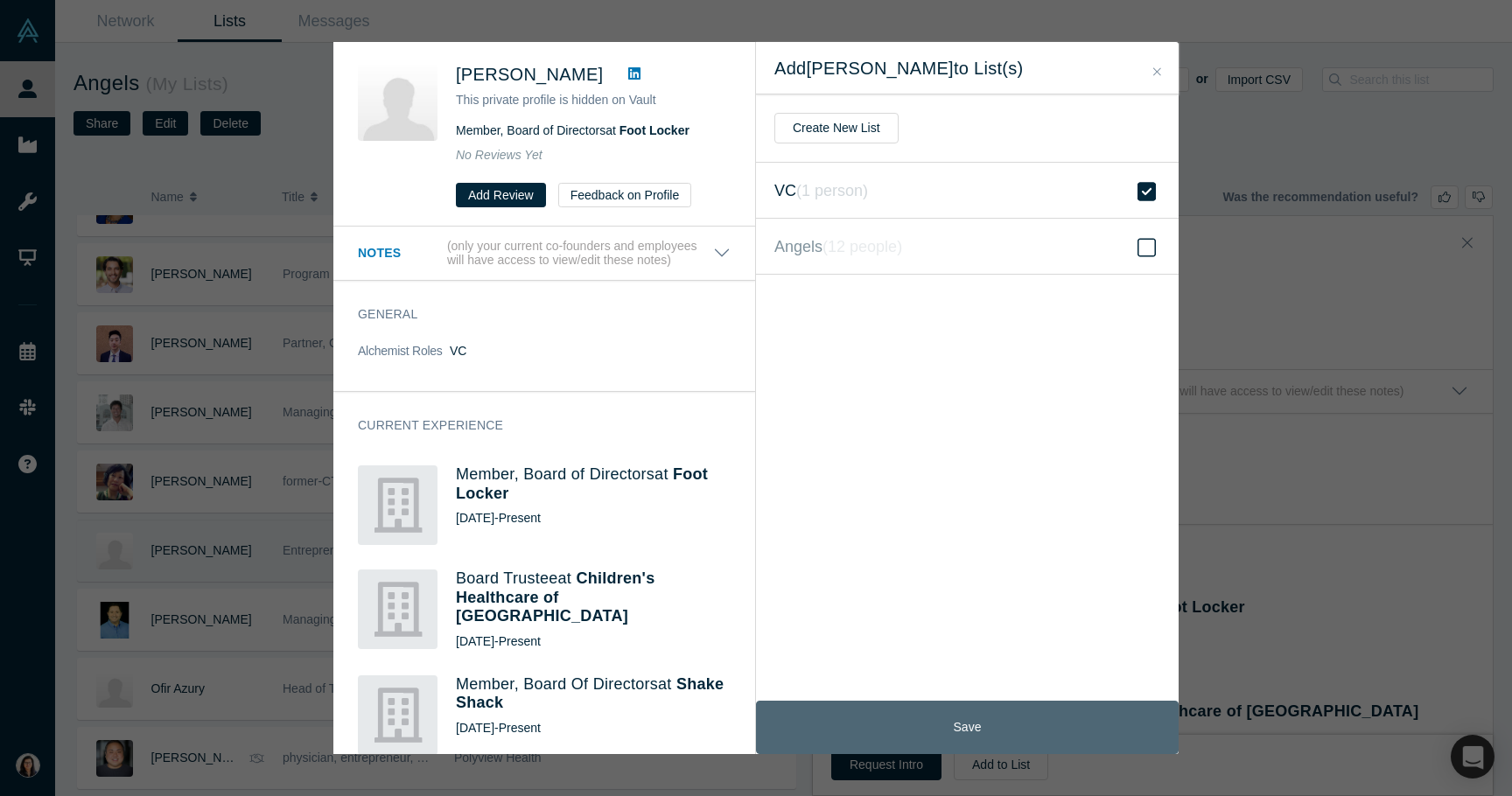
click at [969, 723] on button "Save" at bounding box center [967, 727] width 423 height 54
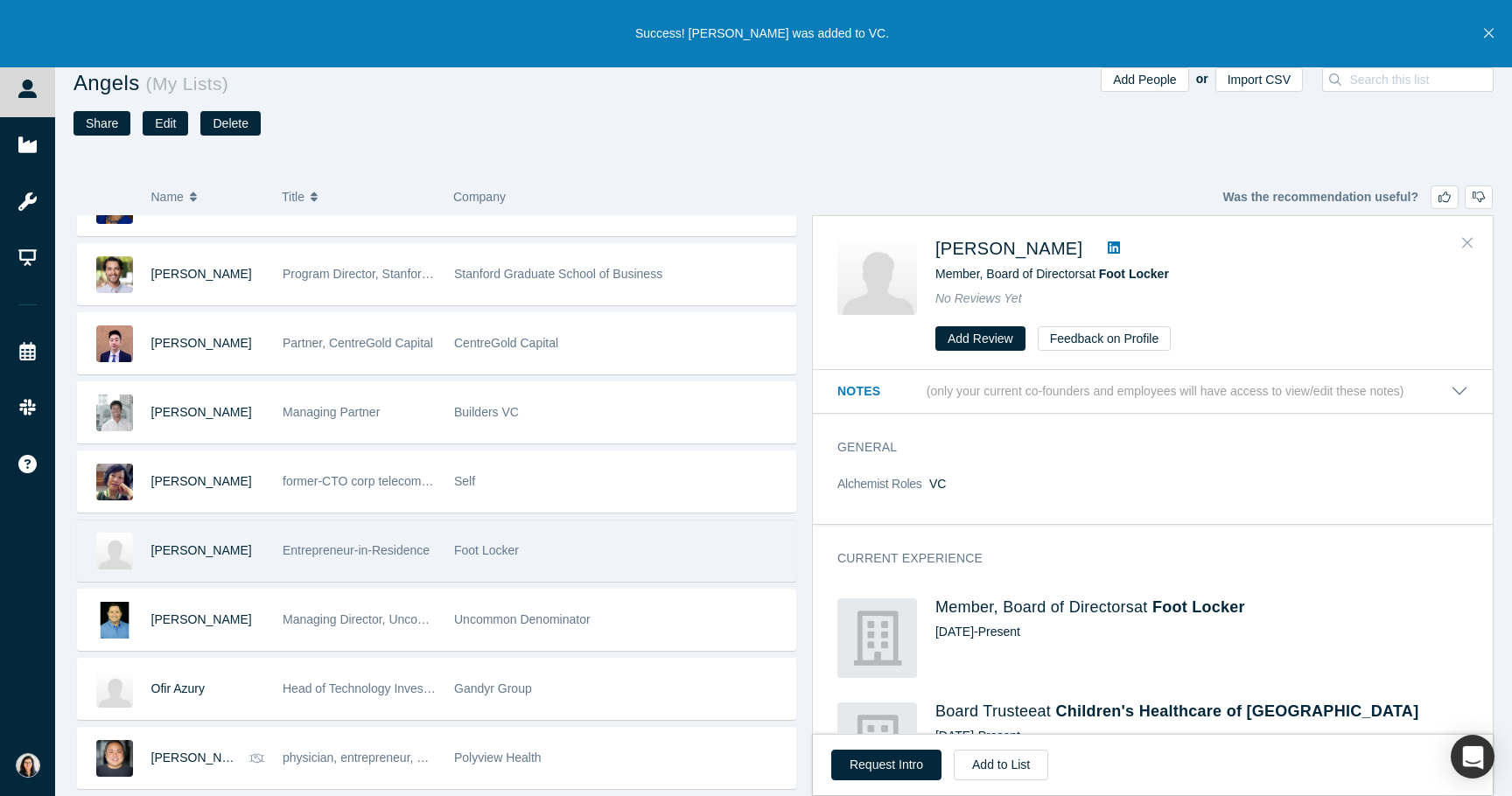
click at [1474, 247] on button "Close" at bounding box center [1467, 243] width 26 height 28
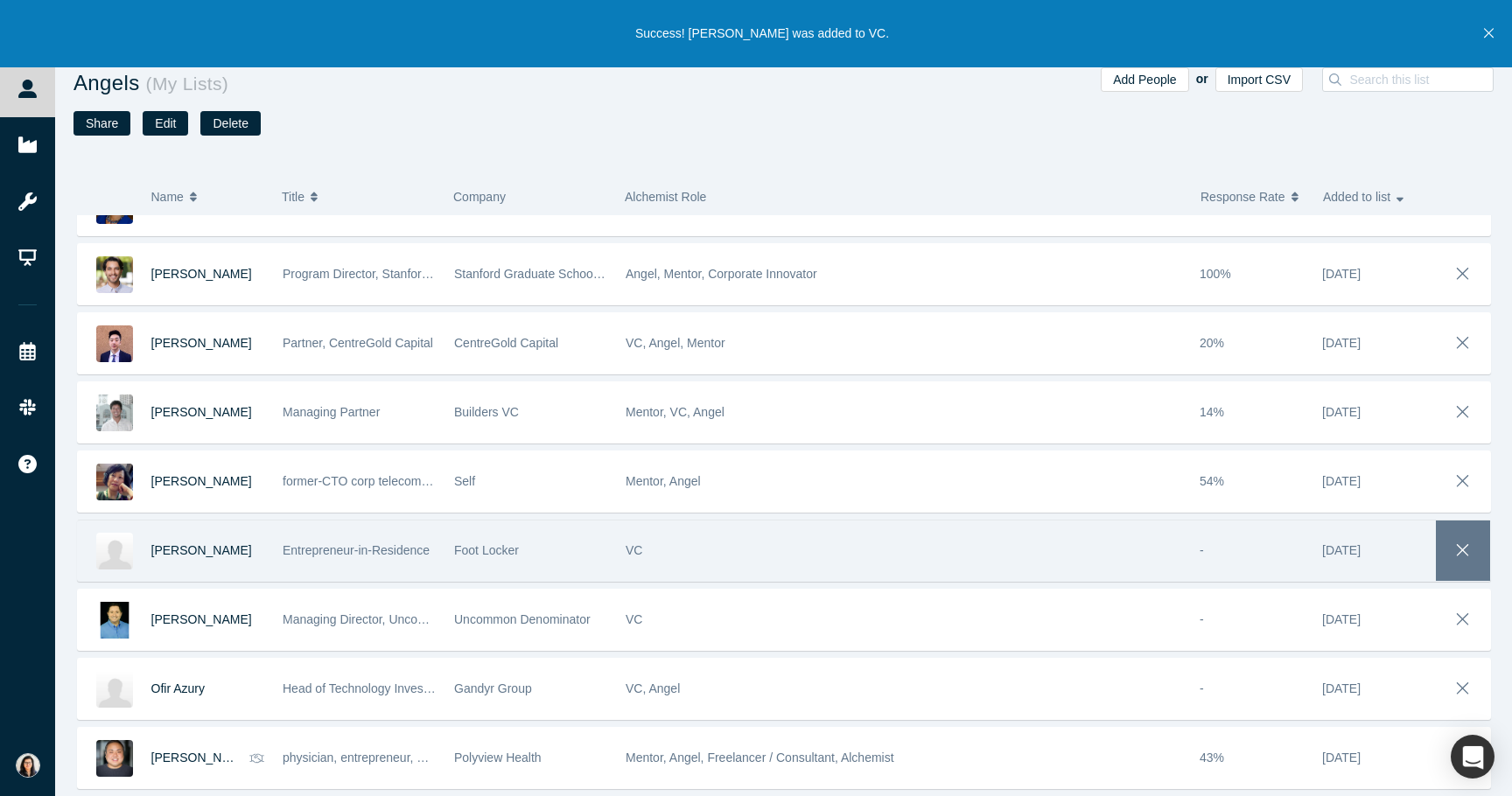
click at [1460, 545] on icon "button" at bounding box center [1462, 550] width 24 height 19
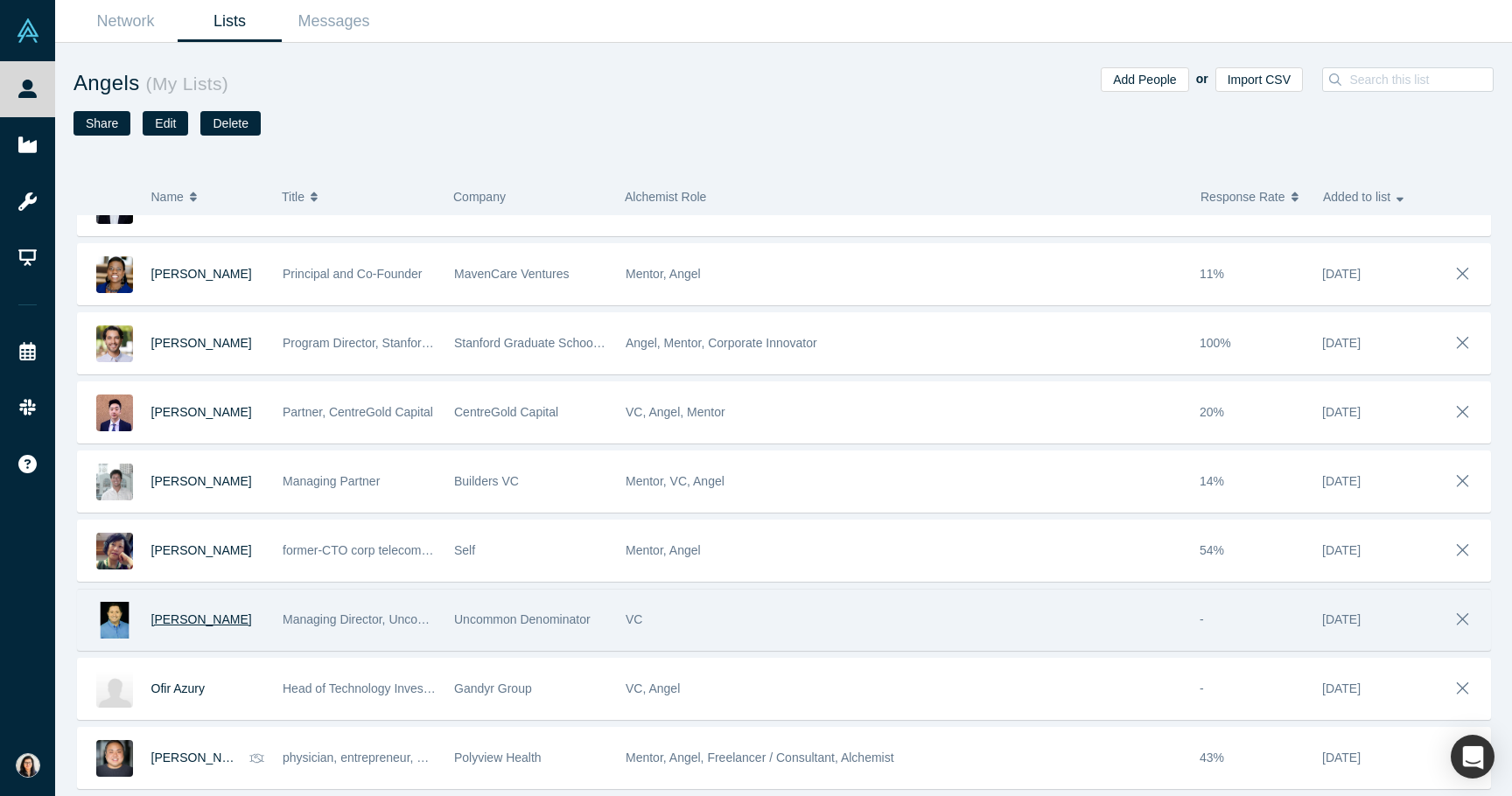
click at [207, 619] on span "[PERSON_NAME]" at bounding box center [201, 620] width 100 height 14
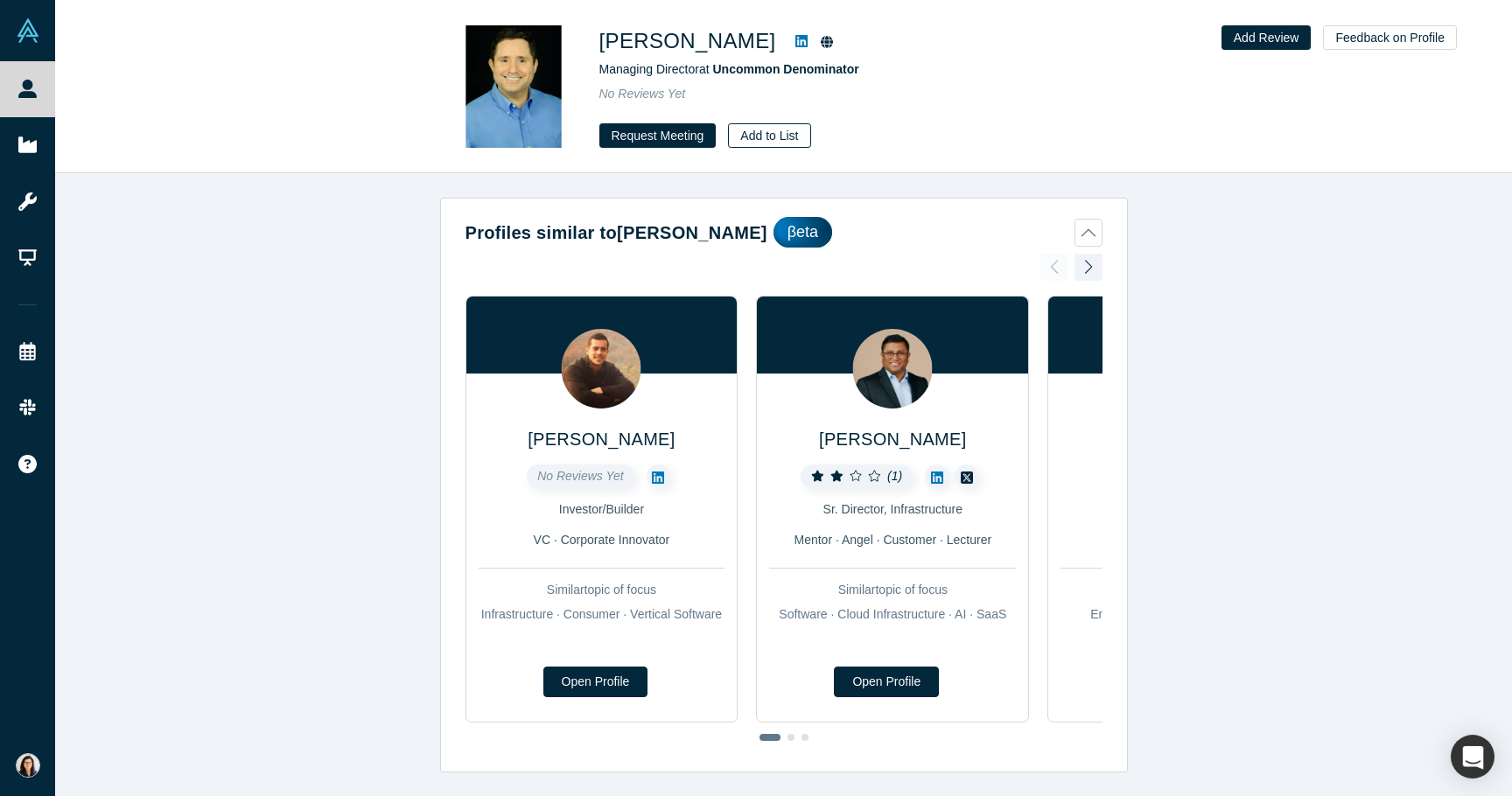
click at [764, 133] on button "Add to List" at bounding box center [769, 135] width 82 height 24
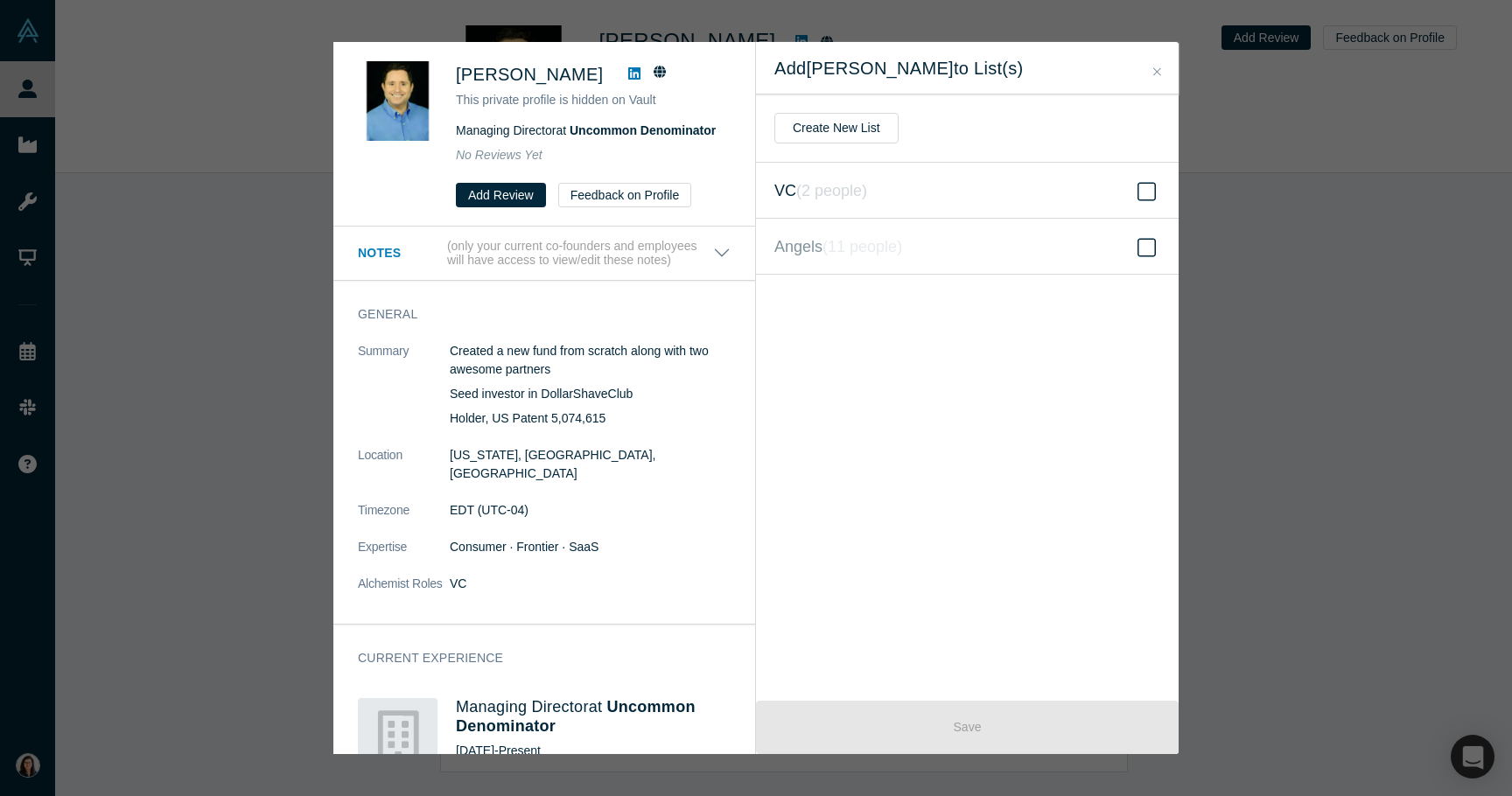
click at [1141, 198] on icon at bounding box center [1147, 192] width 19 height 21
click at [0, 0] on input "VC ( 2 people )" at bounding box center [0, 0] width 0 height 0
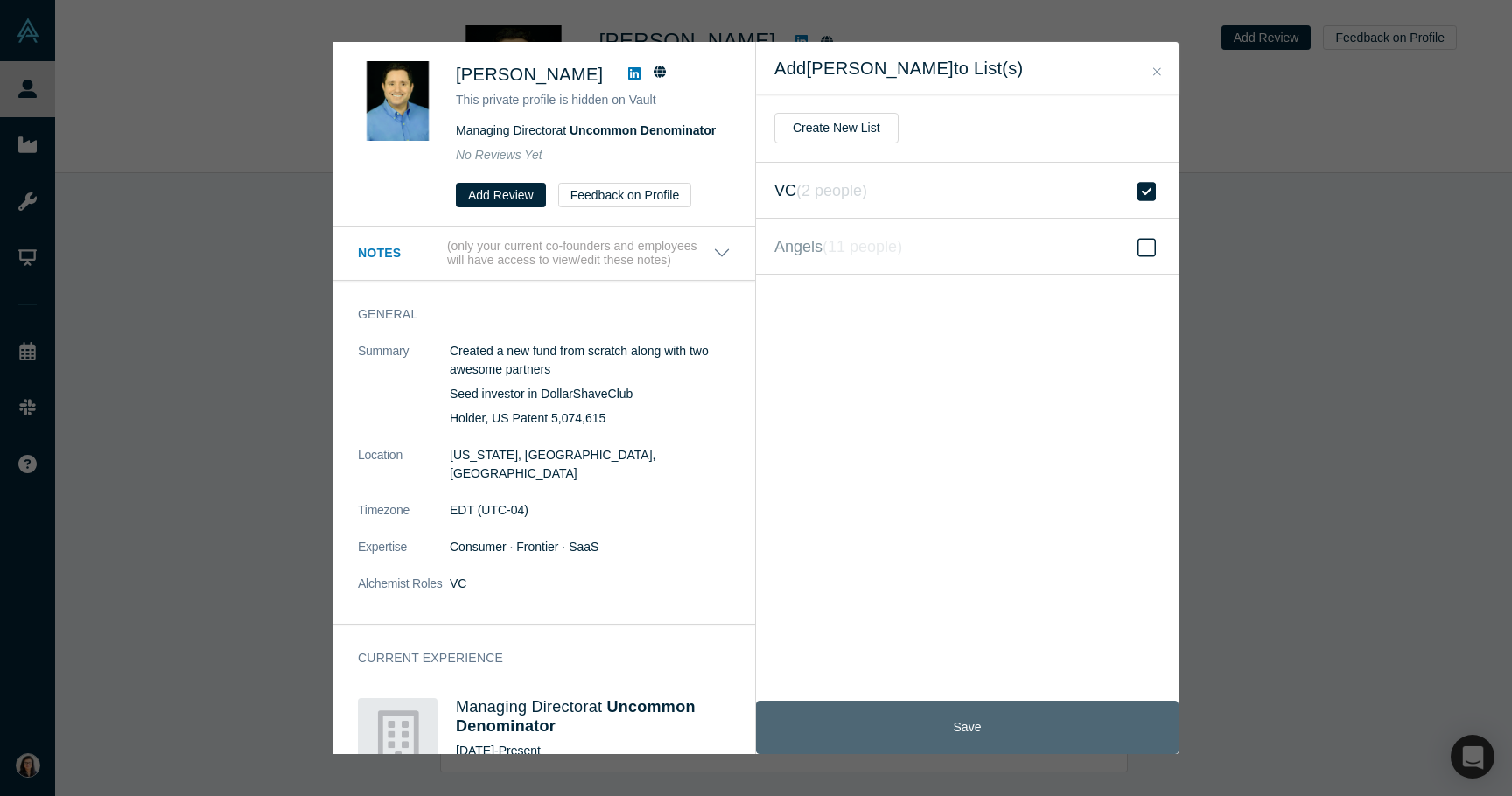
click at [943, 731] on button "Save" at bounding box center [967, 727] width 423 height 54
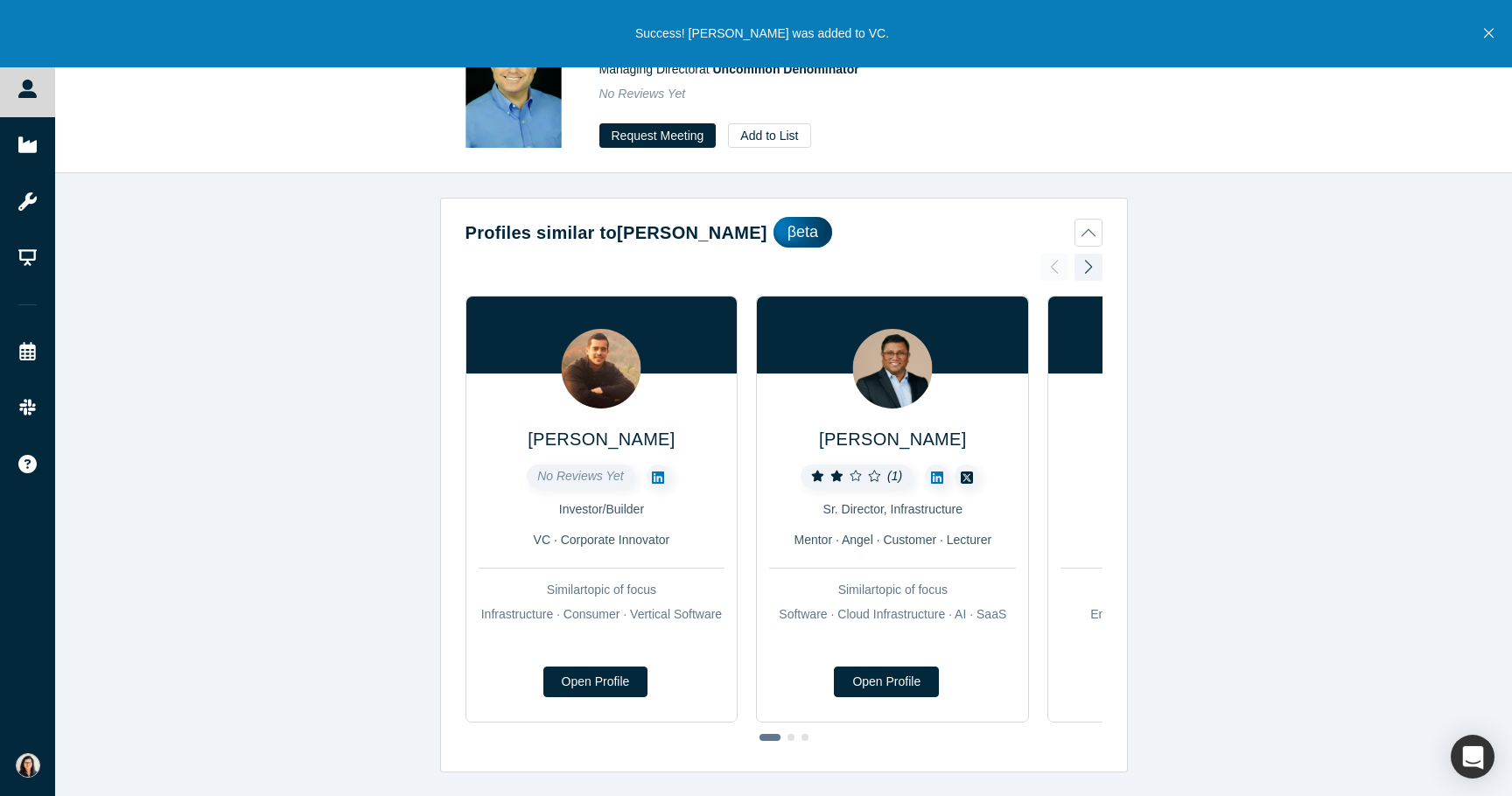
click at [1493, 24] on button "Close" at bounding box center [1489, 33] width 21 height 67
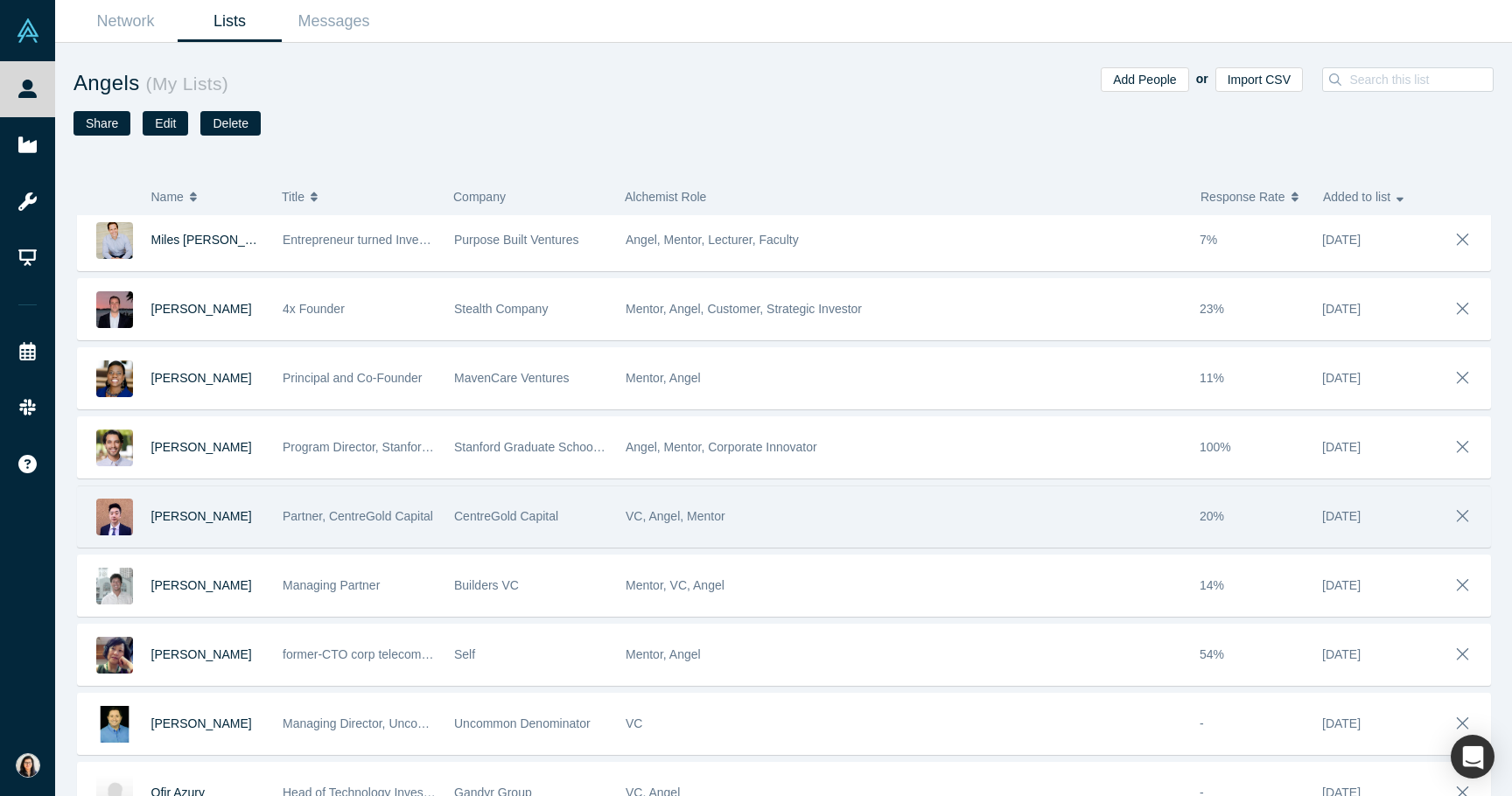
scroll to position [179, 0]
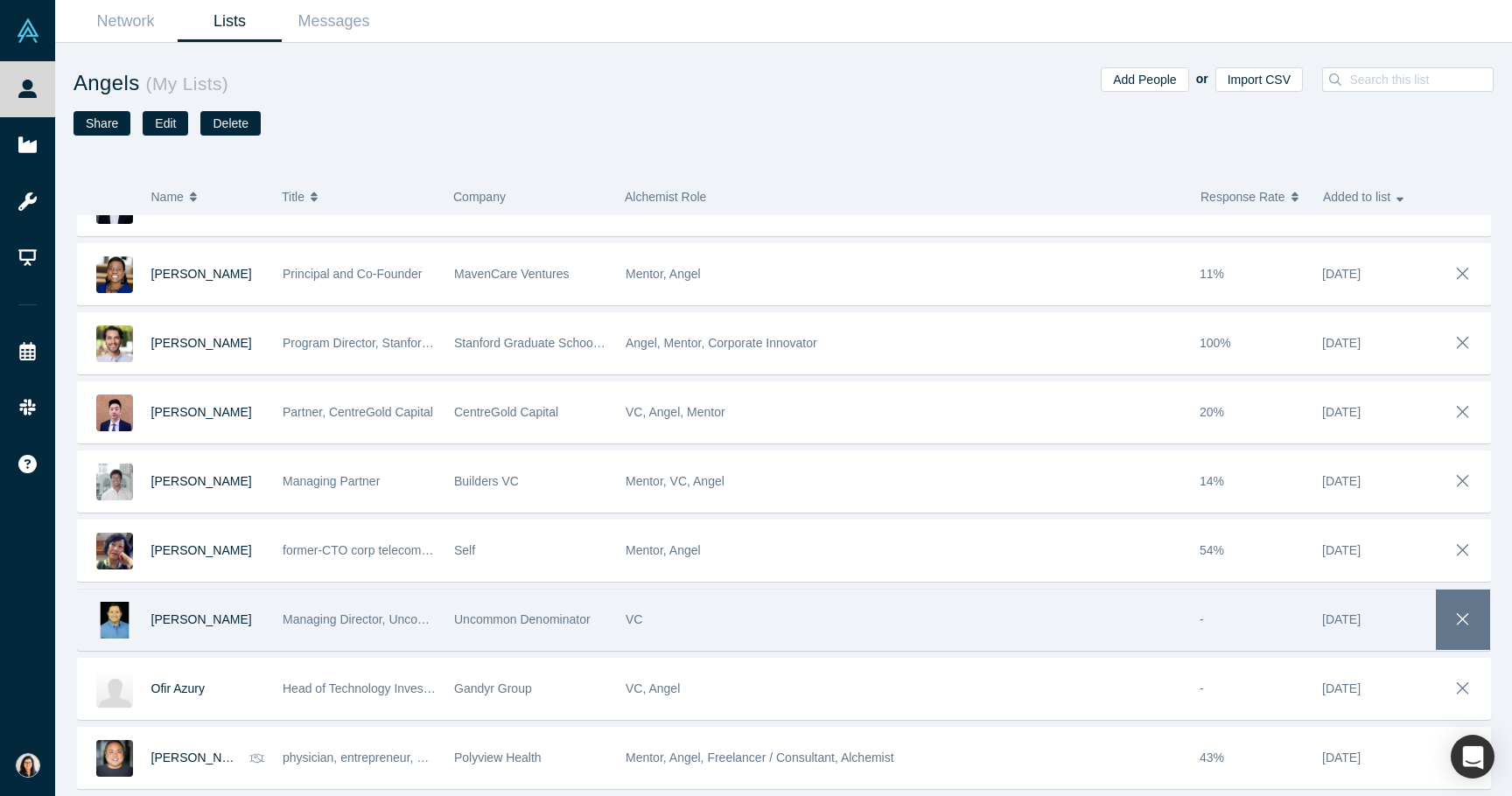
click at [1442, 610] on button "button" at bounding box center [1463, 620] width 55 height 60
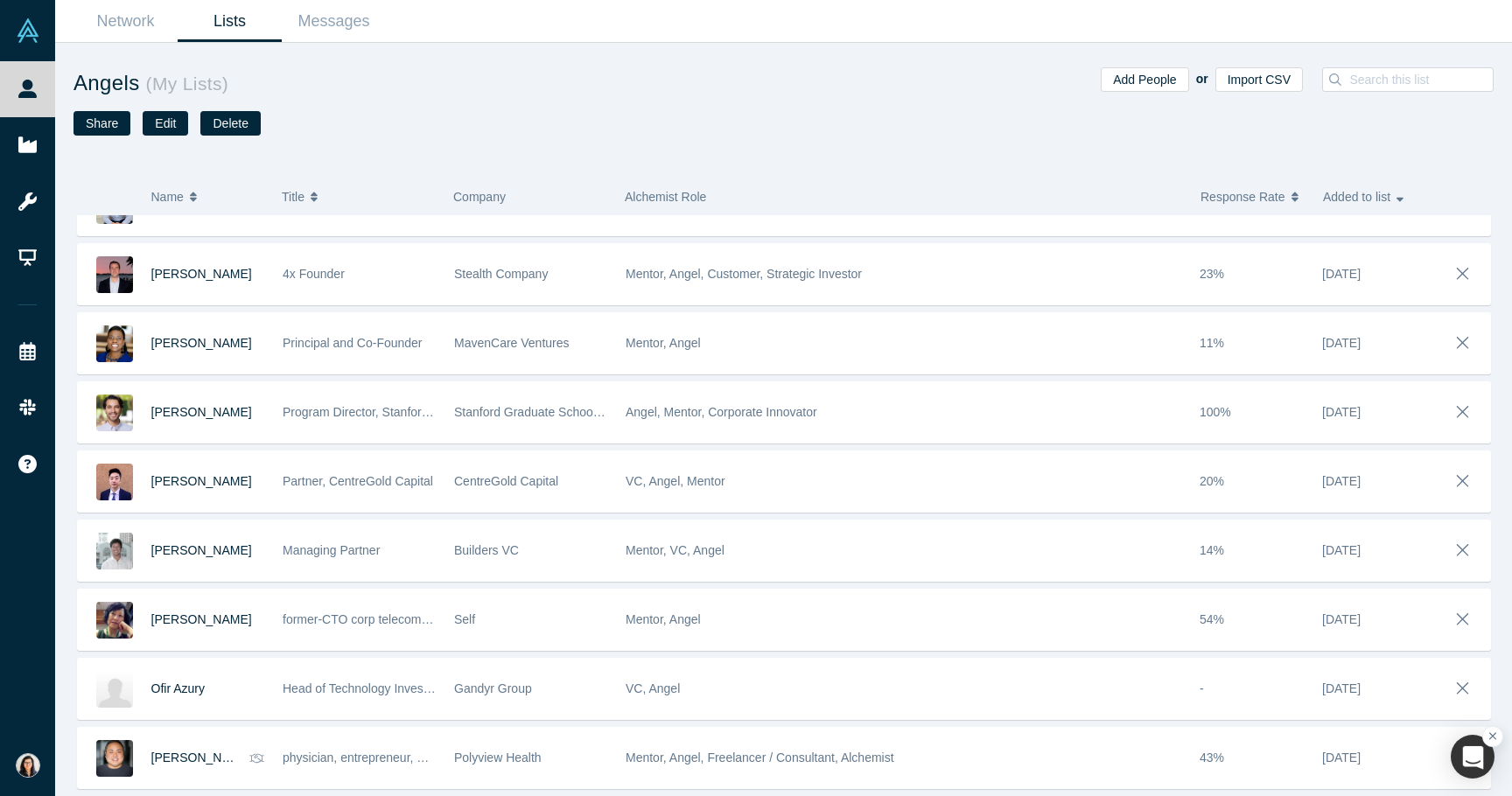
click at [1491, 739] on icon "button" at bounding box center [1493, 737] width 8 height 13
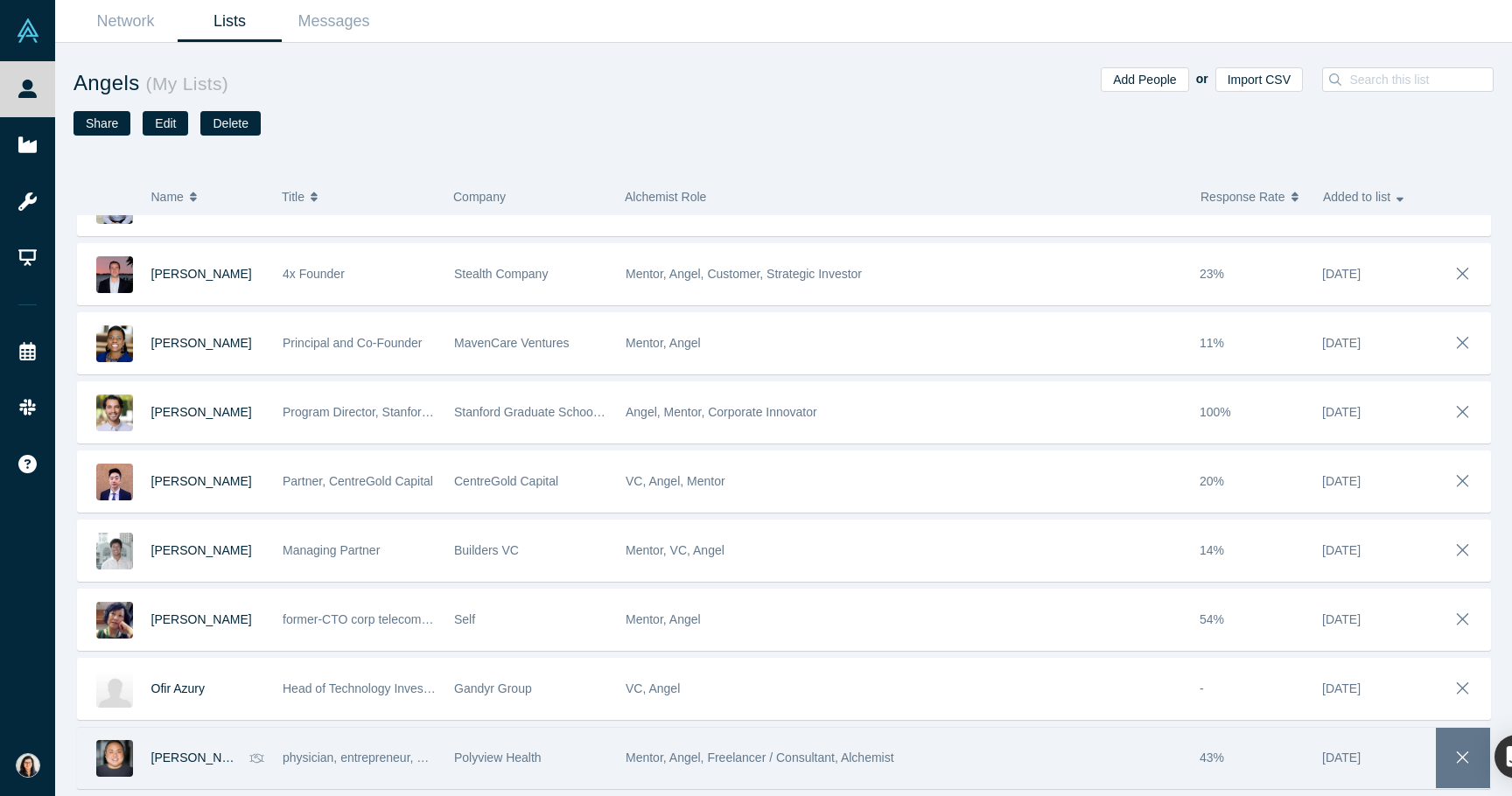
click at [1458, 756] on icon "button" at bounding box center [1462, 758] width 24 height 19
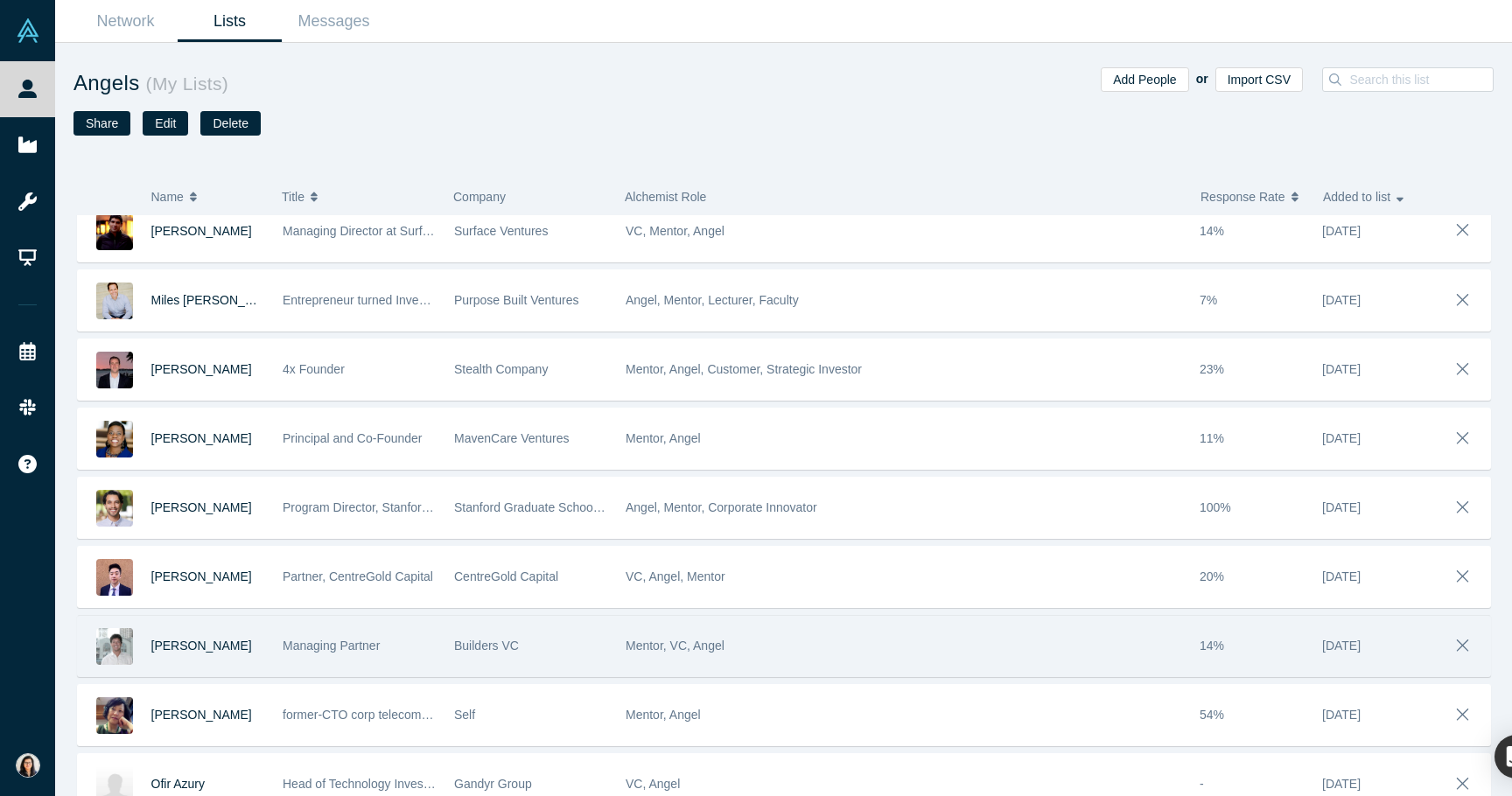
scroll to position [0, 0]
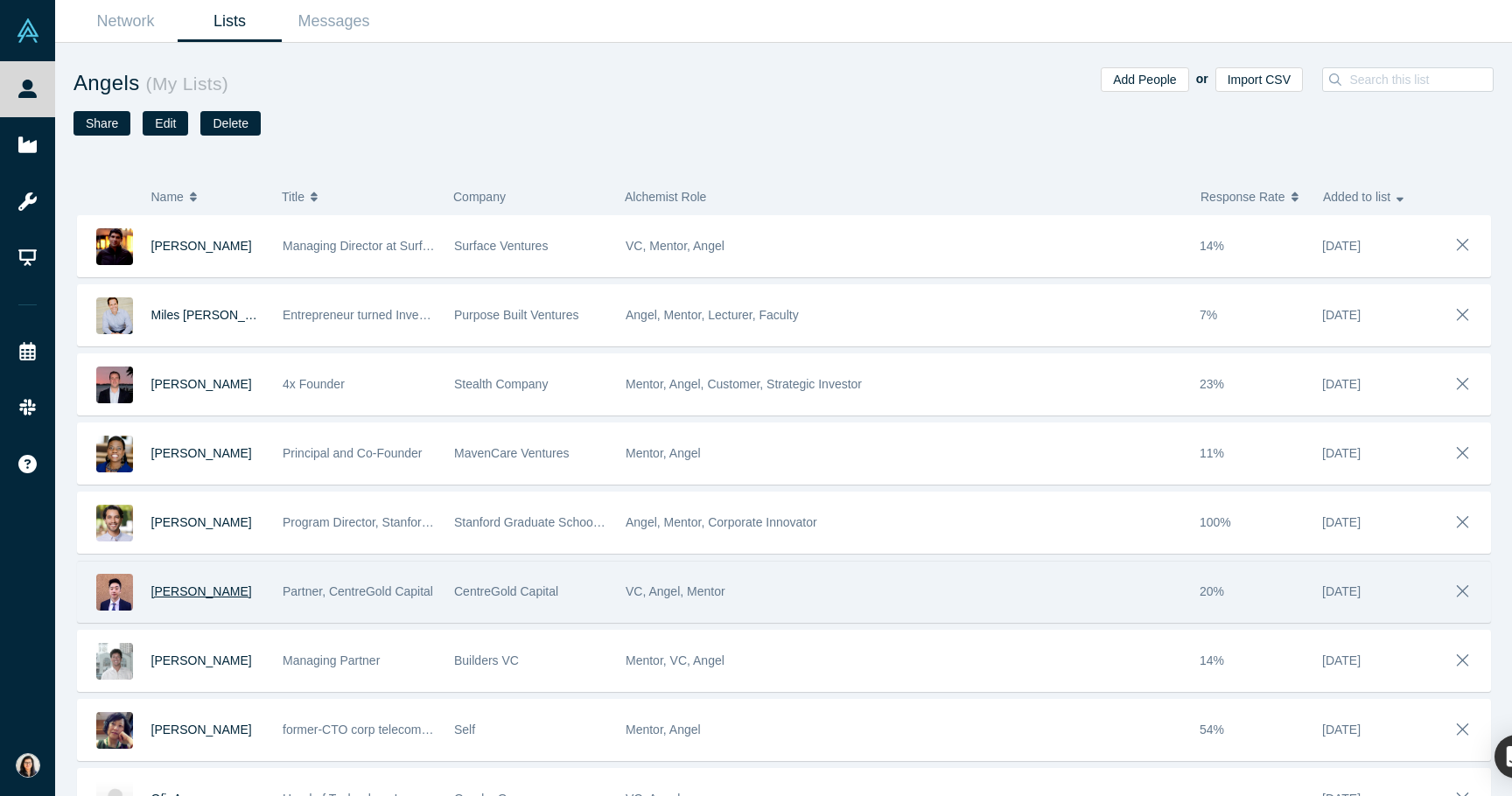
click at [168, 593] on span "[PERSON_NAME]" at bounding box center [201, 591] width 100 height 14
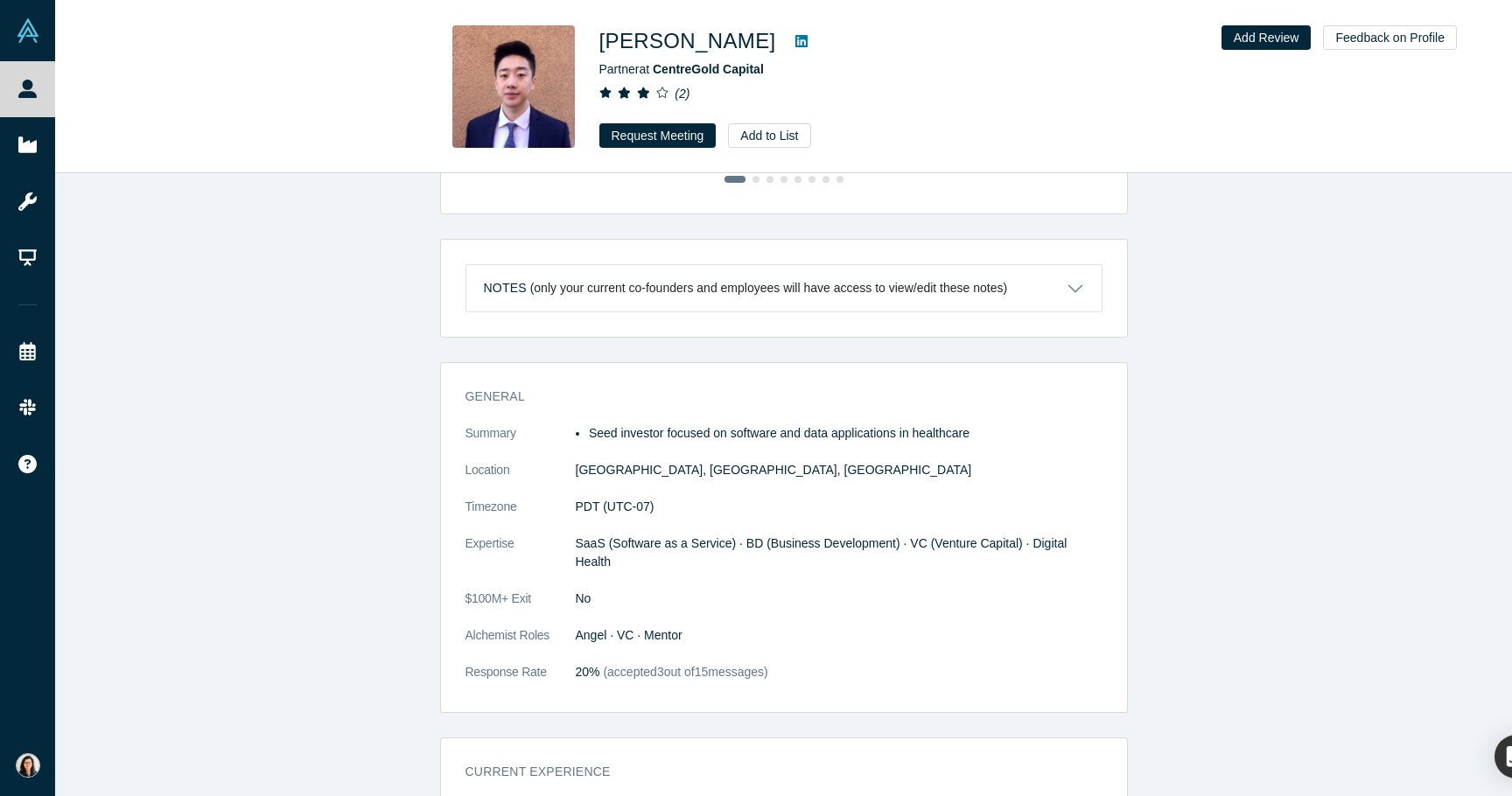
scroll to position [507, 0]
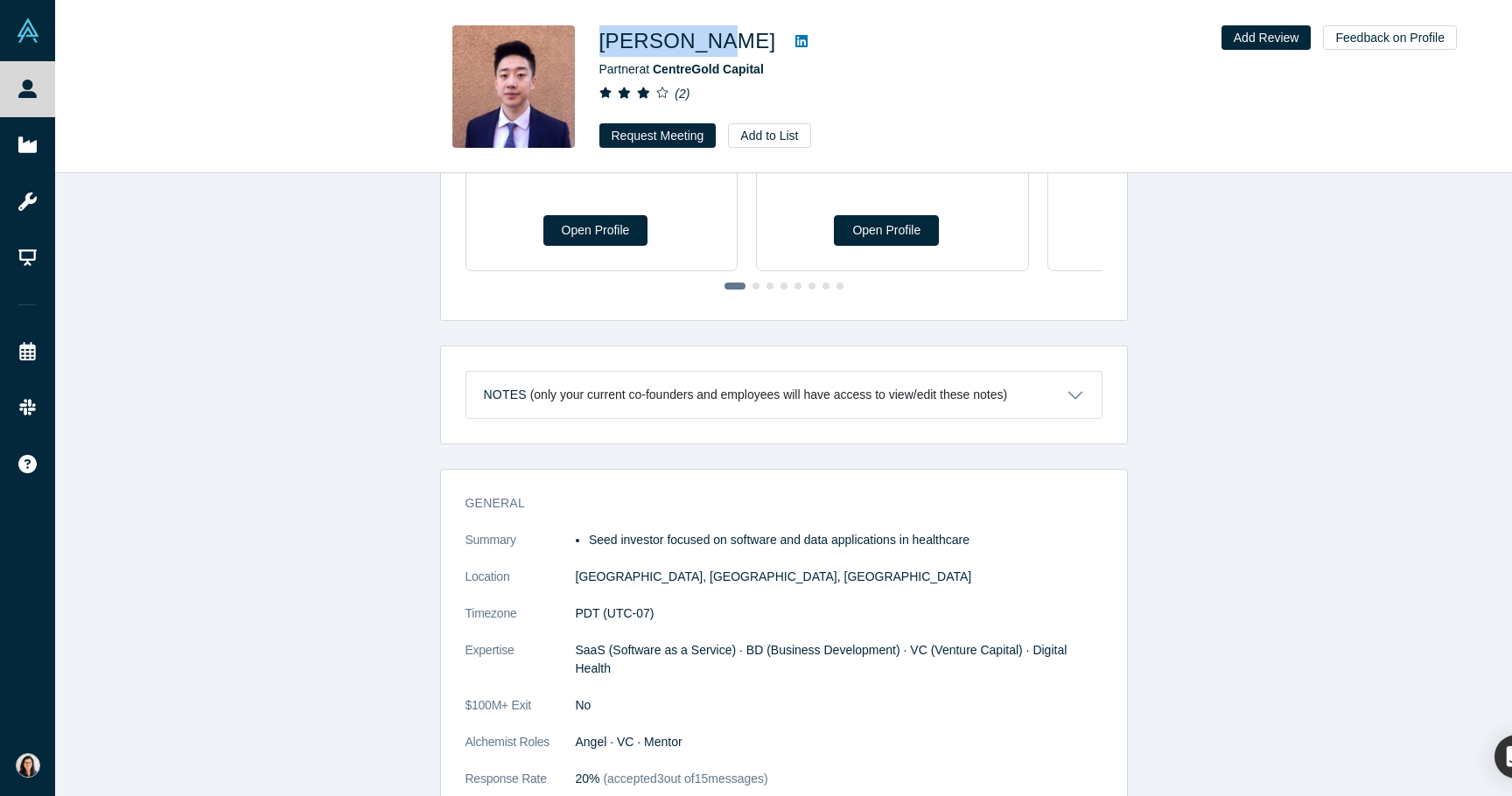
drag, startPoint x: 603, startPoint y: 39, endPoint x: 700, endPoint y: 50, distance: 97.6
click at [700, 50] on h1 "[PERSON_NAME]" at bounding box center [687, 41] width 176 height 31
copy h1 "[PERSON_NAME]"
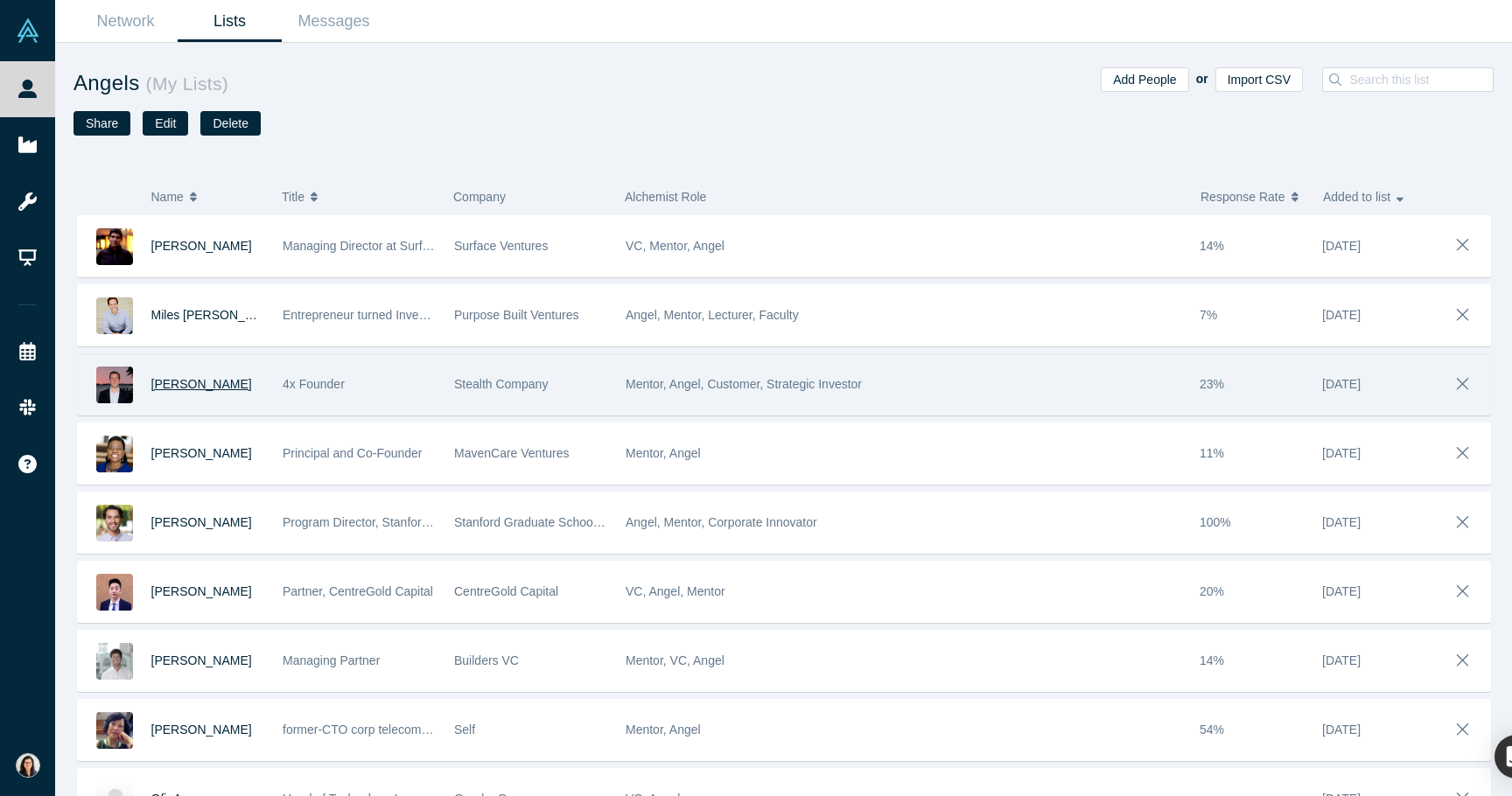
click at [204, 382] on span "[PERSON_NAME]" at bounding box center [201, 384] width 100 height 14
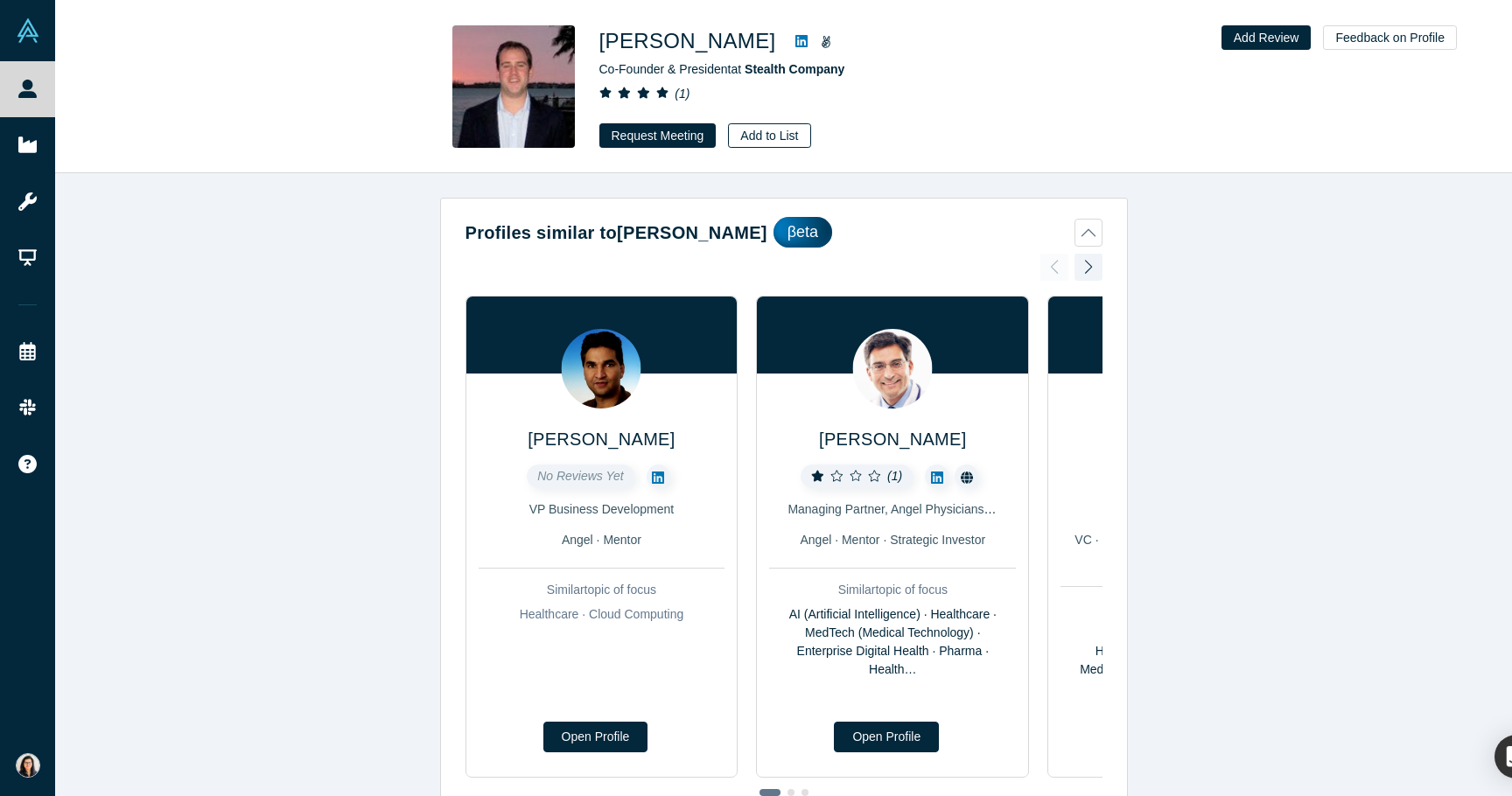
click at [776, 131] on button "Add to List" at bounding box center [769, 135] width 82 height 24
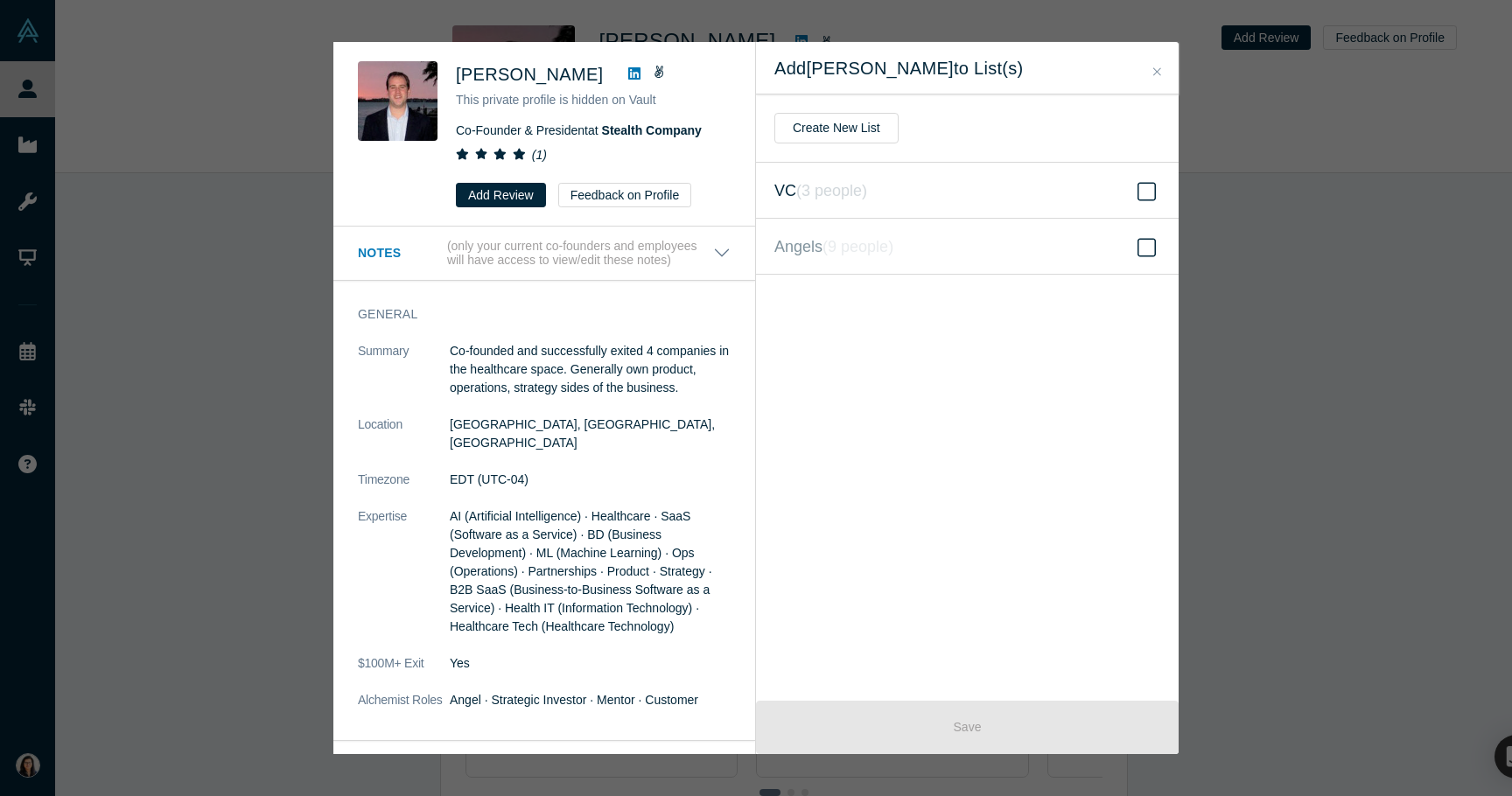
click at [928, 200] on label "VC ( 3 people )" at bounding box center [967, 190] width 423 height 56
click at [0, 0] on input "VC ( 3 people )" at bounding box center [0, 0] width 0 height 0
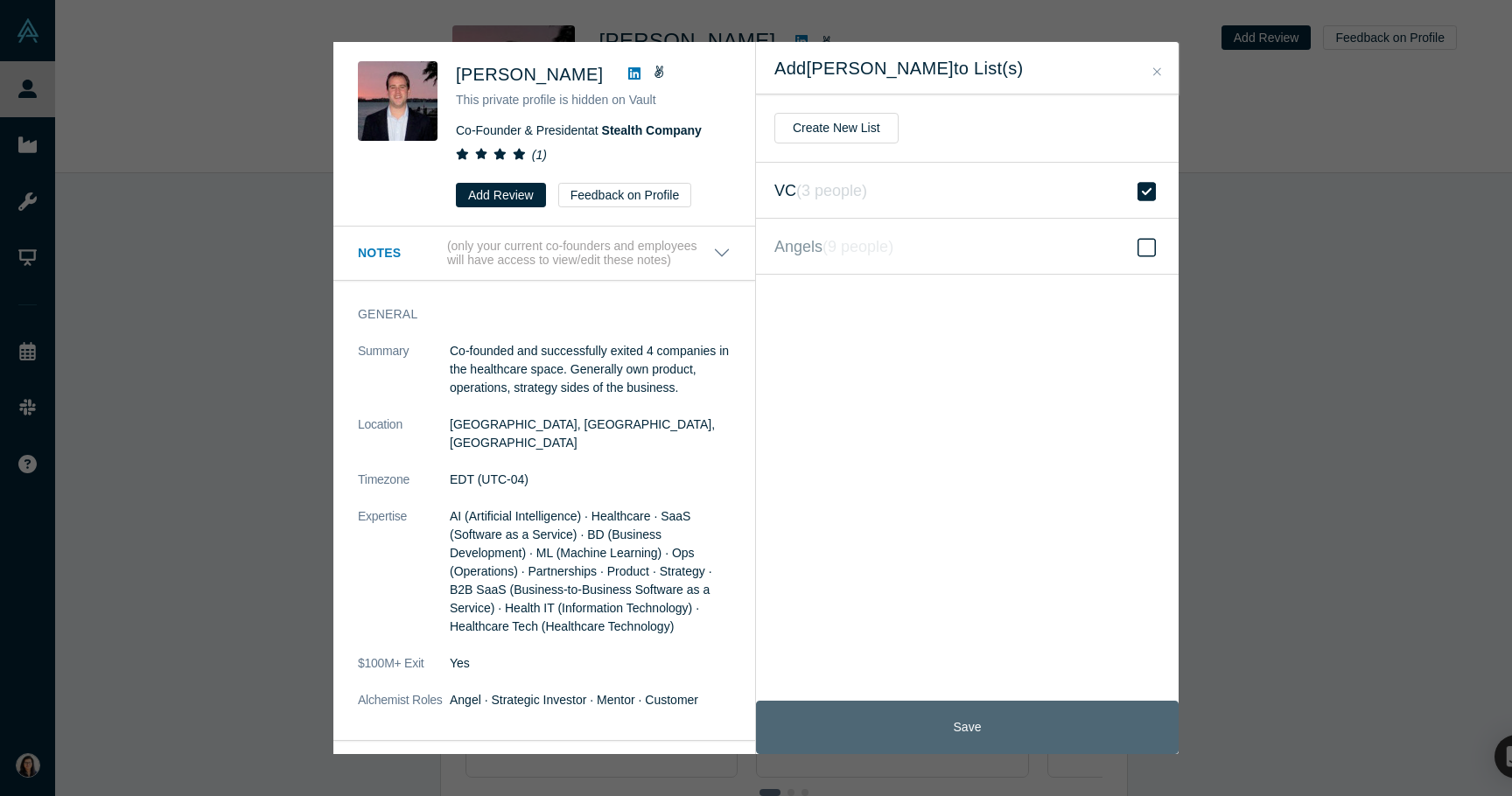
click at [936, 727] on button "Save" at bounding box center [967, 727] width 423 height 54
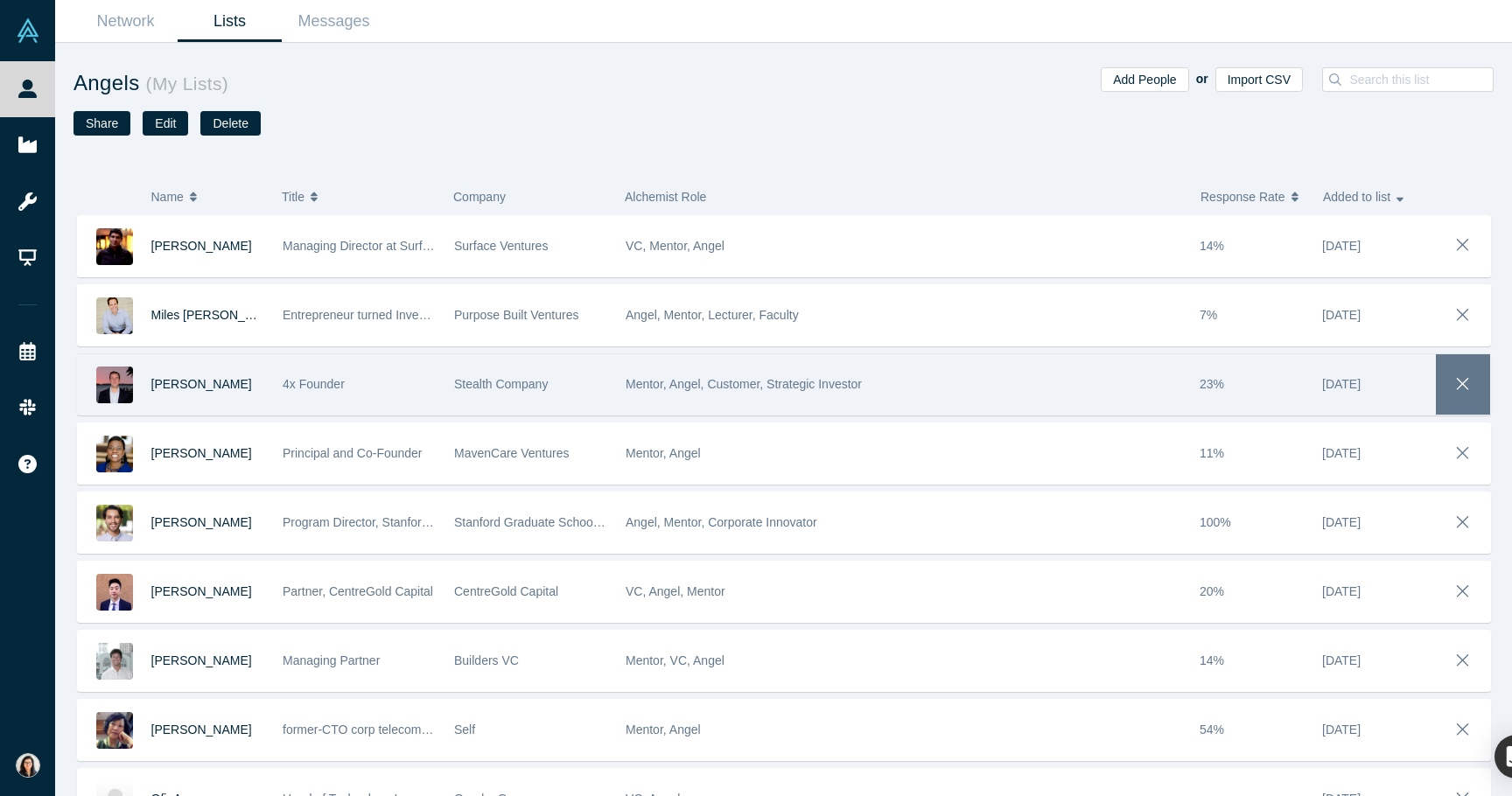
click at [1475, 389] on button "button" at bounding box center [1463, 385] width 55 height 60
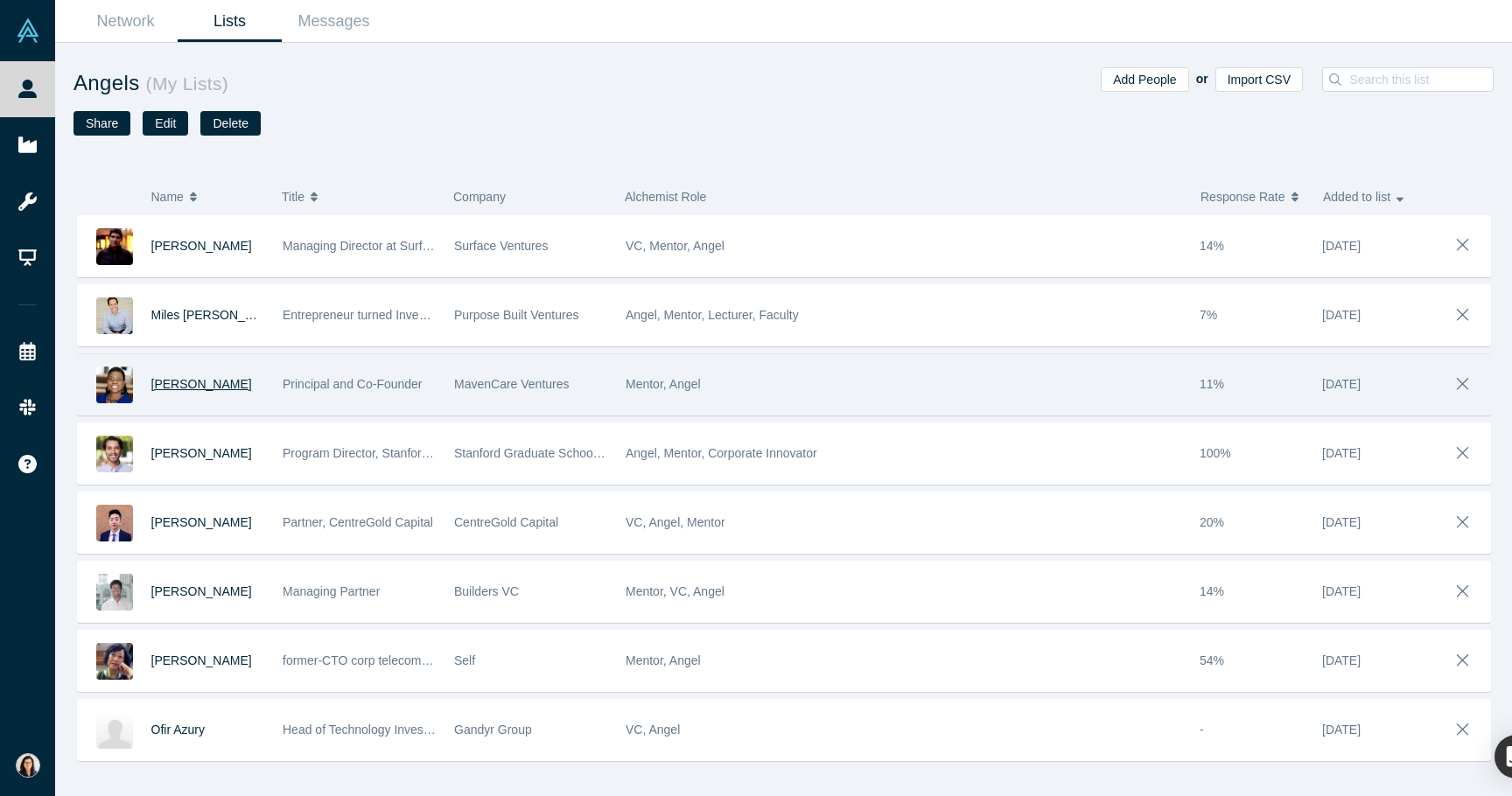
click at [196, 386] on span "[PERSON_NAME]" at bounding box center [201, 384] width 100 height 14
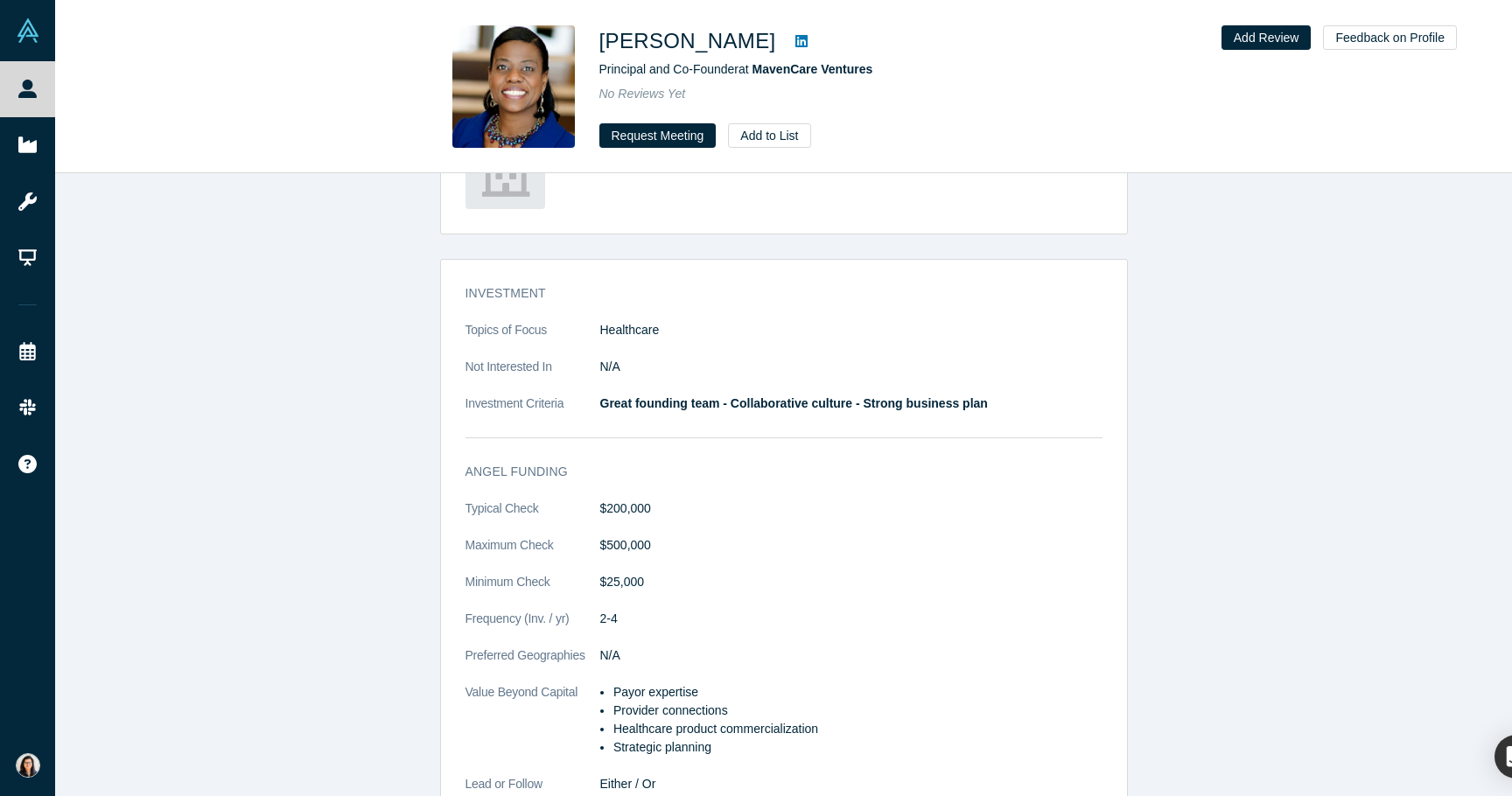
scroll to position [723, 0]
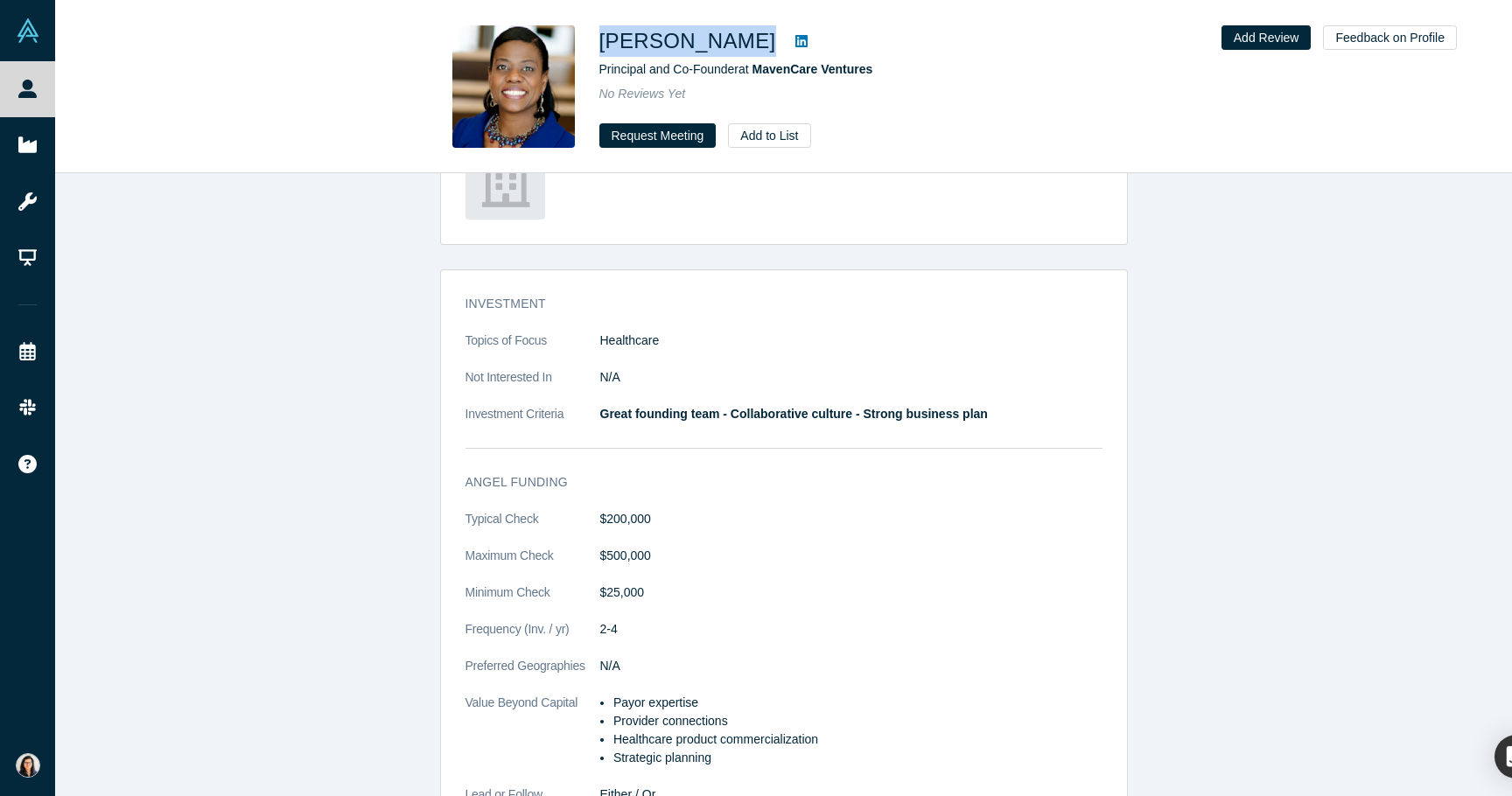
drag, startPoint x: 604, startPoint y: 43, endPoint x: 737, endPoint y: 51, distance: 133.2
click at [737, 51] on h1 "[PERSON_NAME]" at bounding box center [687, 41] width 176 height 31
copy h1 "[PERSON_NAME]"
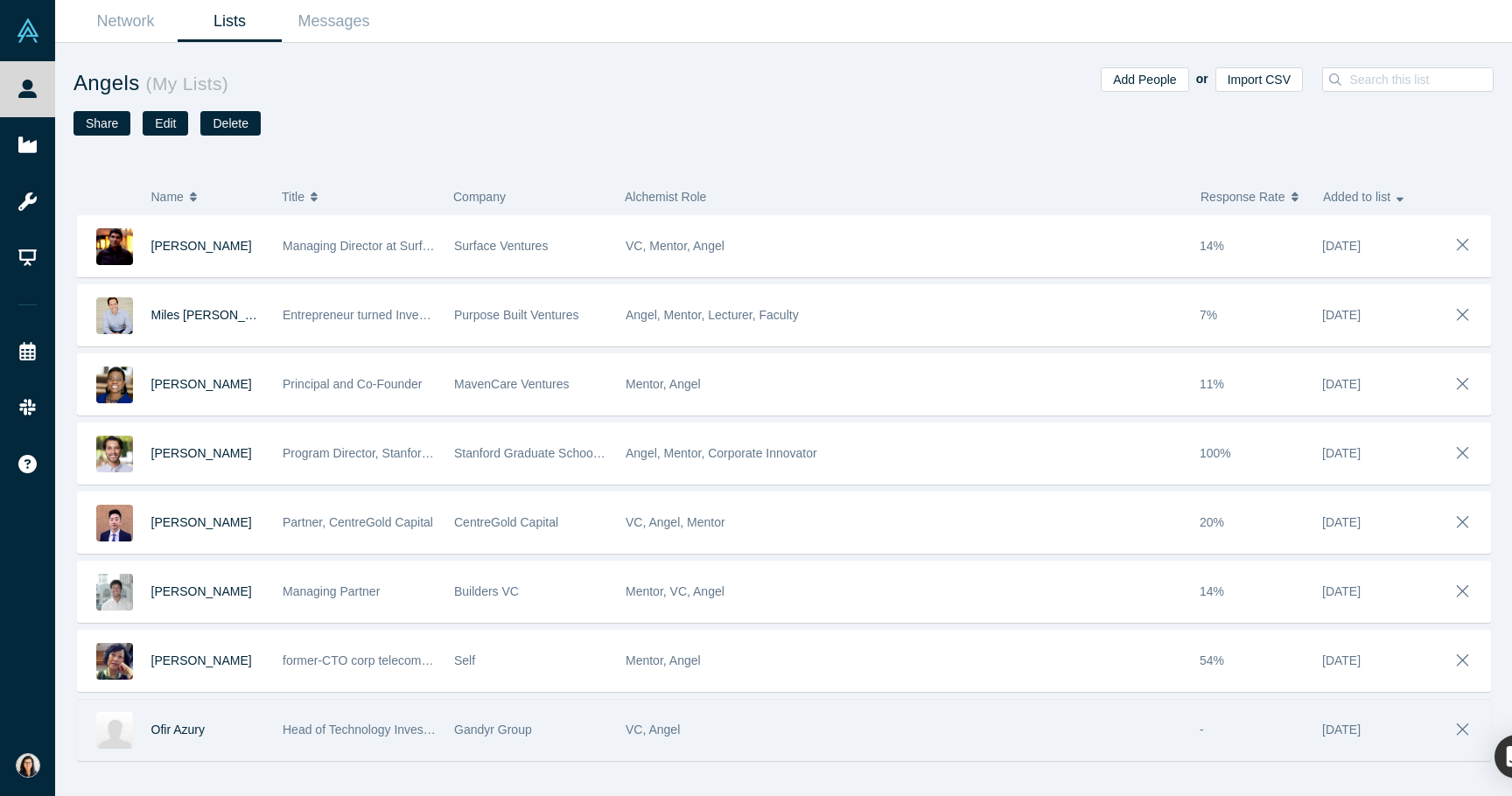
click at [186, 722] on div "Ofir Azury" at bounding box center [208, 731] width 114 height 60
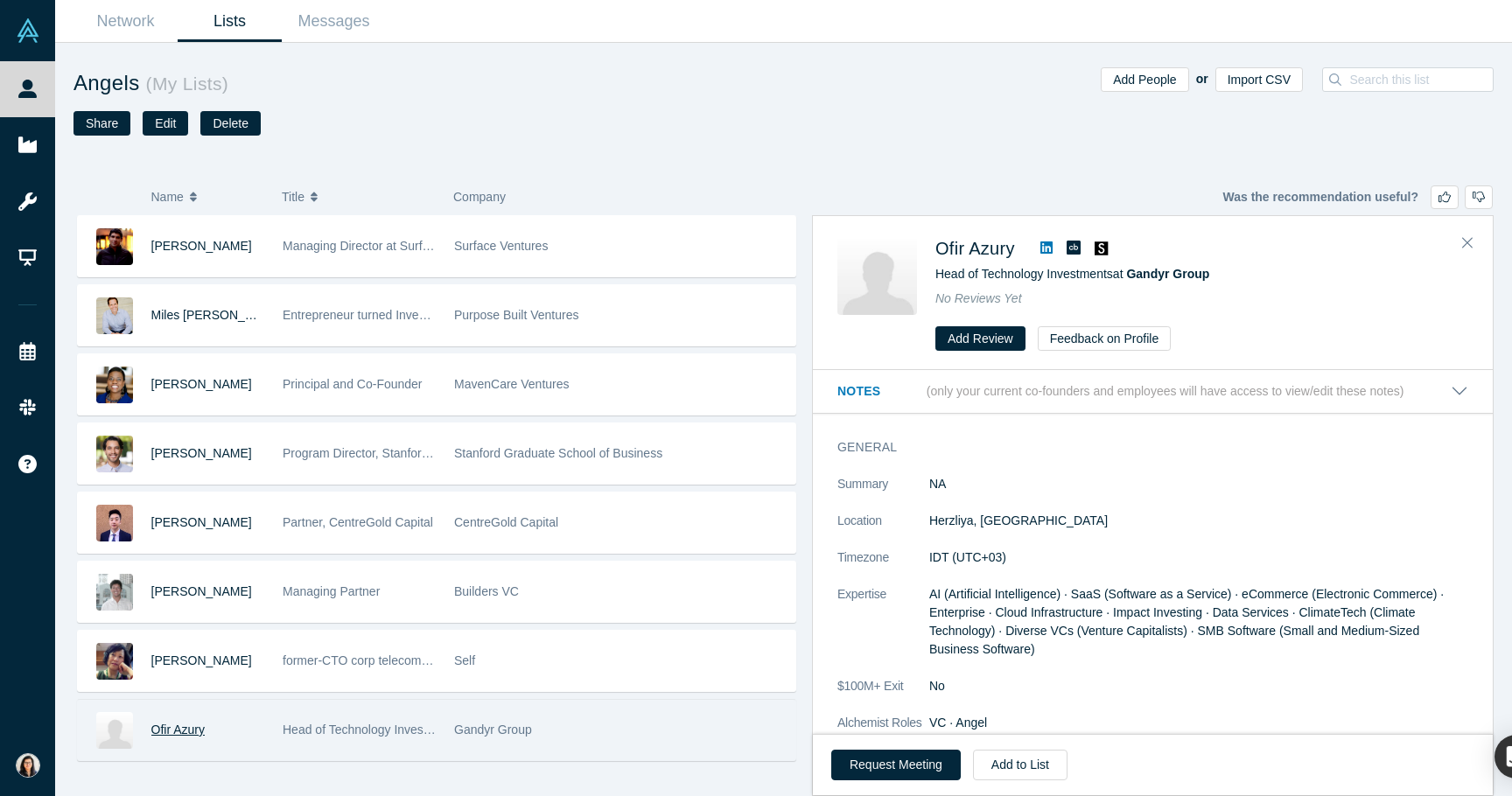
click at [186, 729] on span "Ofir Azury" at bounding box center [177, 730] width 54 height 14
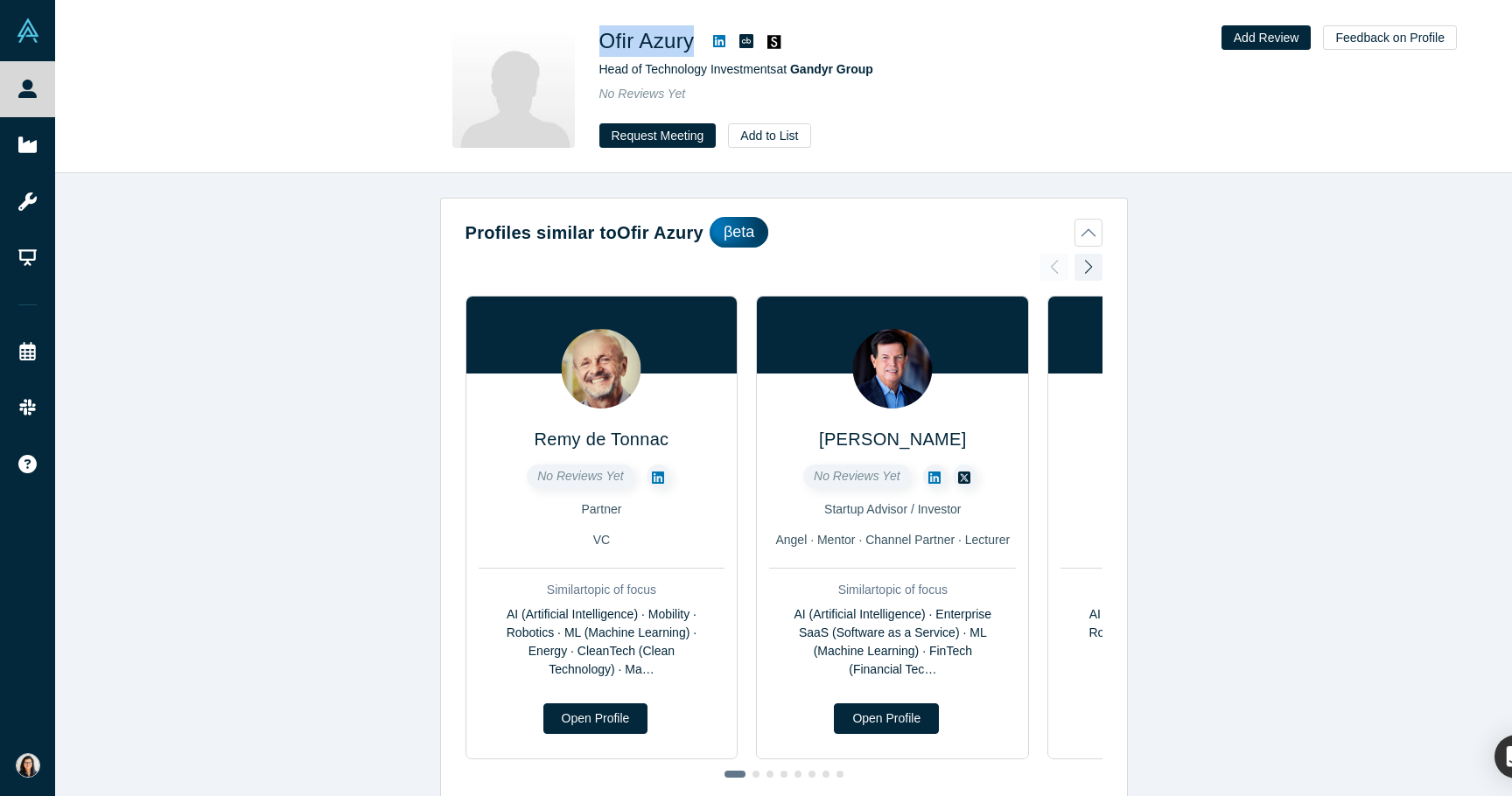
drag, startPoint x: 695, startPoint y: 45, endPoint x: 604, endPoint y: 47, distance: 91.0
click at [604, 47] on div "Ofir Azury" at bounding box center [844, 41] width 490 height 31
copy div "Ofir Azury"
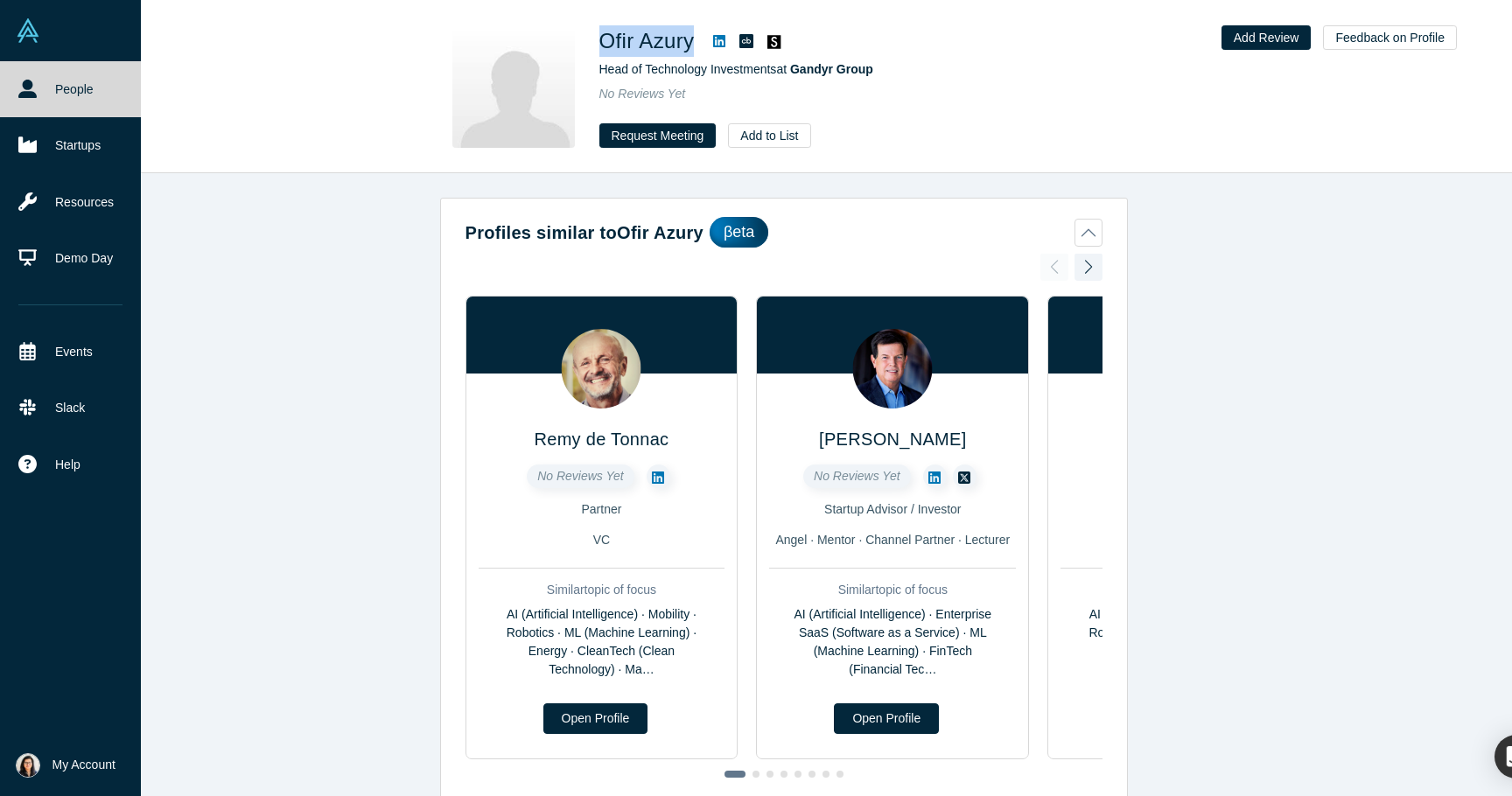
click at [32, 81] on icon at bounding box center [27, 89] width 19 height 19
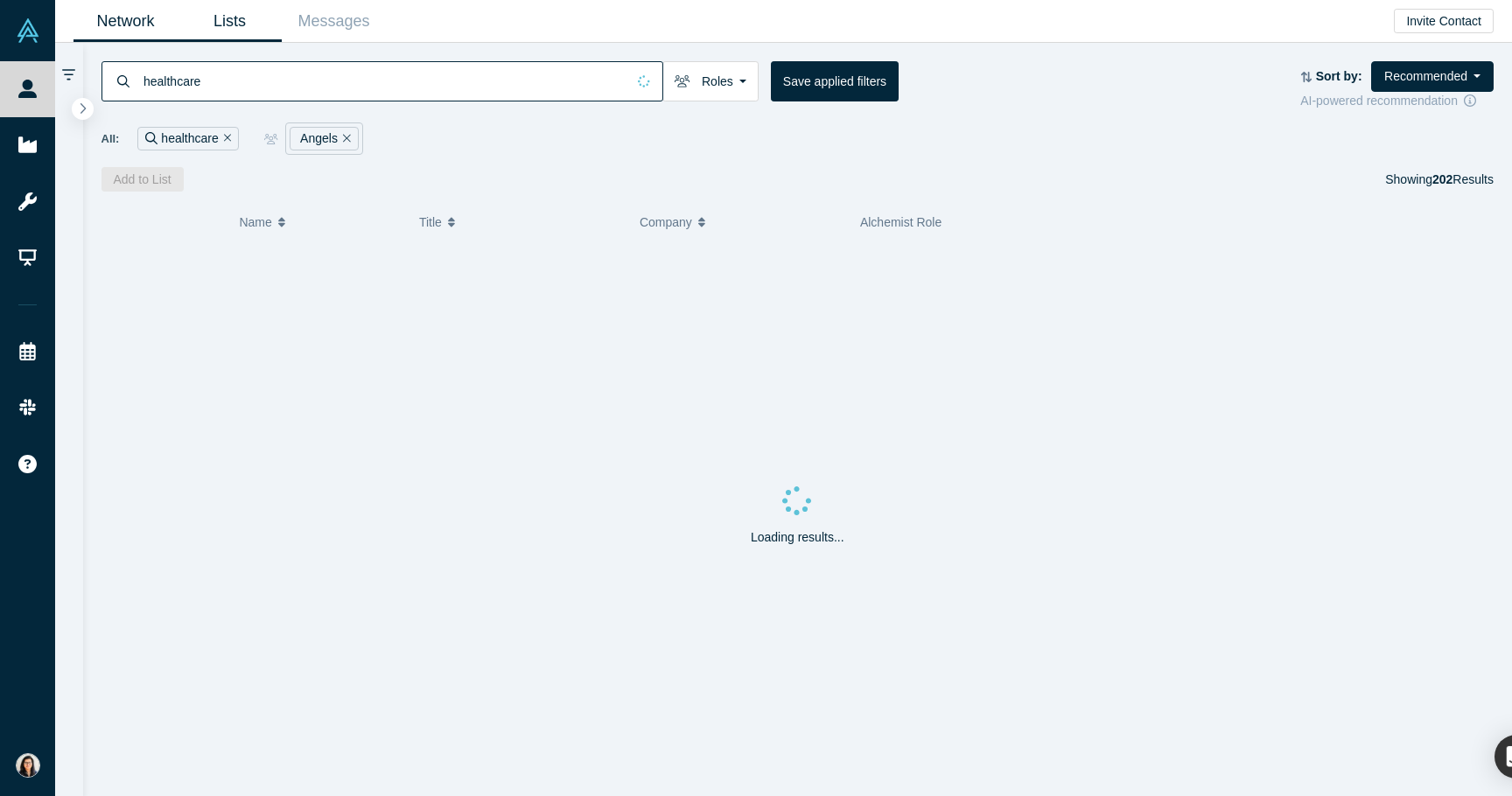
click at [244, 5] on link "Lists" at bounding box center [229, 21] width 104 height 41
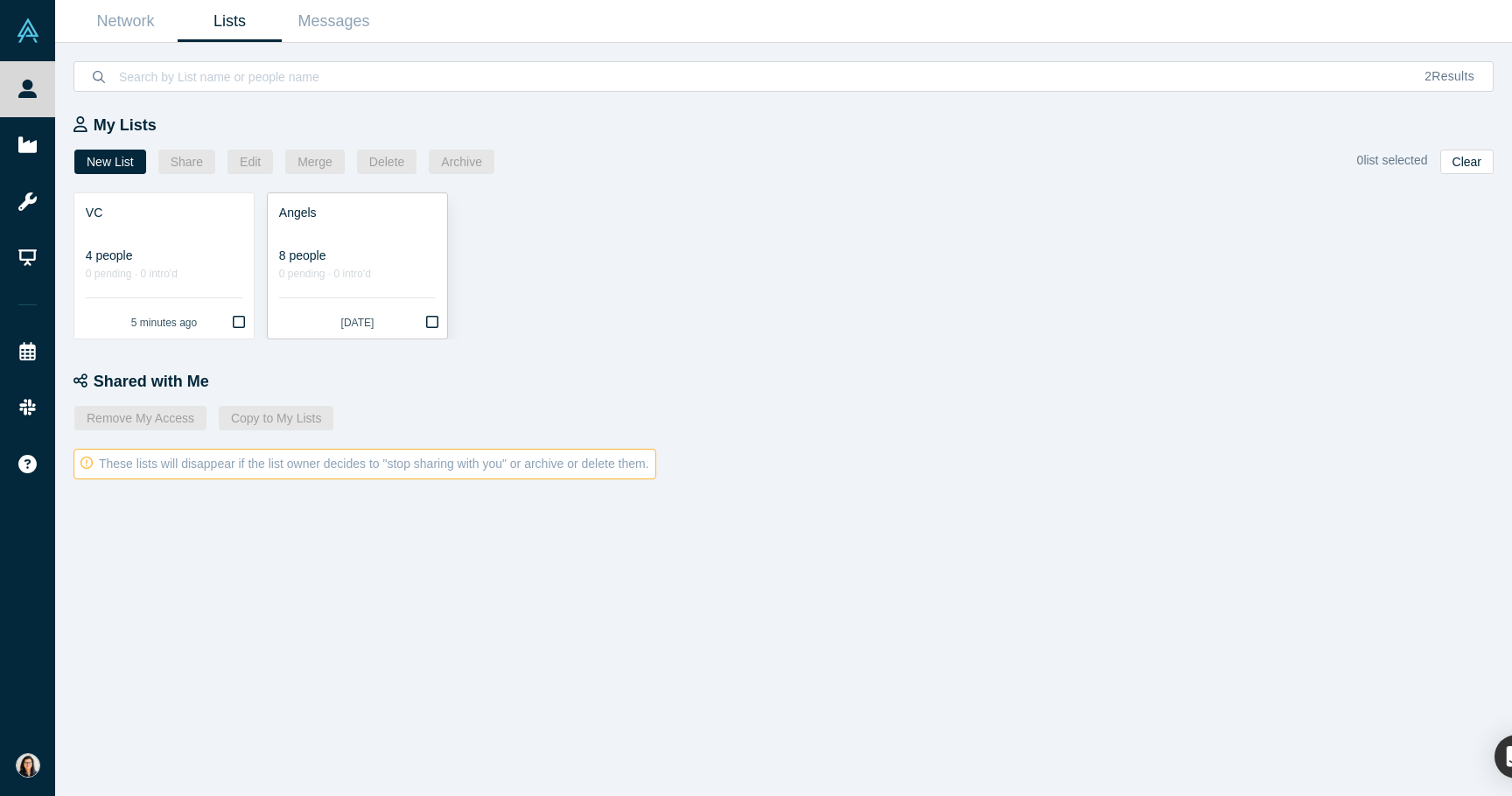
click at [328, 236] on div at bounding box center [358, 231] width 157 height 19
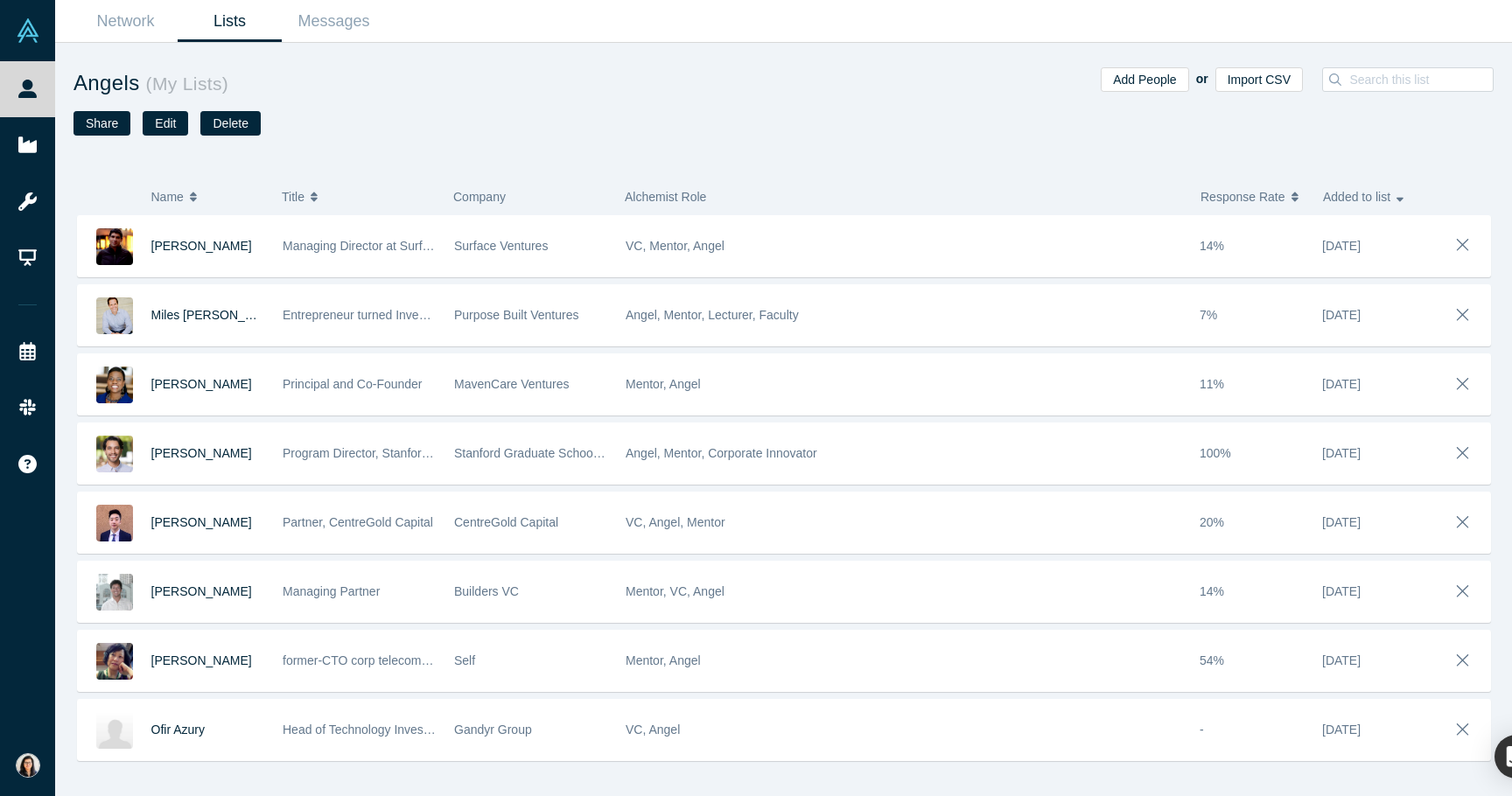
click at [614, 109] on div "Angels ( My Lists )" at bounding box center [428, 89] width 710 height 44
click at [98, 125] on button "Share" at bounding box center [101, 123] width 57 height 24
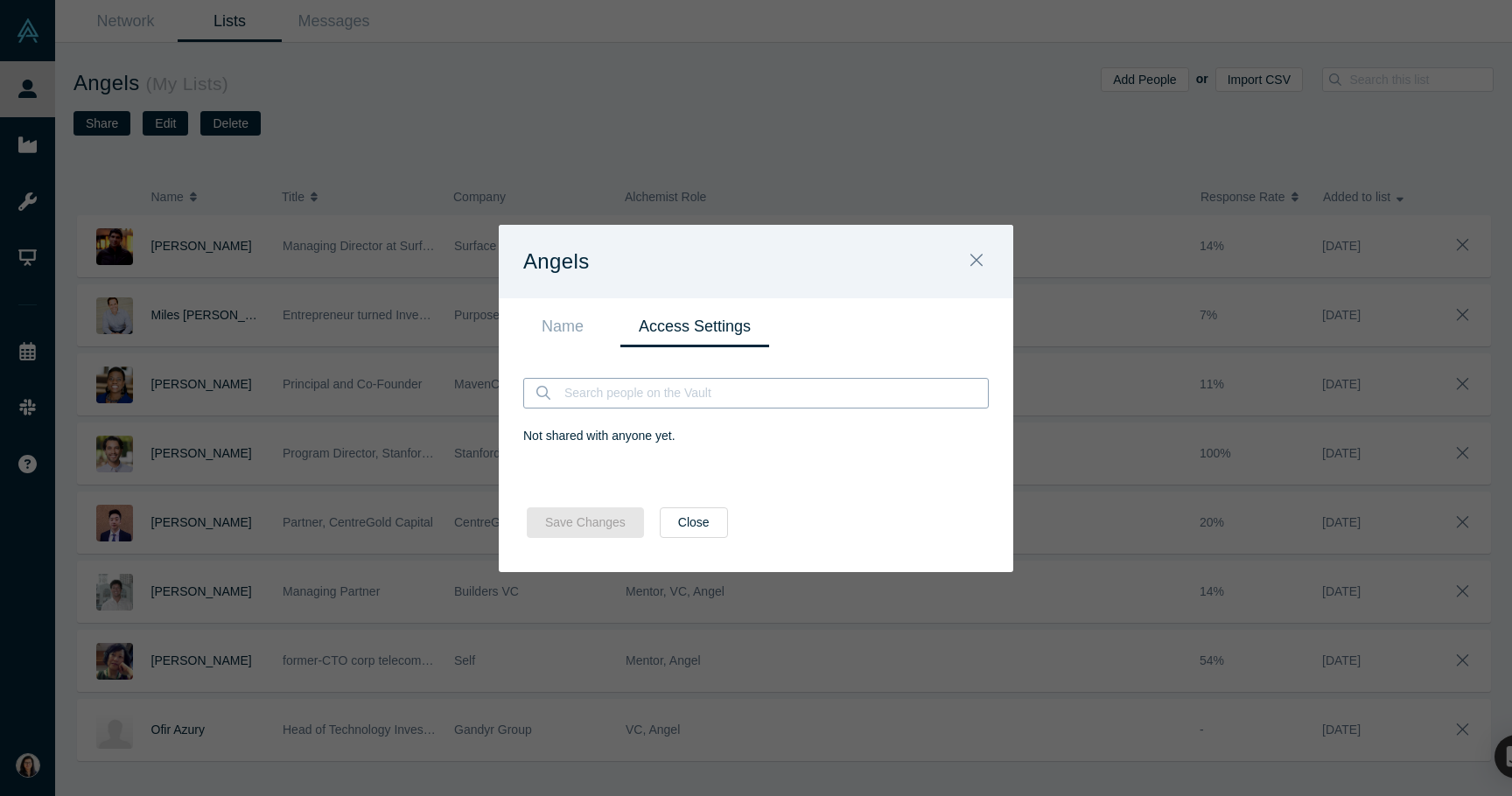
click at [581, 400] on input at bounding box center [775, 394] width 426 height 29
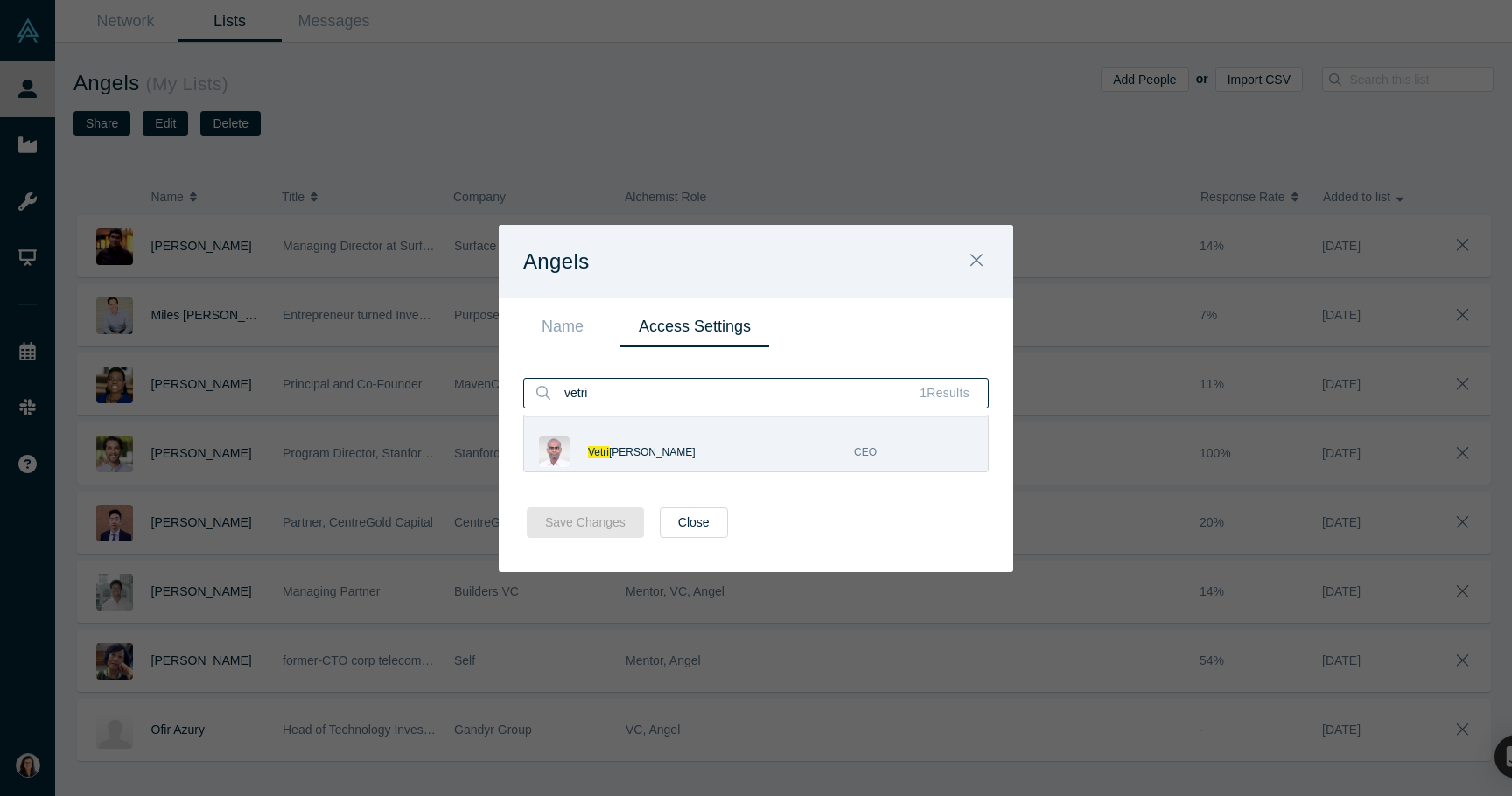
type input "vetri"
click at [605, 457] on span "Vetri" at bounding box center [599, 452] width 21 height 13
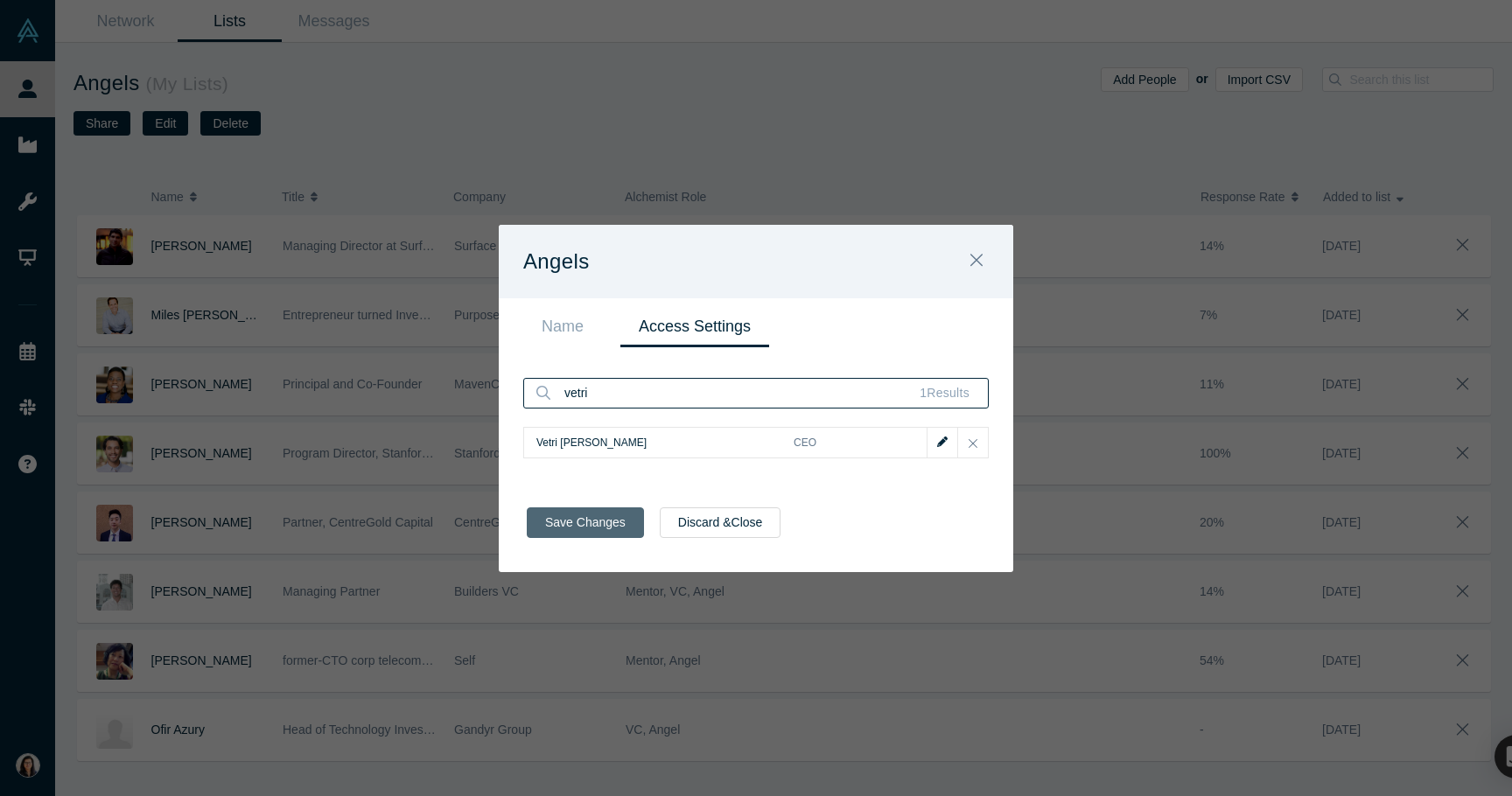
click at [606, 514] on button "Save Changes" at bounding box center [586, 522] width 117 height 30
